Goal: Information Seeking & Learning: Learn about a topic

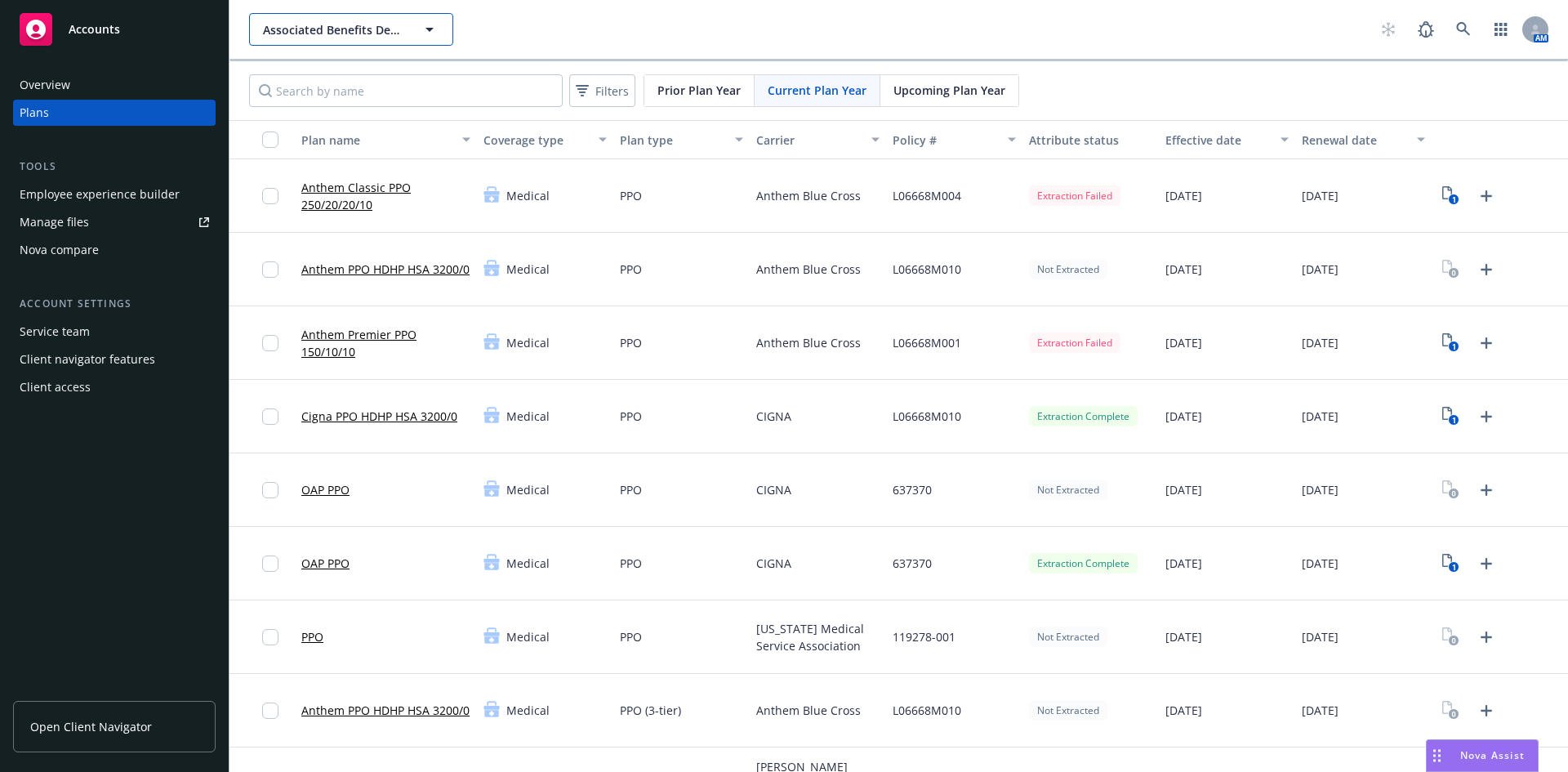
click at [431, 37] on icon "button" at bounding box center [429, 29] width 19 height 19
type input "navigator"
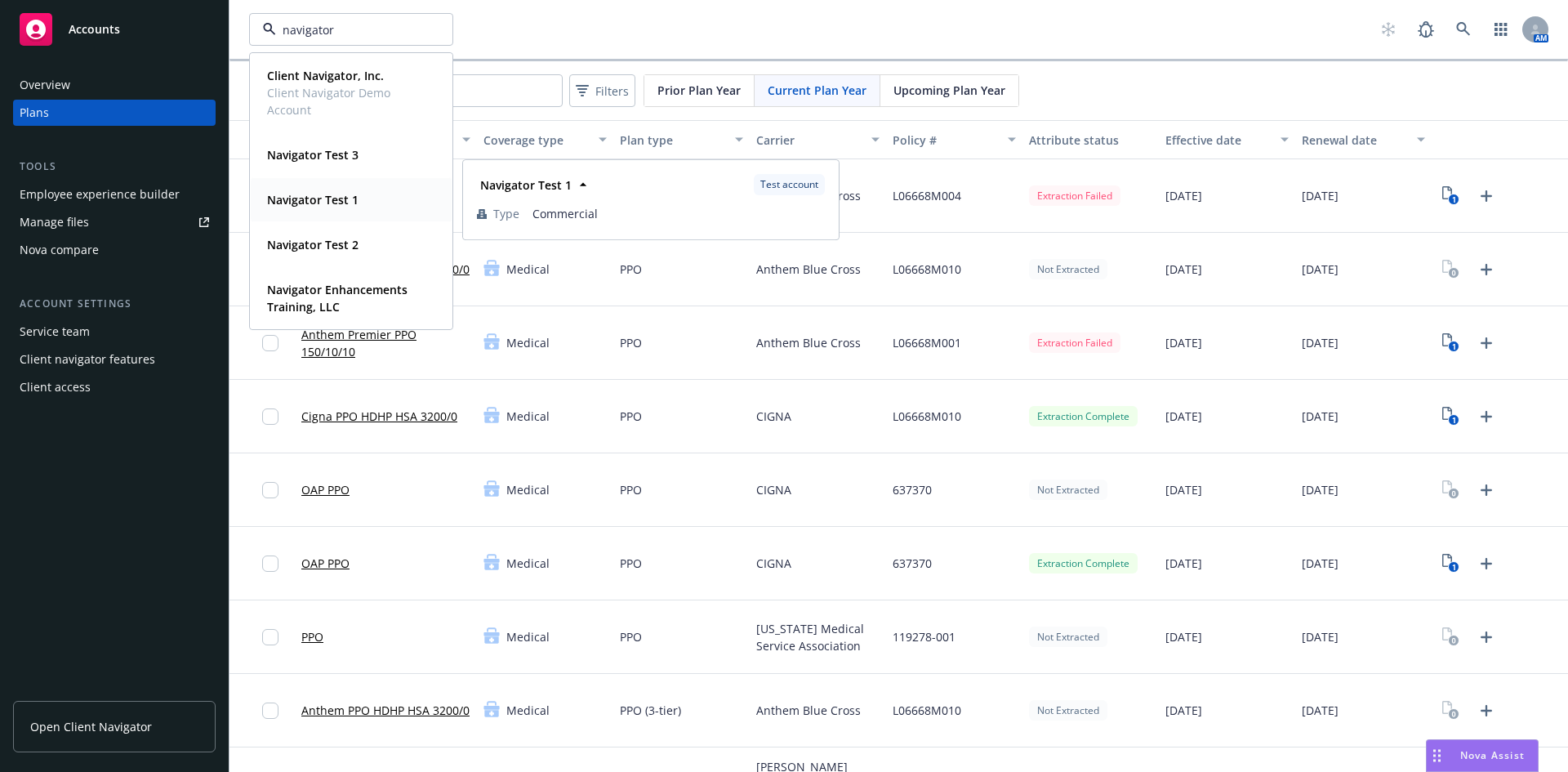
click at [338, 205] on strong "Navigator Test 1" at bounding box center [313, 200] width 91 height 15
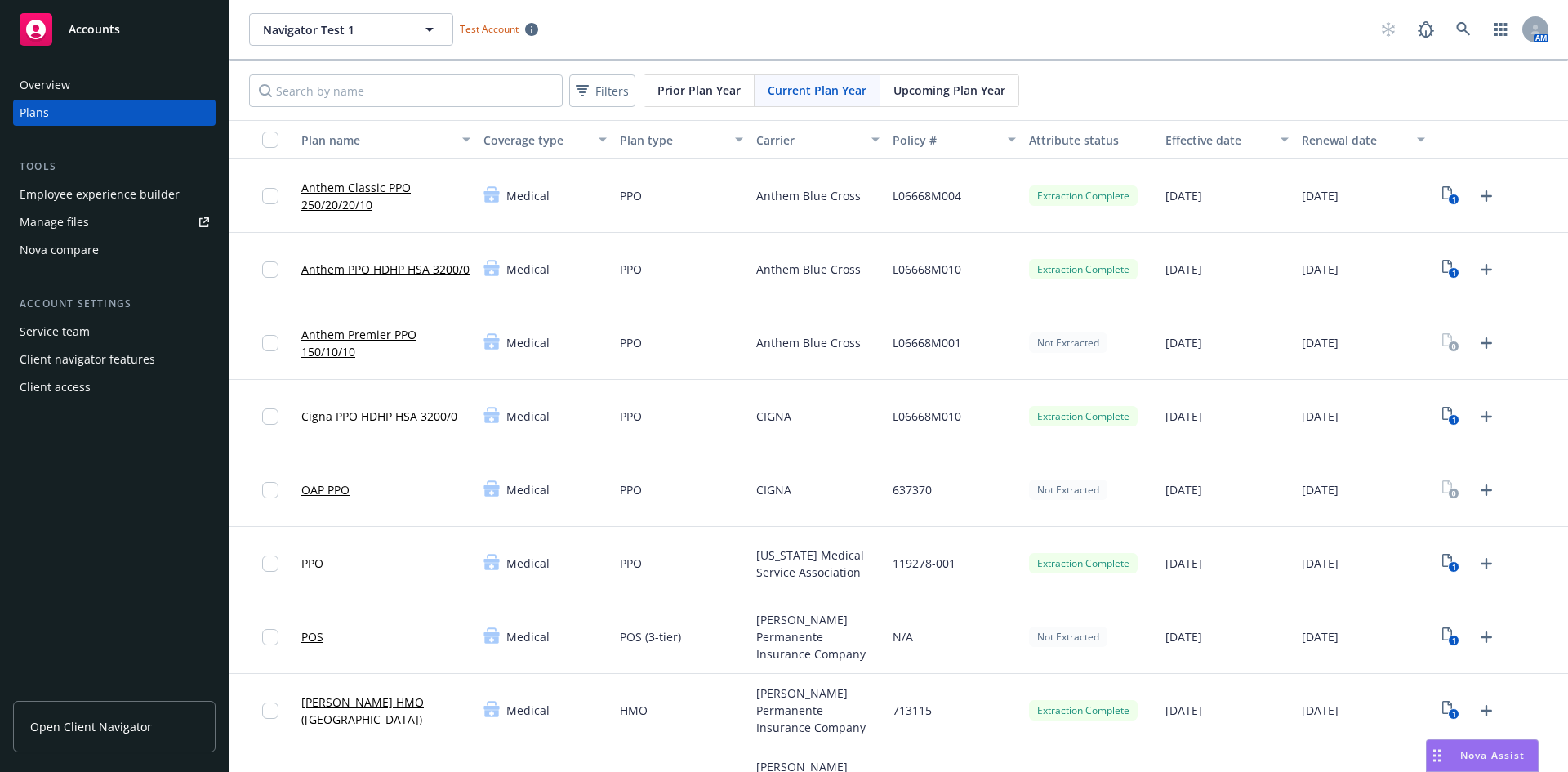
drag, startPoint x: 350, startPoint y: 183, endPoint x: 927, endPoint y: 310, distance: 590.8
click at [349, 184] on link "Anthem Classic PPO 250/20/20/10" at bounding box center [385, 196] width 169 height 35
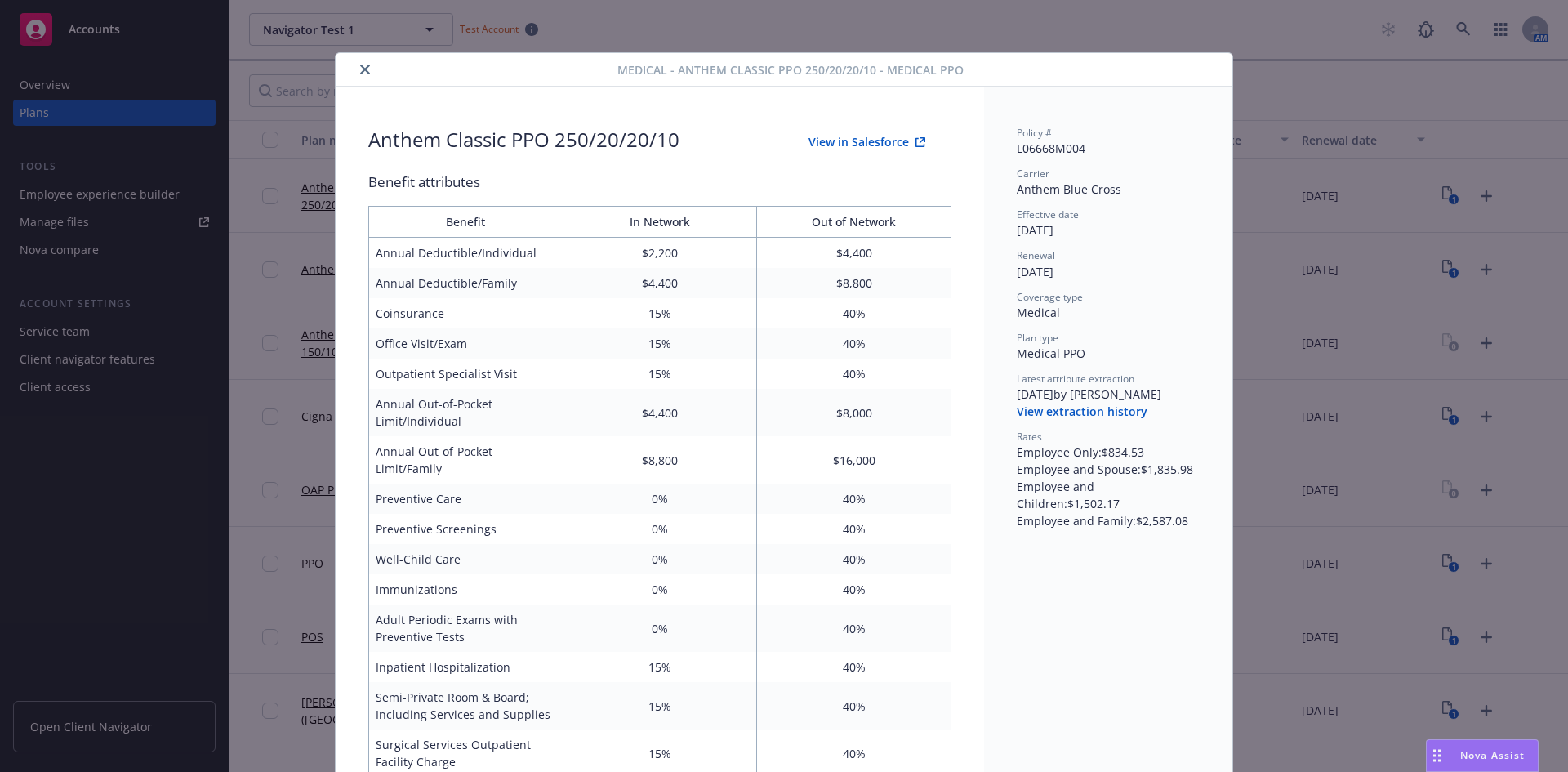
scroll to position [49, 0]
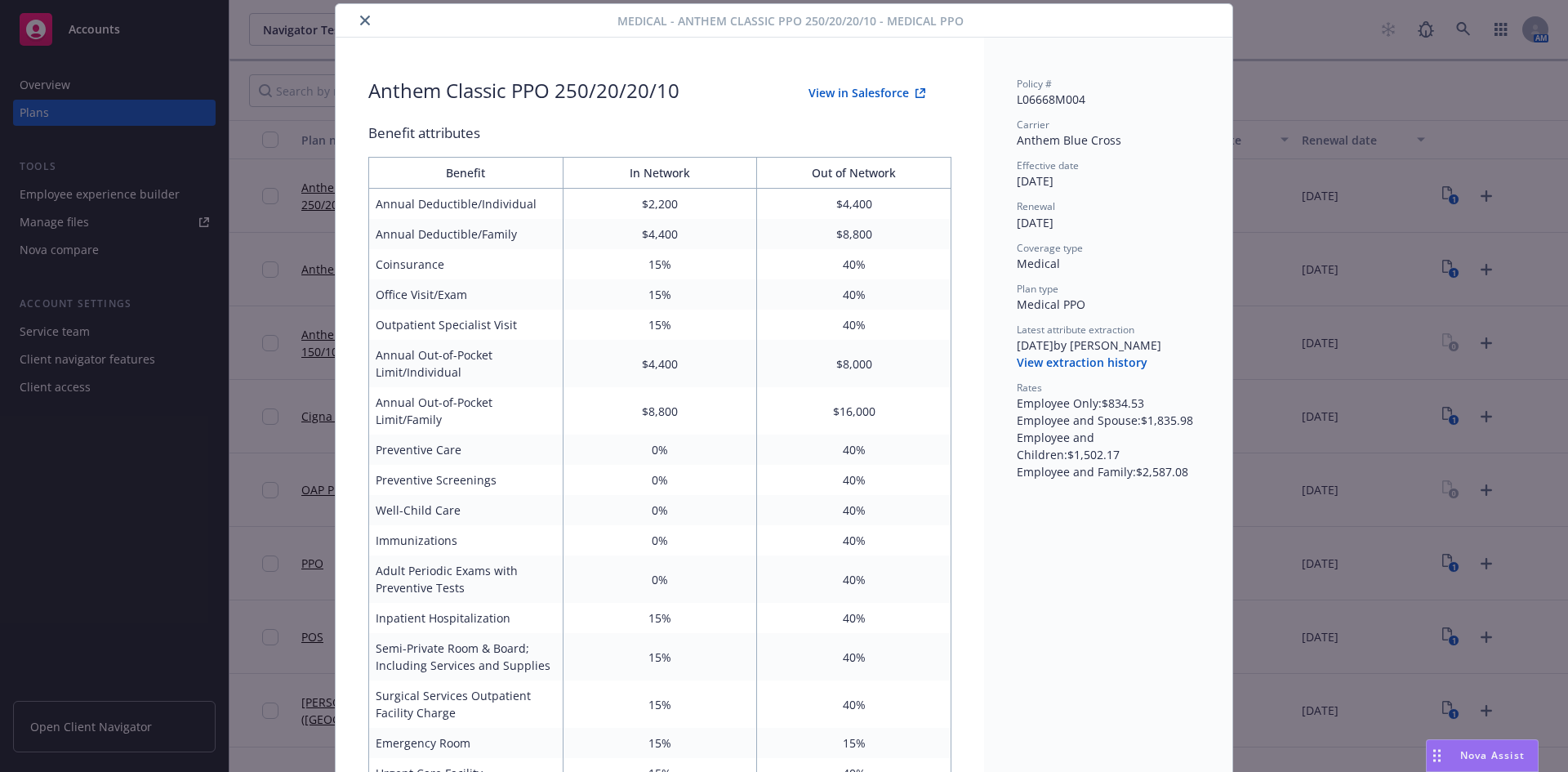
click at [1104, 364] on button "View extraction history" at bounding box center [1082, 362] width 131 height 16
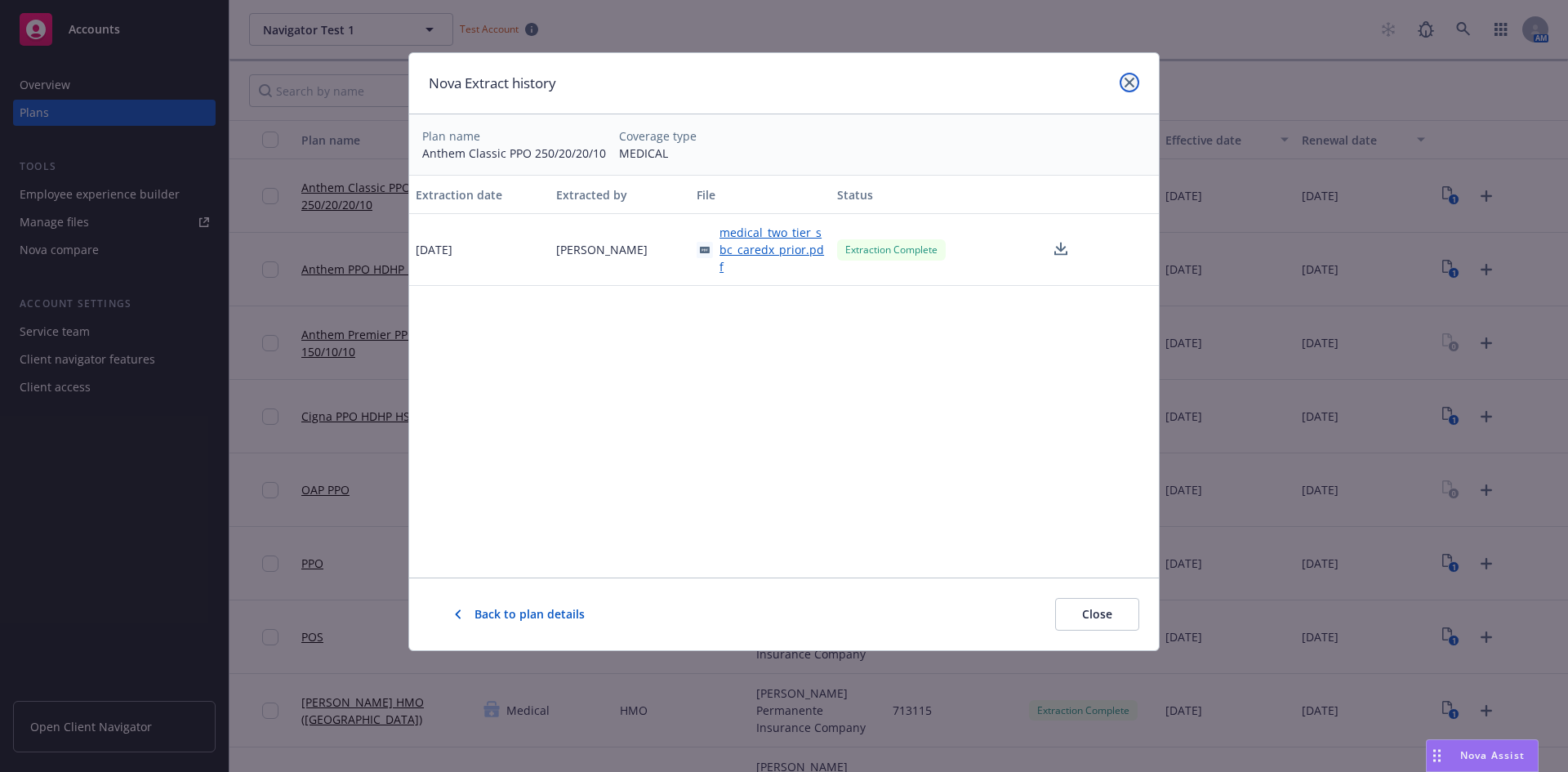
click at [1129, 85] on icon "close" at bounding box center [1129, 83] width 10 height 10
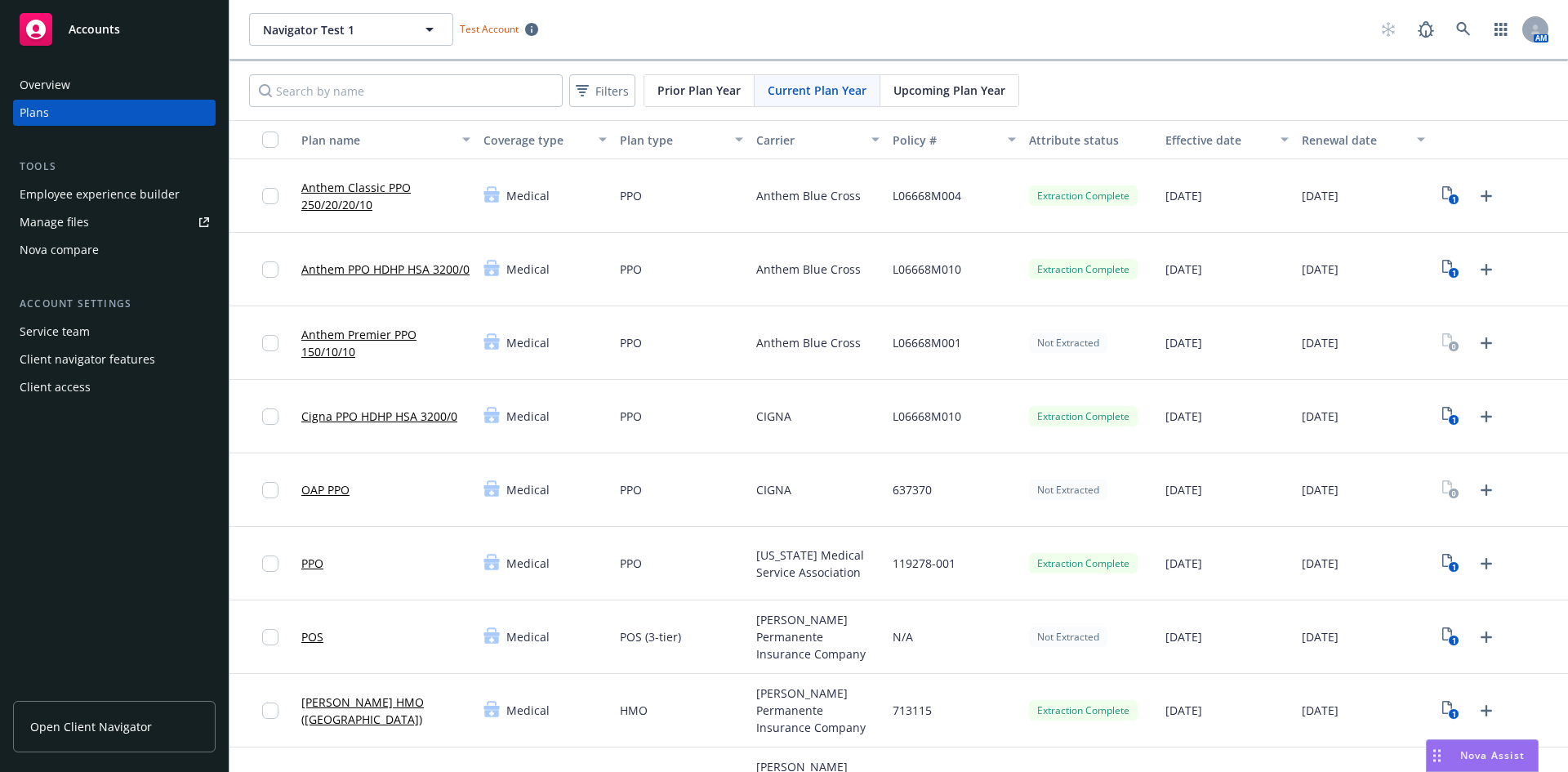
click at [359, 265] on link "Anthem PPO HDHP HSA 3200/0" at bounding box center [385, 269] width 168 height 17
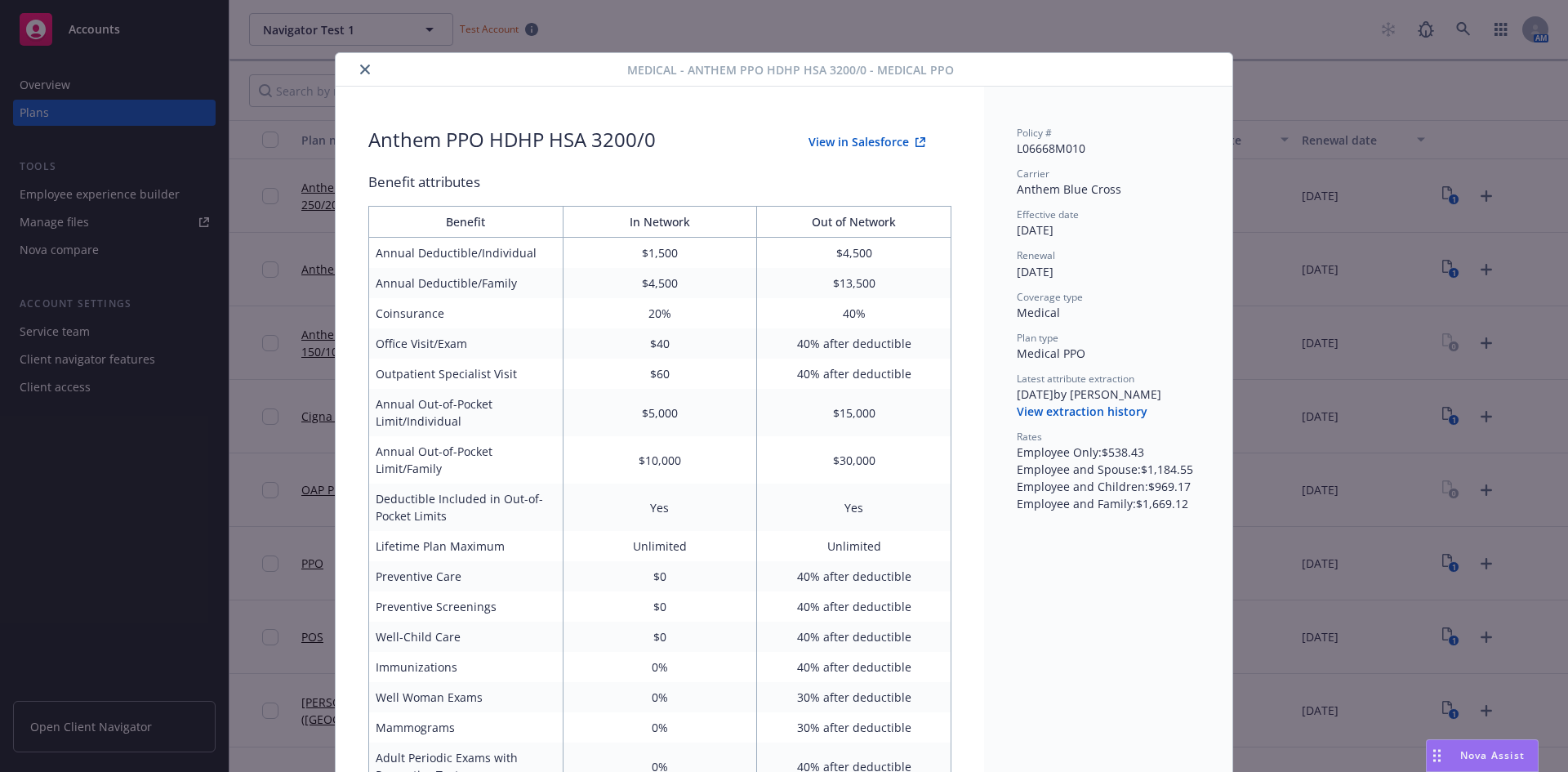
scroll to position [49, 0]
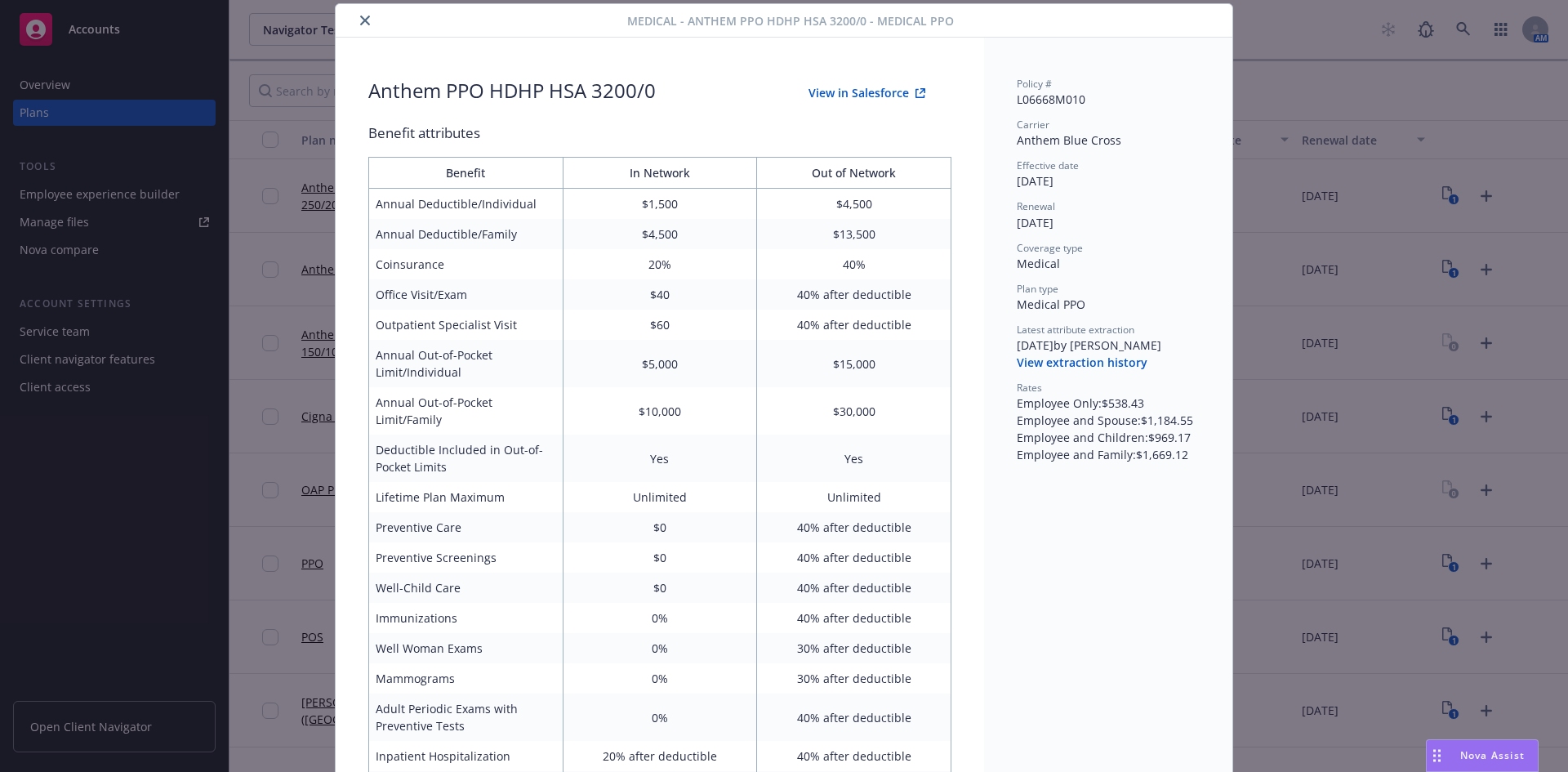
click at [1048, 364] on button "View extraction history" at bounding box center [1082, 362] width 131 height 16
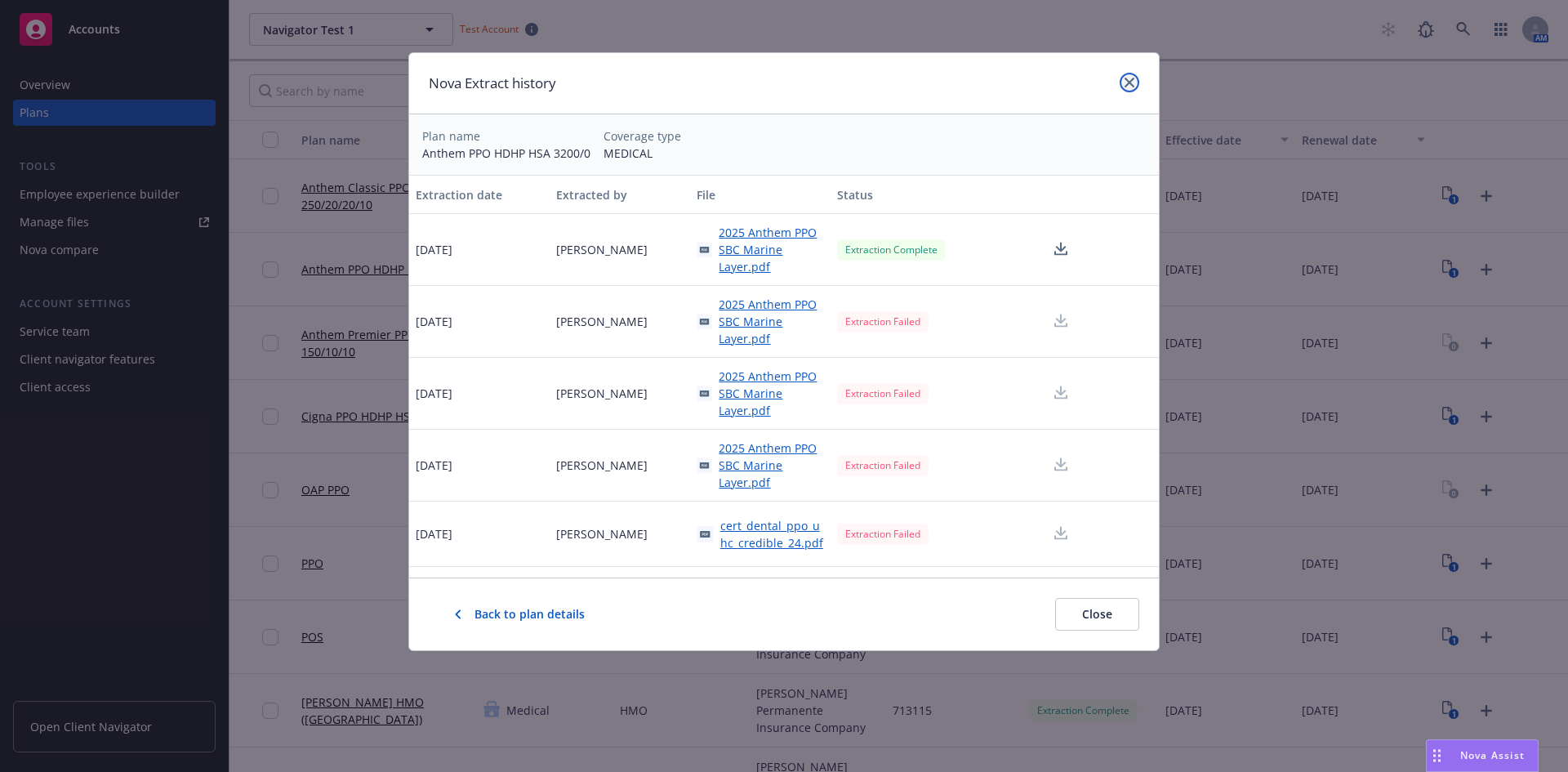
click at [1129, 80] on icon "close" at bounding box center [1129, 83] width 10 height 10
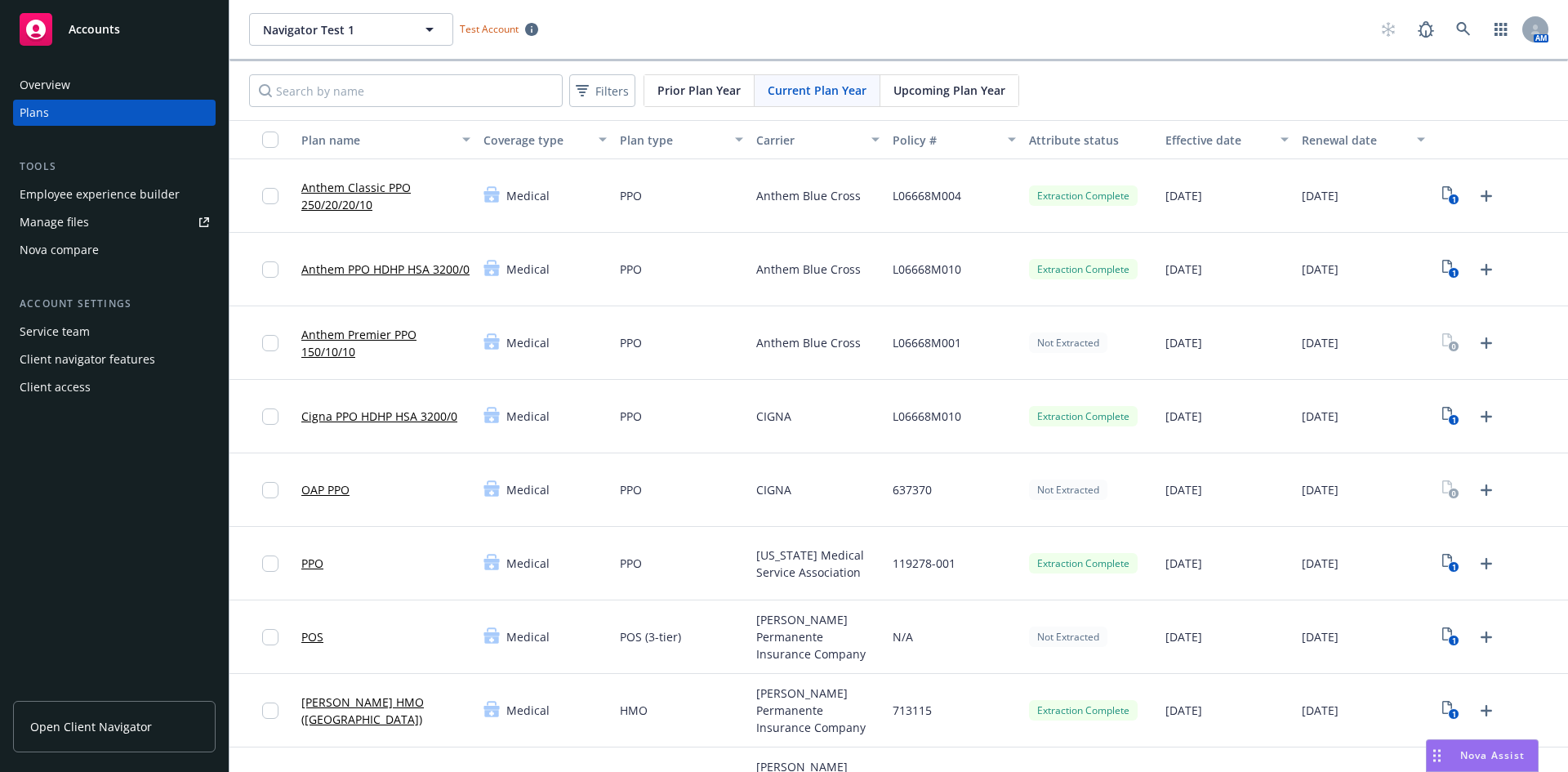
drag, startPoint x: 410, startPoint y: 420, endPoint x: 710, endPoint y: 347, distance: 308.8
click at [410, 420] on link "Cigna PPO HDHP HSA 3200/0" at bounding box center [379, 416] width 156 height 17
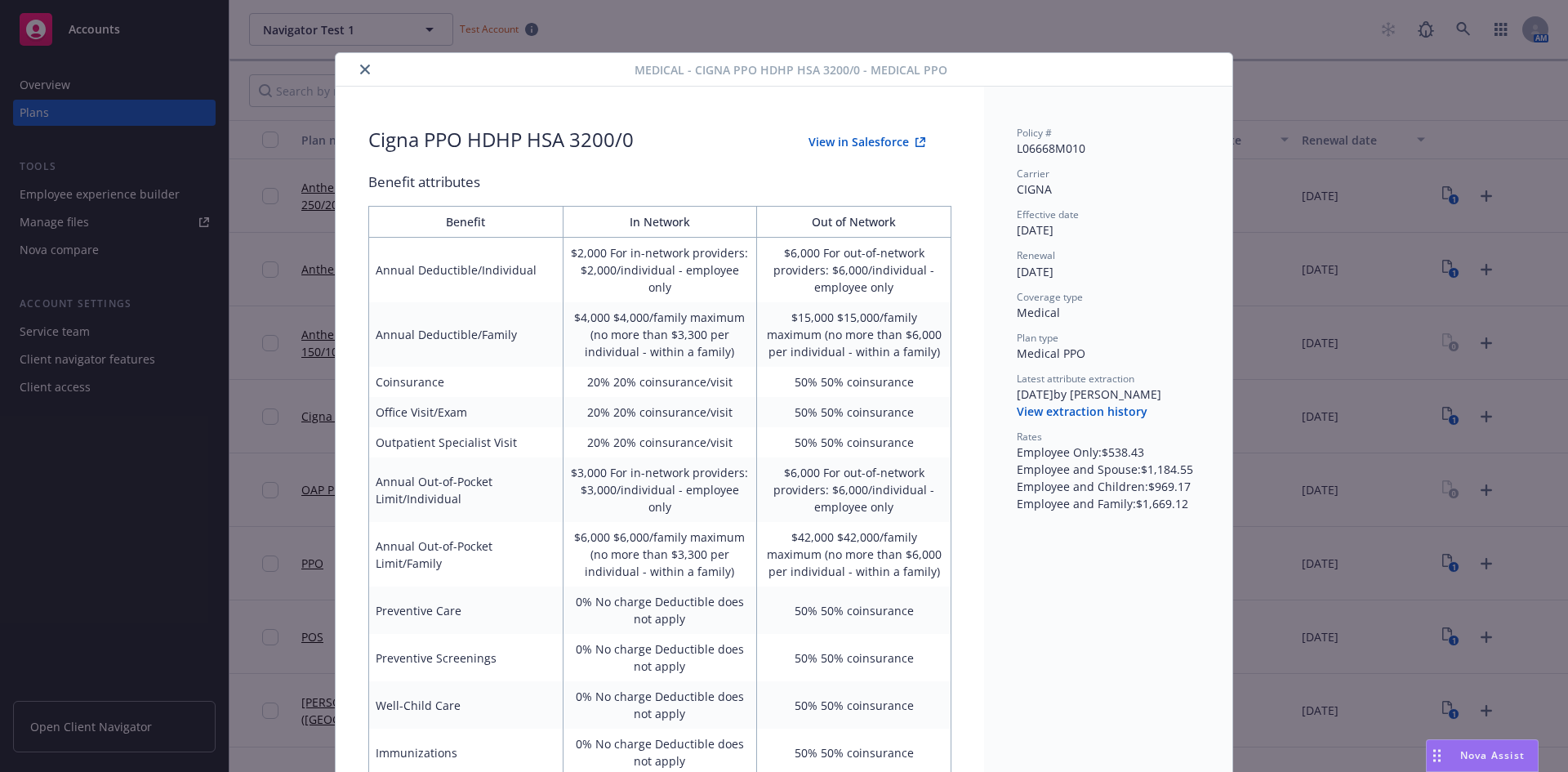
scroll to position [49, 0]
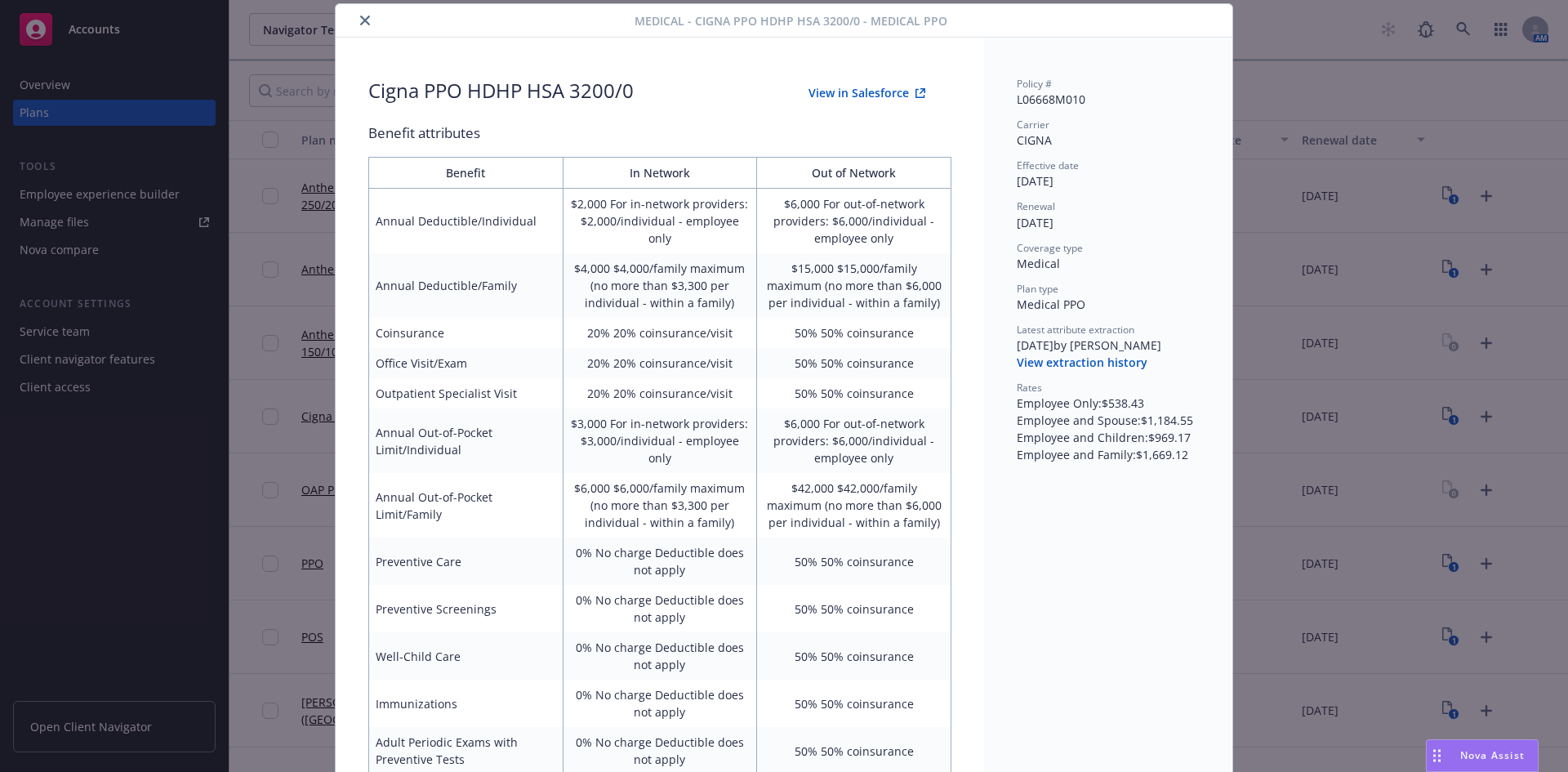
click at [355, 23] on button "close" at bounding box center [364, 20] width 19 height 19
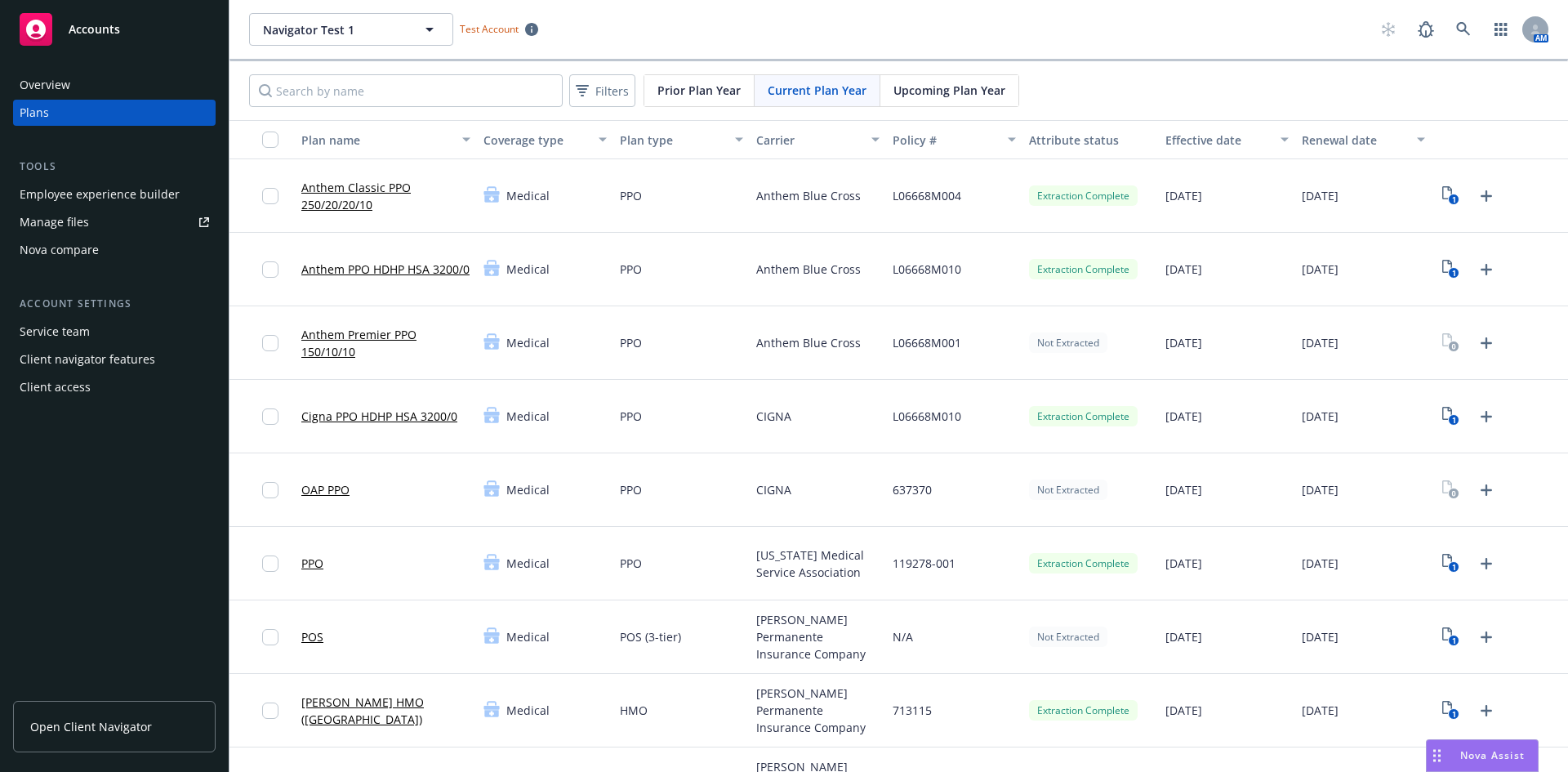
click at [423, 481] on div "OAP PPO" at bounding box center [385, 490] width 182 height 74
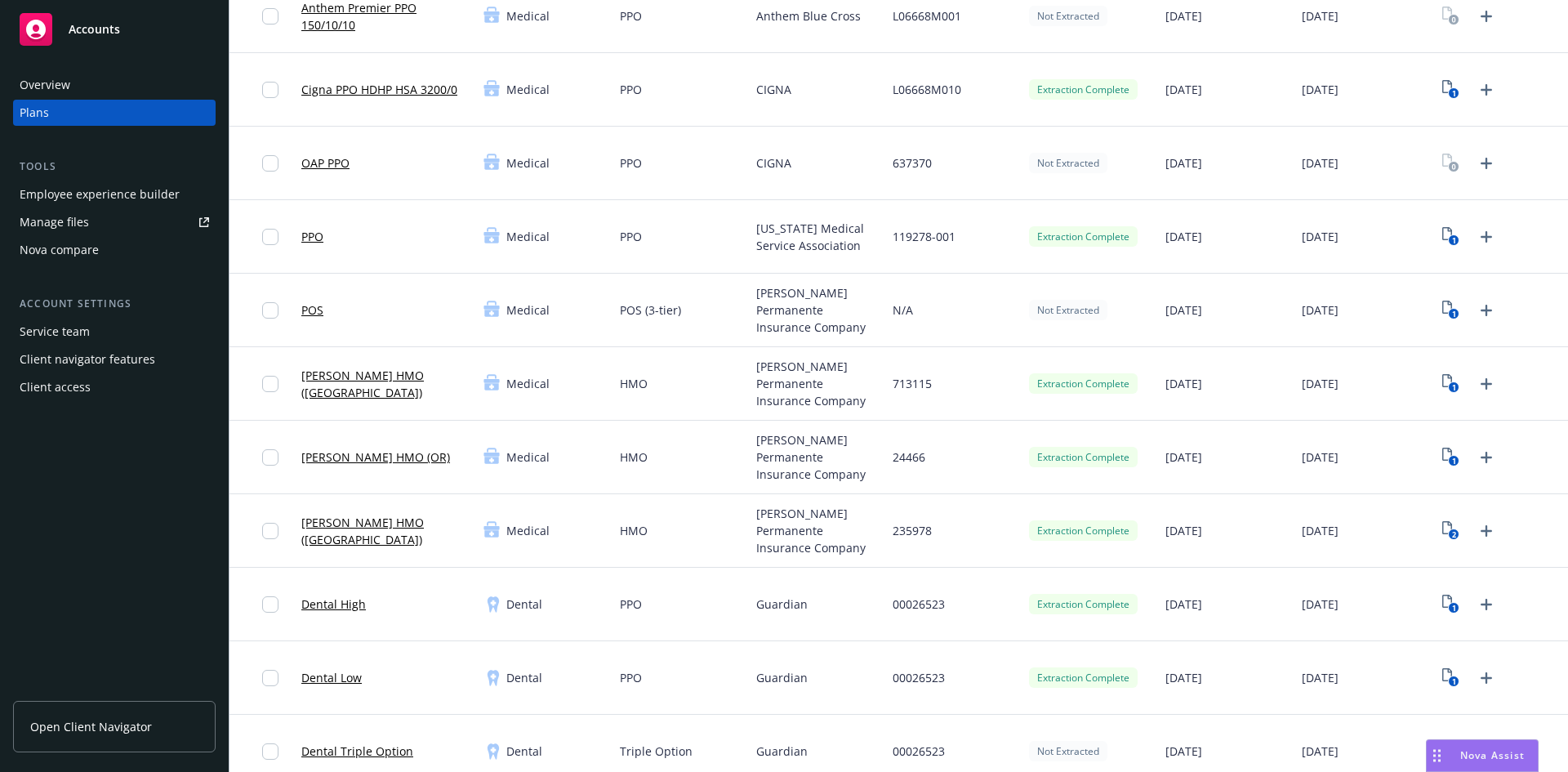
scroll to position [490, 0]
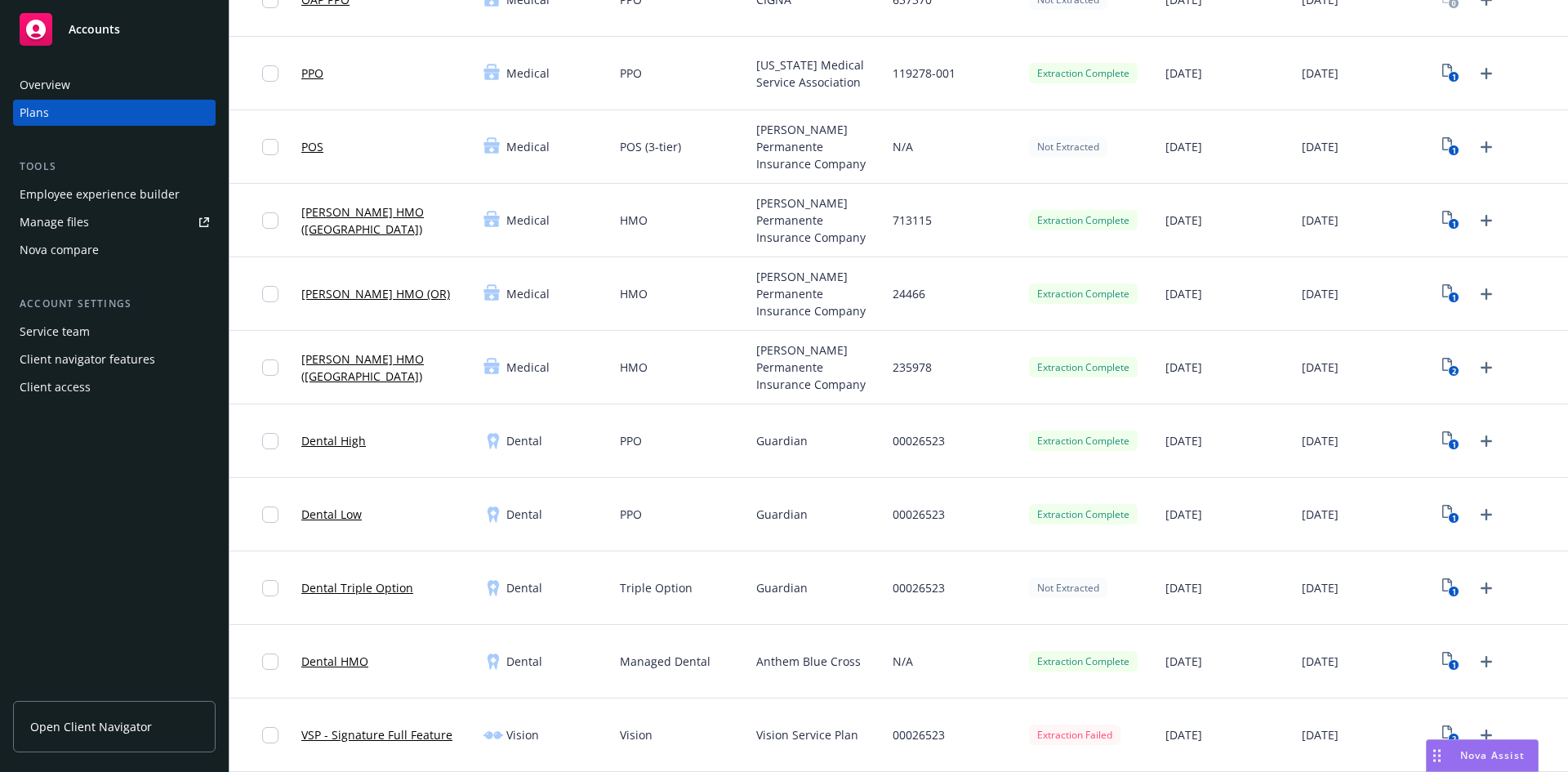
click at [377, 222] on link "Kaiser HMO (Northern CA)" at bounding box center [385, 221] width 169 height 35
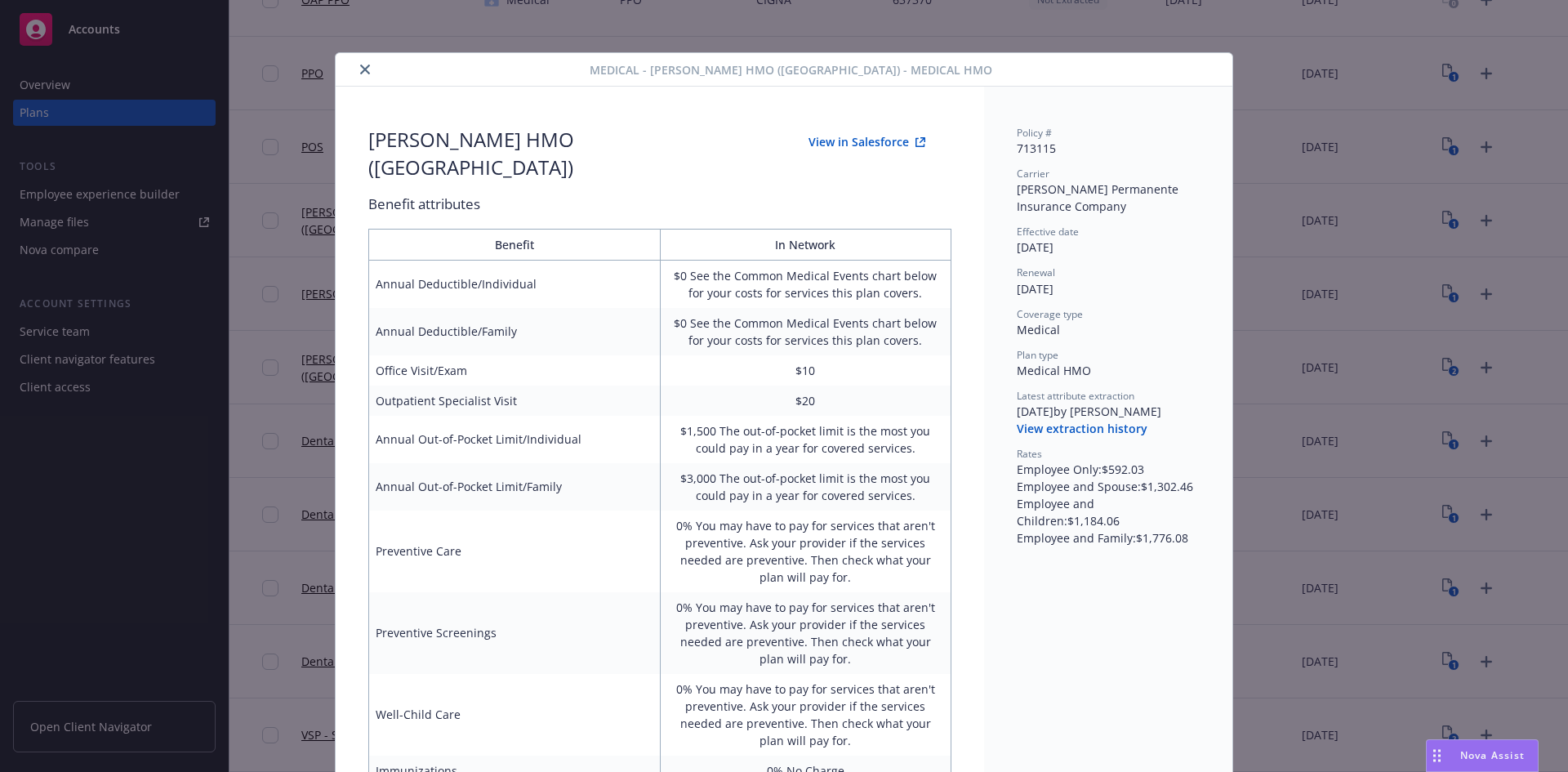
scroll to position [49, 0]
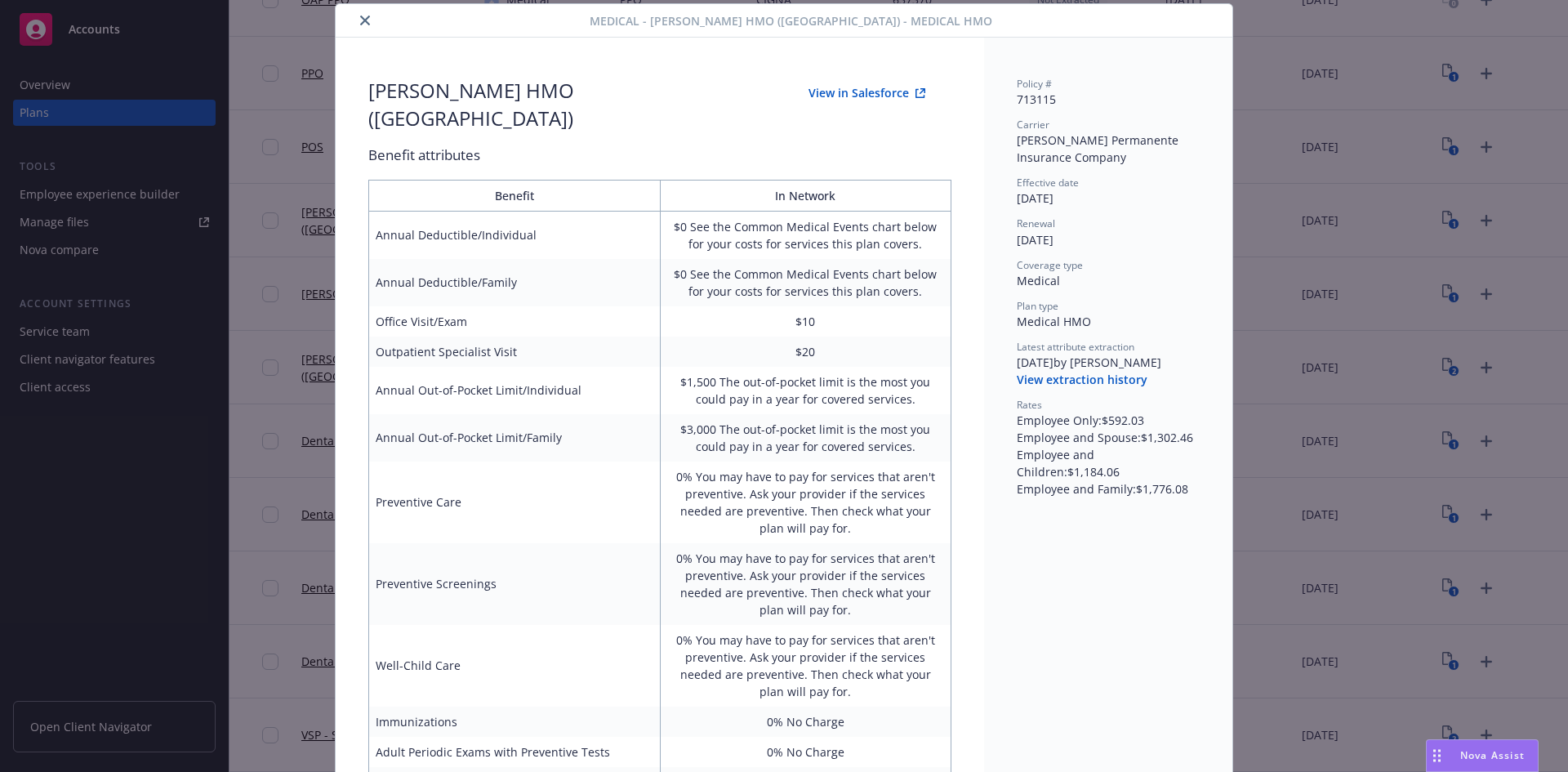
drag, startPoint x: 359, startPoint y: 20, endPoint x: 516, endPoint y: 199, distance: 238.1
click at [360, 20] on icon "close" at bounding box center [365, 20] width 10 height 10
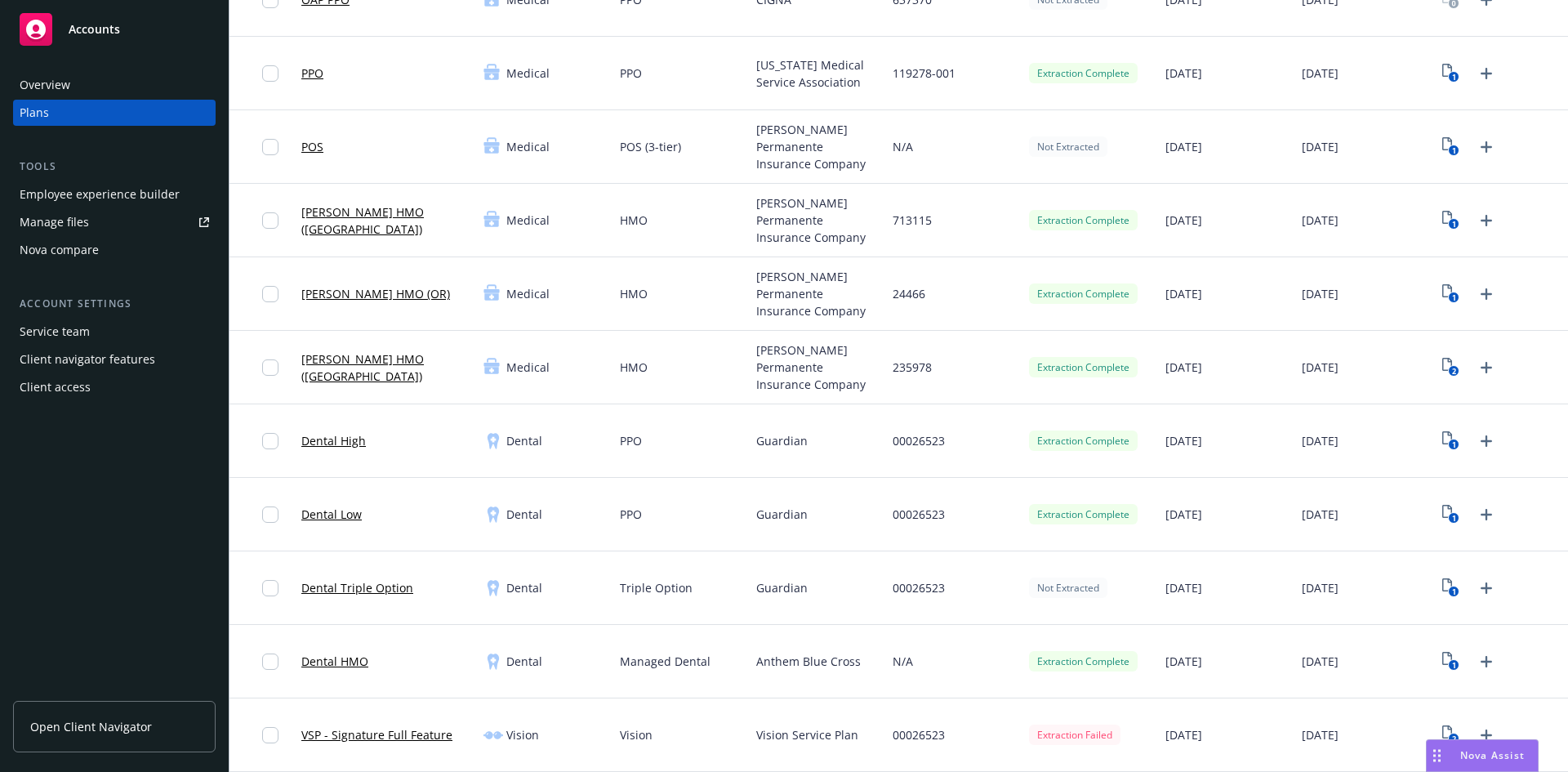
click at [334, 662] on link "Dental HMO" at bounding box center [334, 661] width 67 height 17
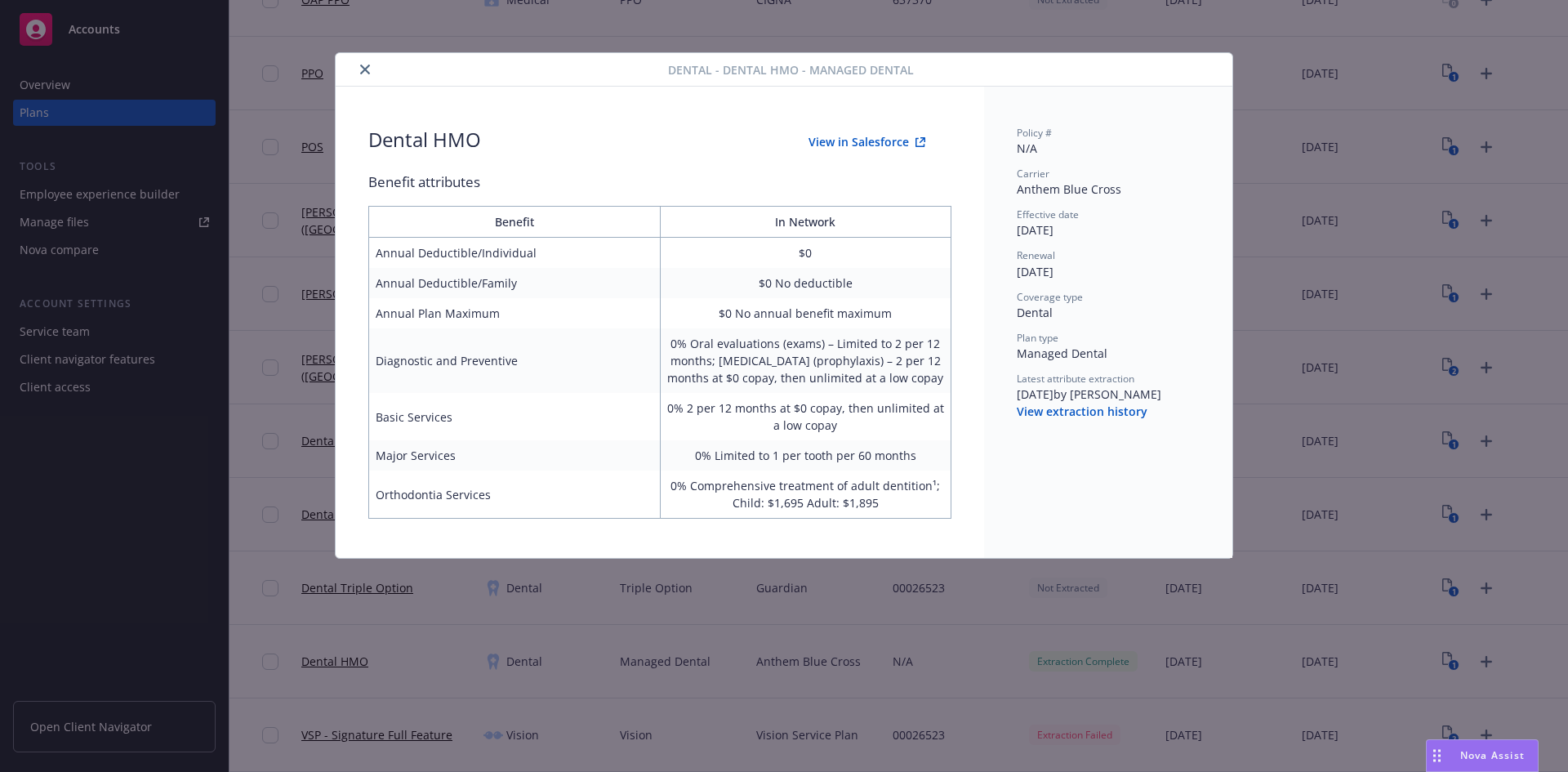
click at [362, 69] on icon "close" at bounding box center [365, 69] width 10 height 10
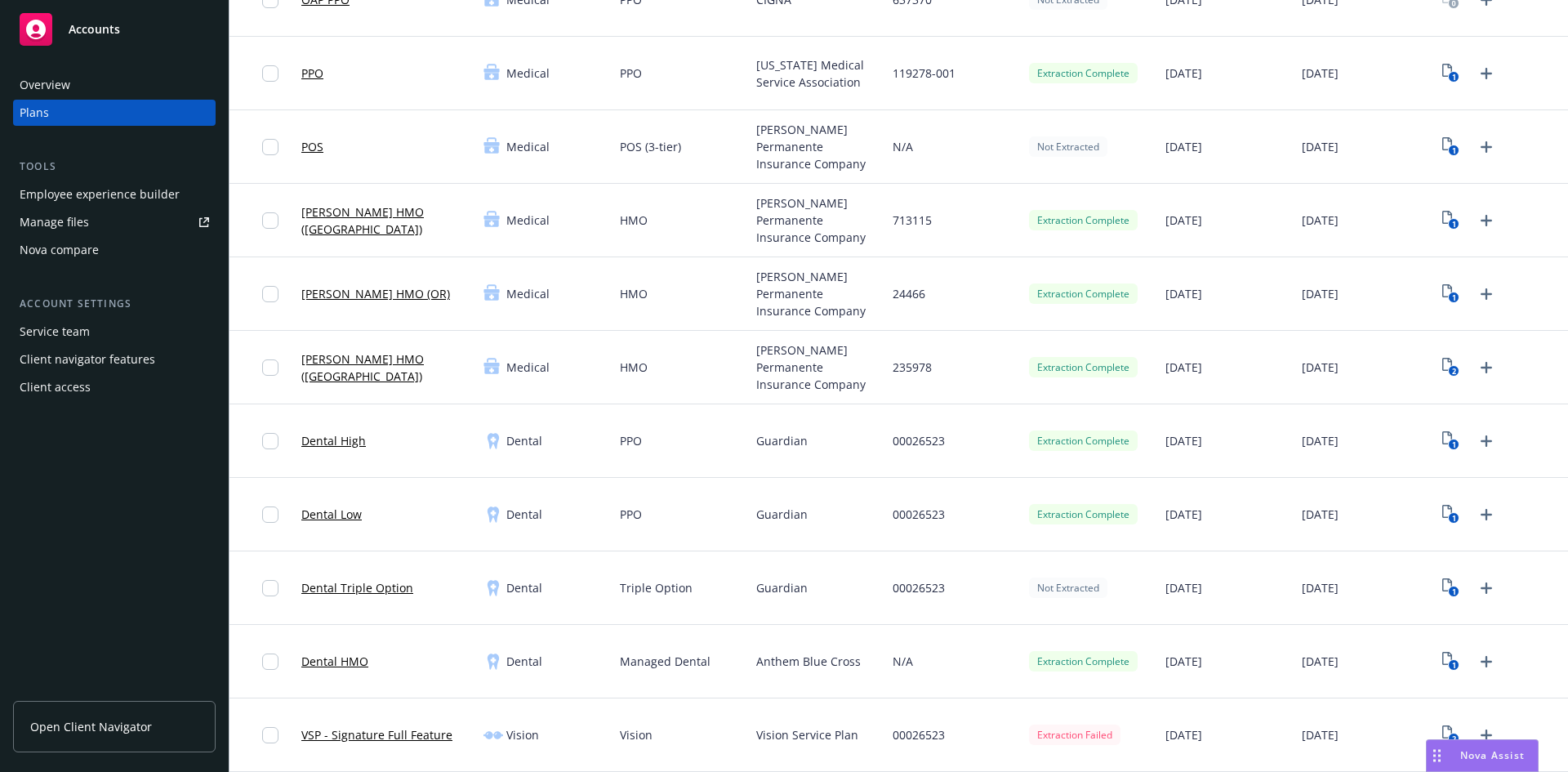
drag, startPoint x: 346, startPoint y: 439, endPoint x: 668, endPoint y: 435, distance: 322.0
click at [347, 438] on link "Dental High" at bounding box center [333, 441] width 64 height 17
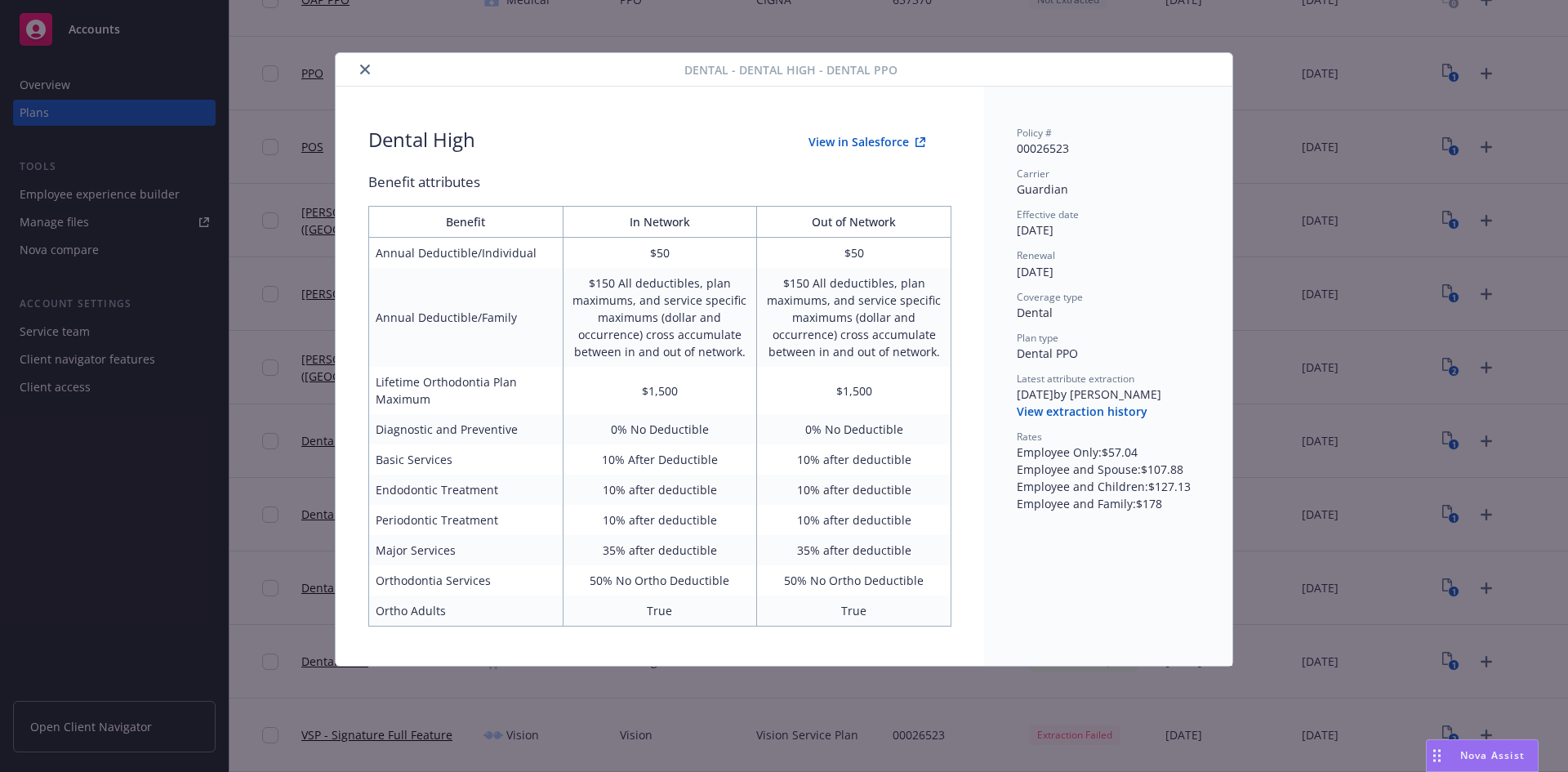
click at [368, 72] on icon "close" at bounding box center [365, 69] width 10 height 10
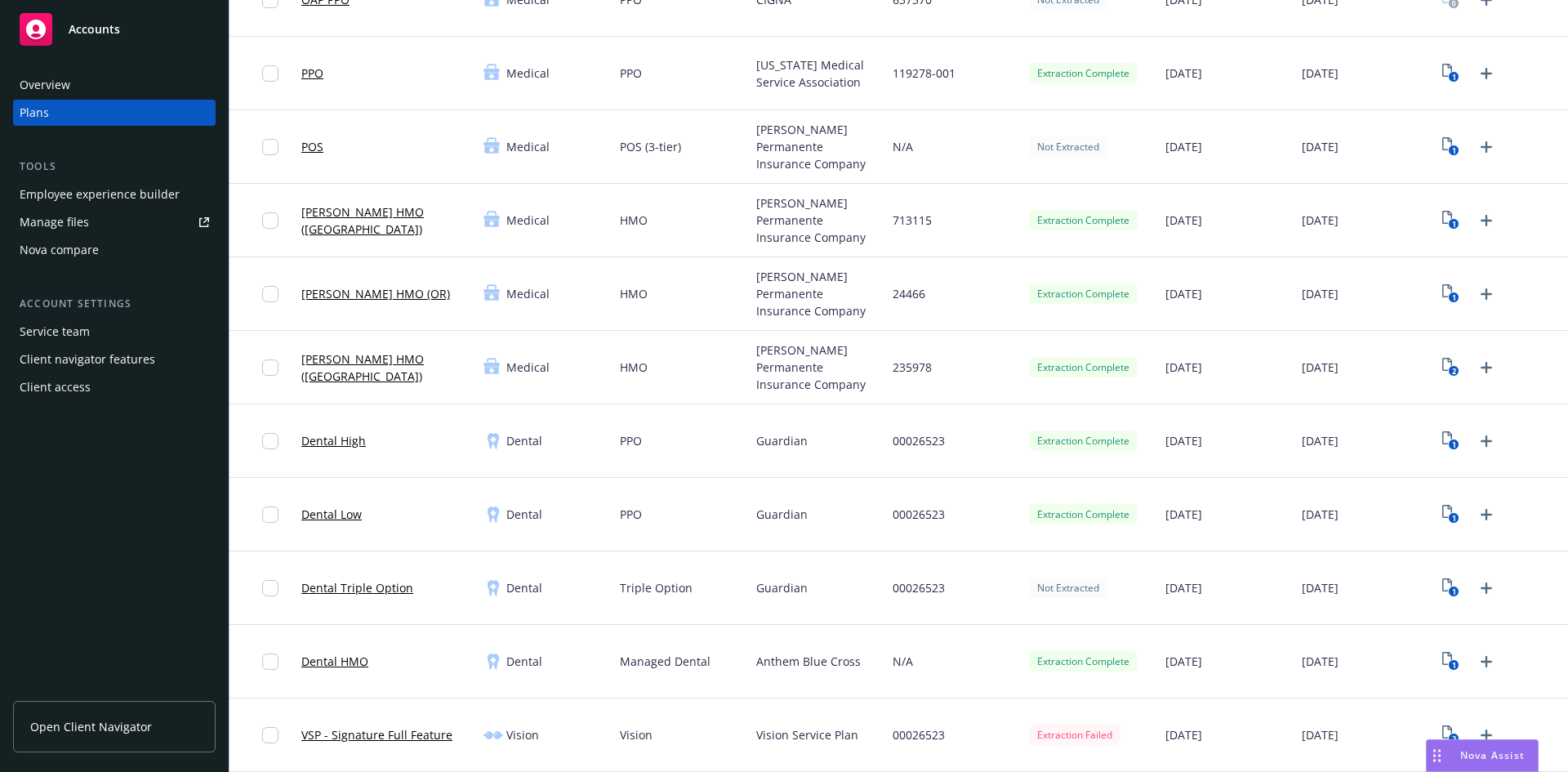
click at [321, 509] on link "Dental Low" at bounding box center [331, 514] width 60 height 17
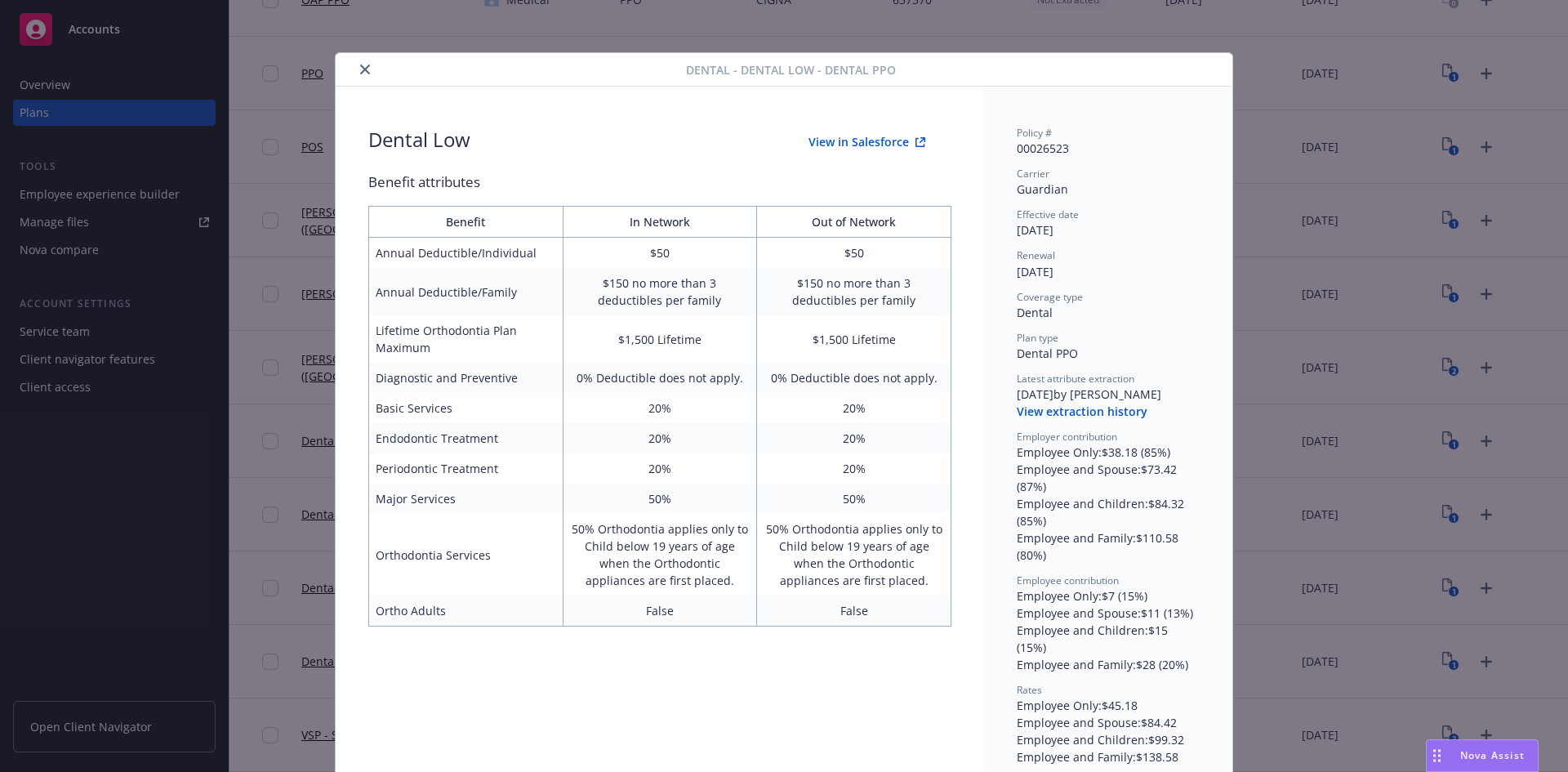
scroll to position [12, 0]
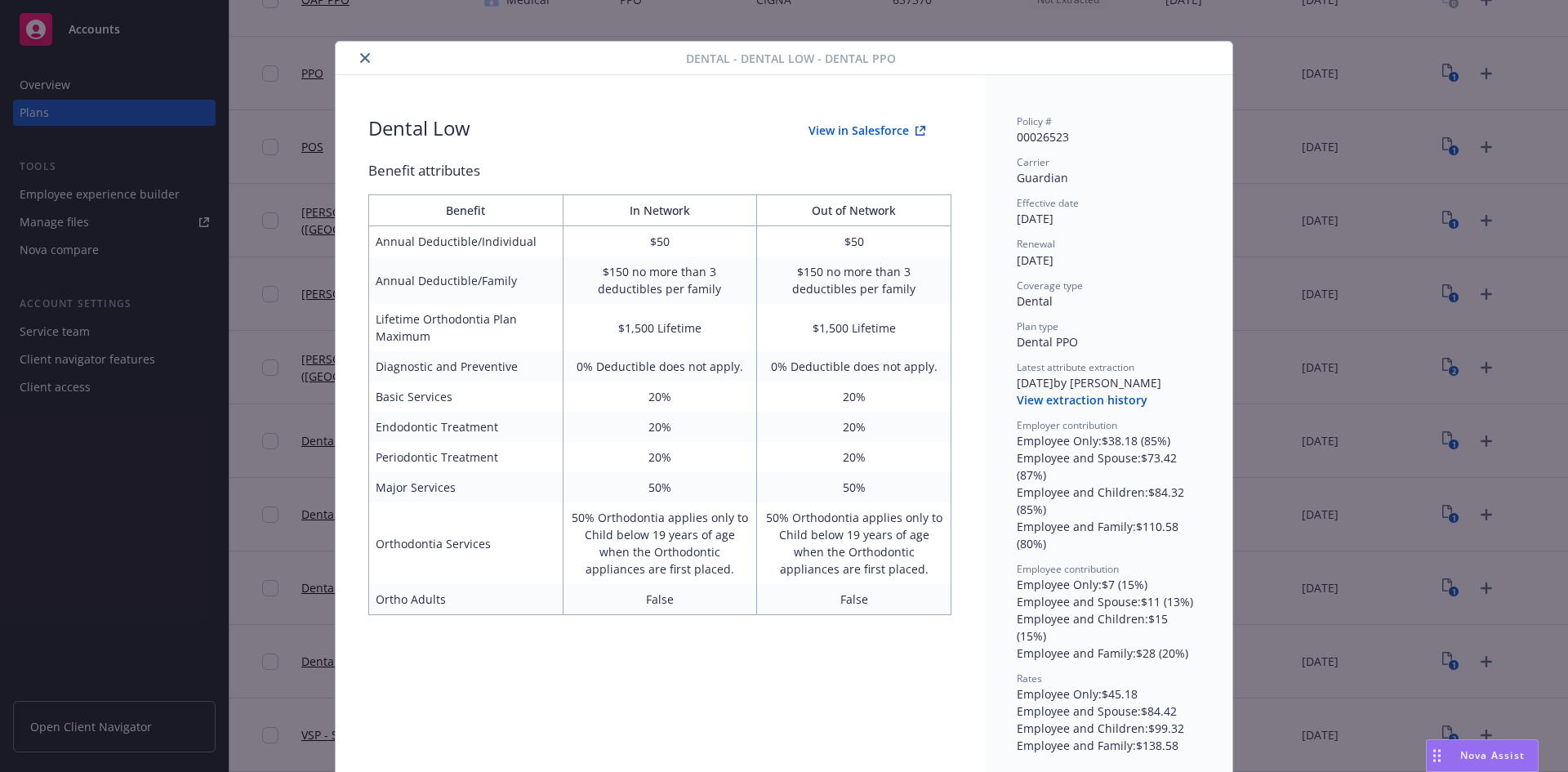
click at [362, 57] on icon "close" at bounding box center [365, 58] width 10 height 10
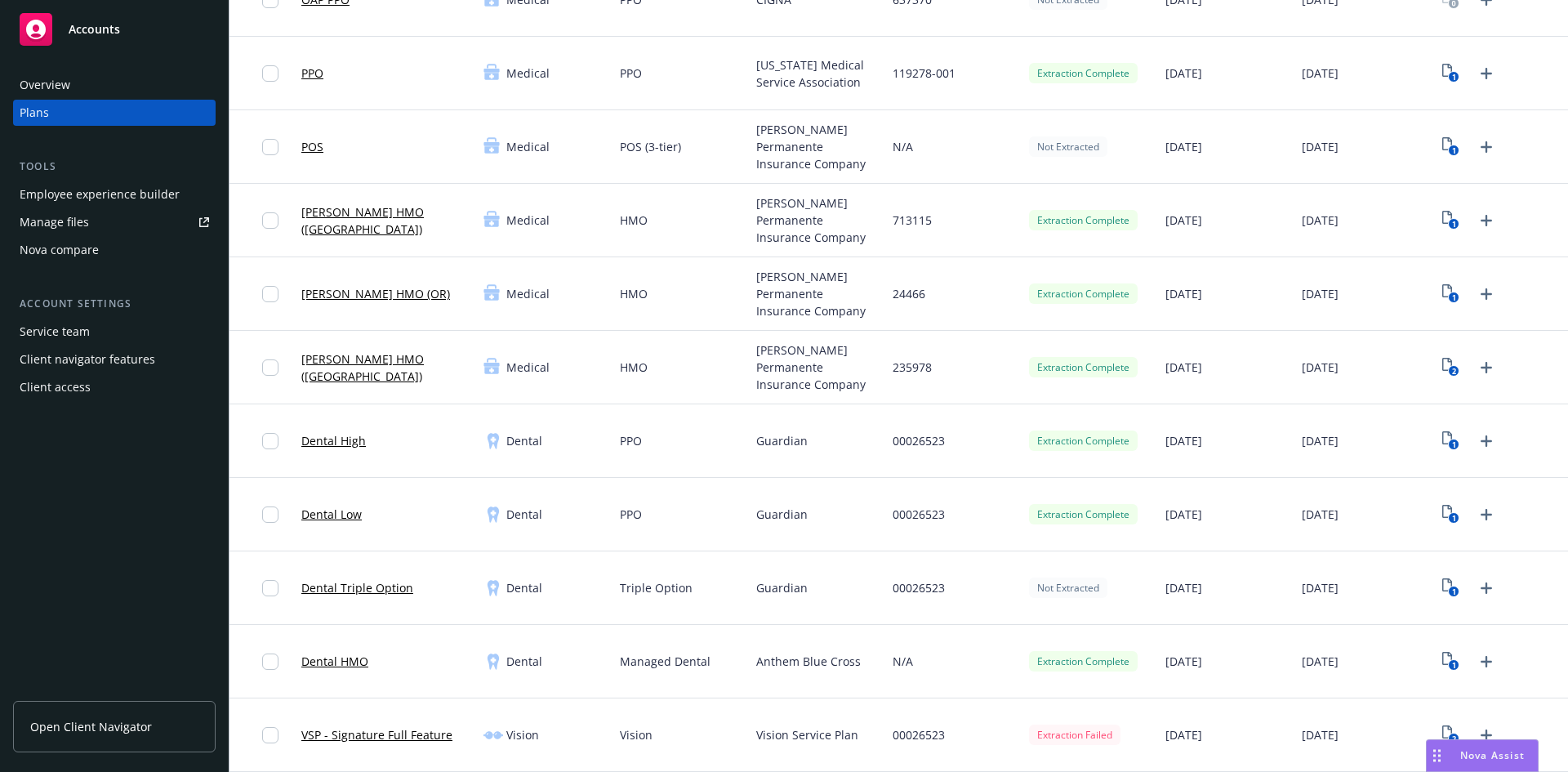
click at [347, 518] on link "Dental Low" at bounding box center [331, 514] width 60 height 17
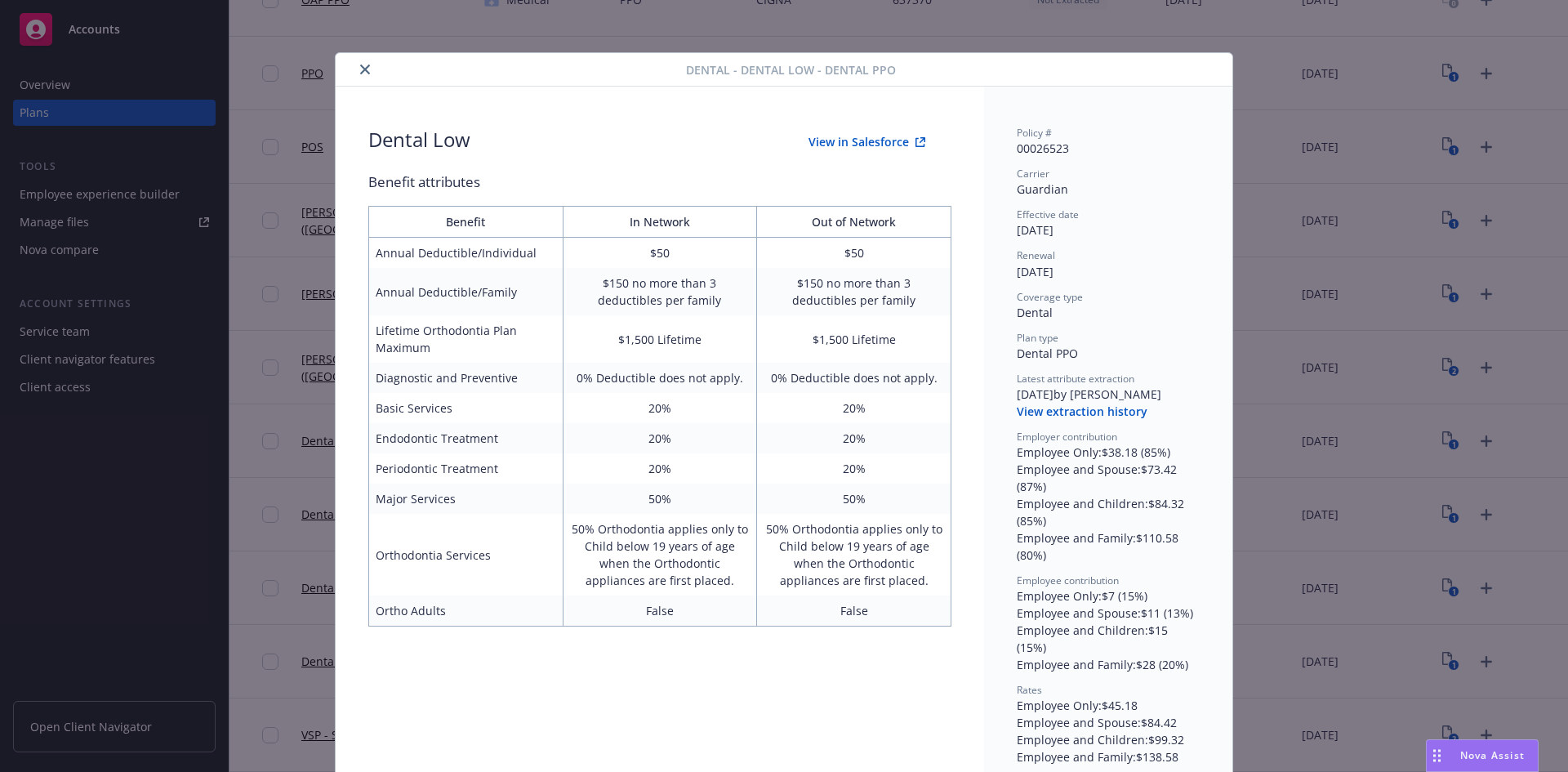
scroll to position [12, 0]
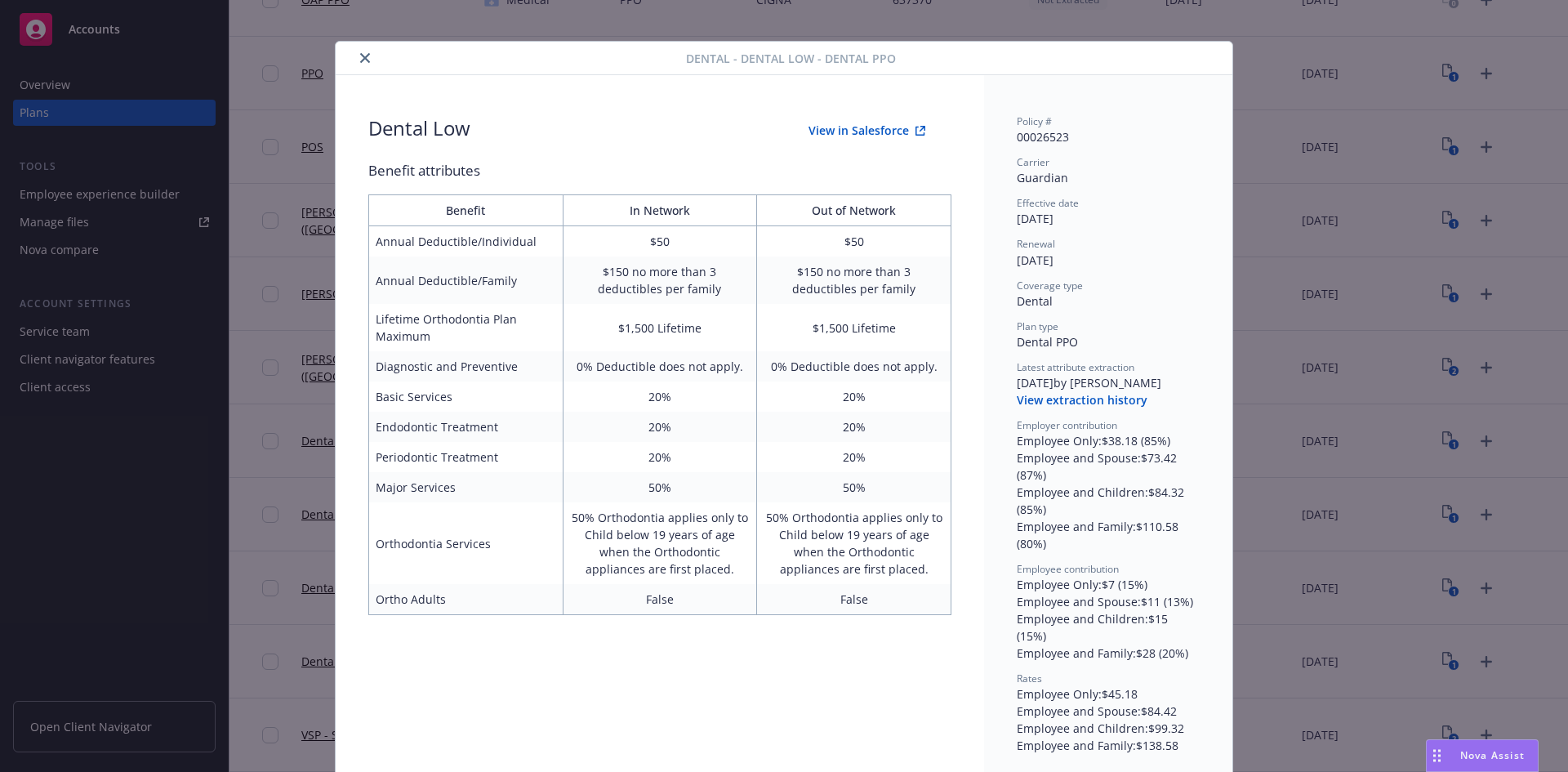
click at [834, 131] on button "View in Salesforce" at bounding box center [867, 130] width 169 height 33
click at [360, 60] on icon "close" at bounding box center [365, 58] width 10 height 10
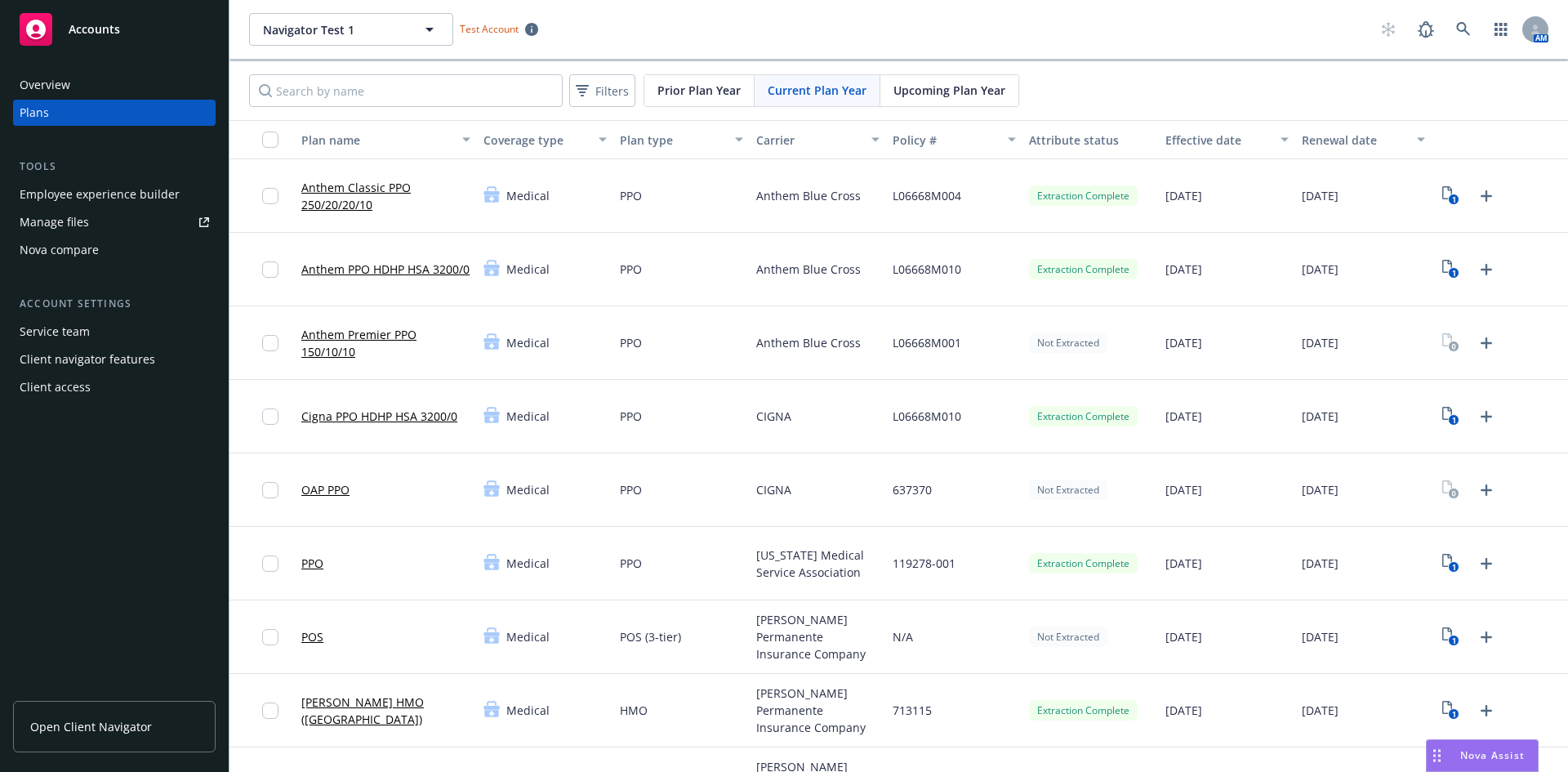
drag, startPoint x: 385, startPoint y: 184, endPoint x: 743, endPoint y: 223, distance: 360.1
click at [385, 184] on link "Anthem Classic PPO 250/20/20/10" at bounding box center [385, 196] width 169 height 35
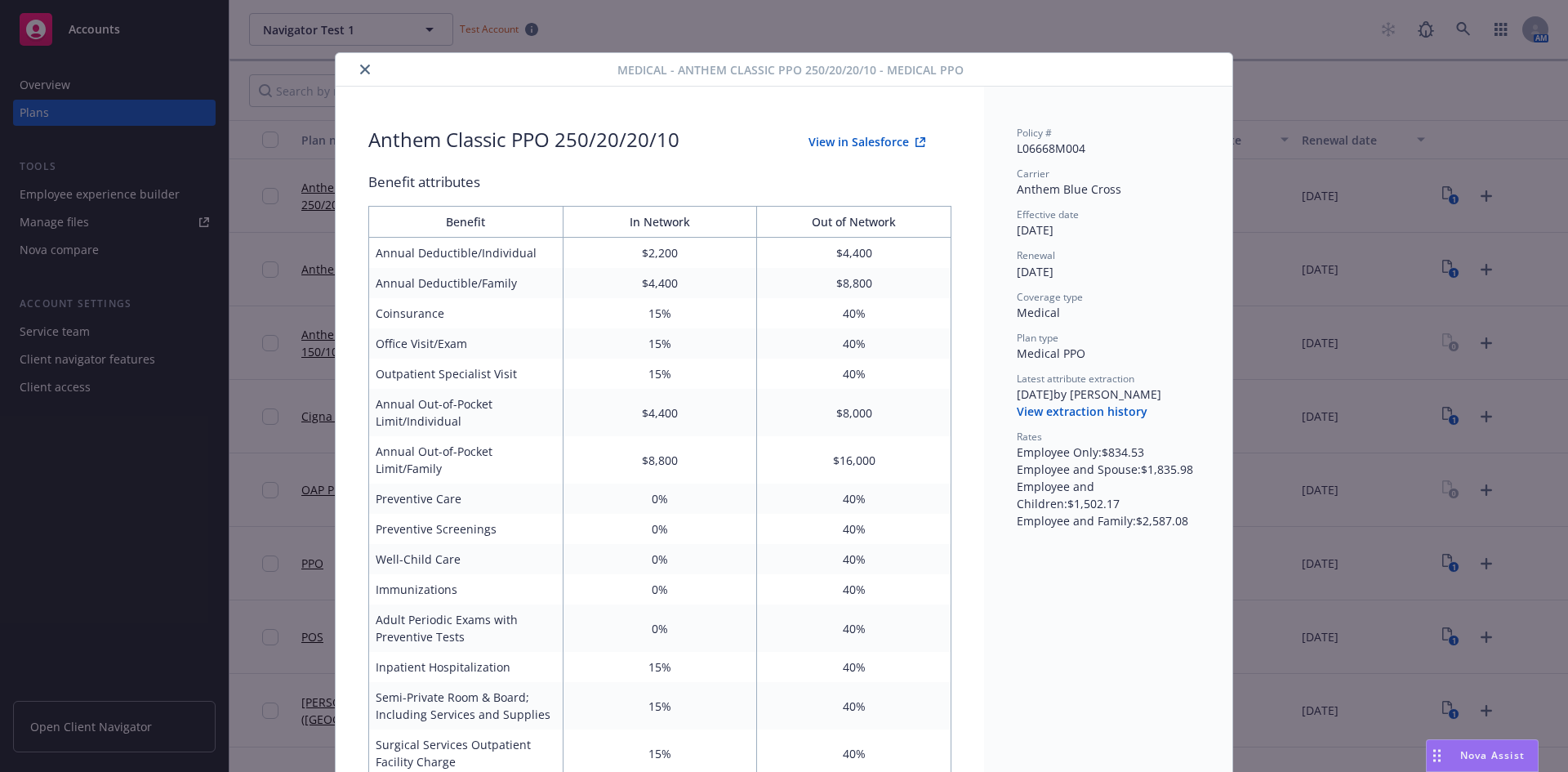
scroll to position [49, 0]
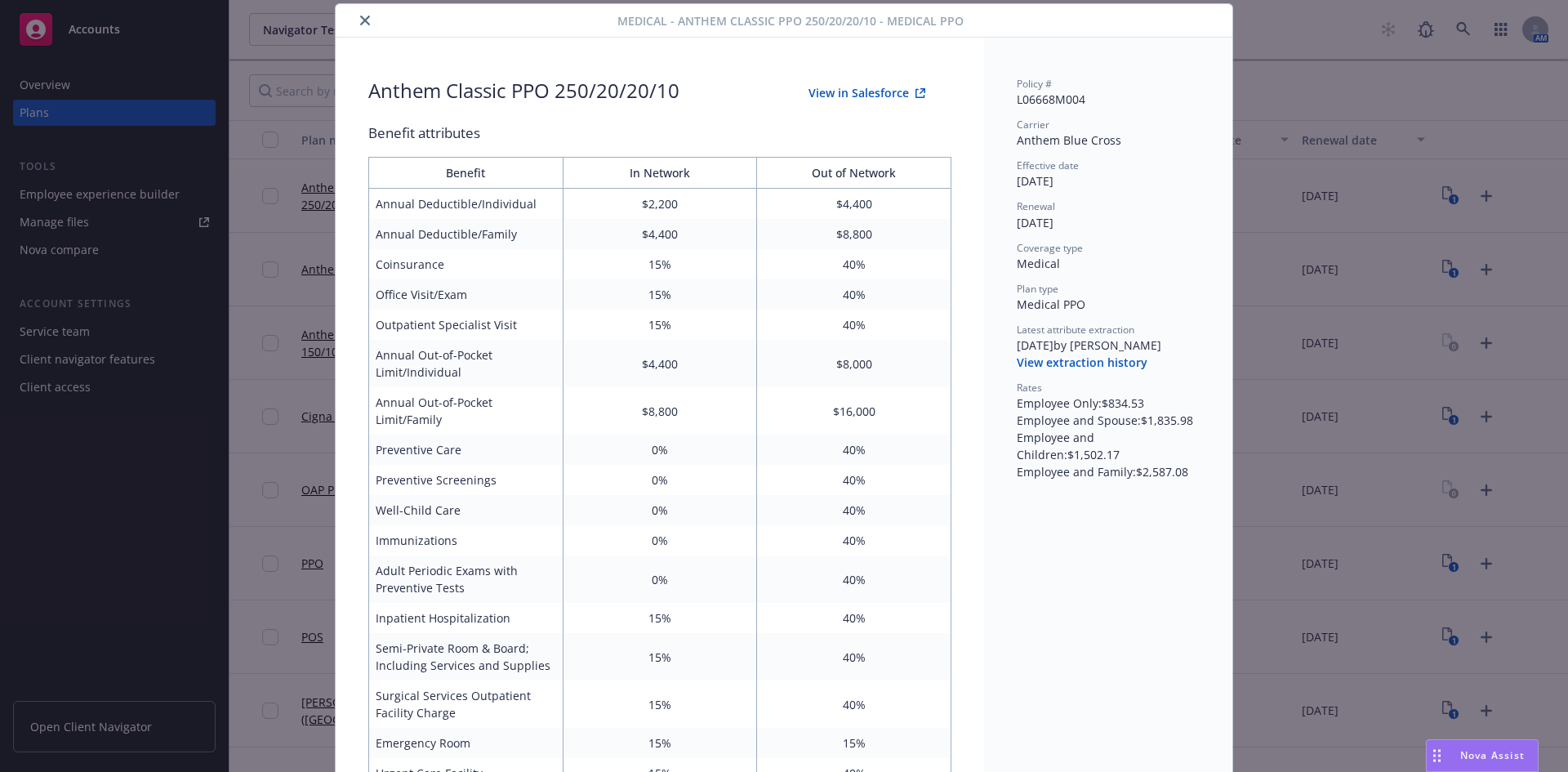
click at [360, 21] on icon "close" at bounding box center [365, 20] width 10 height 10
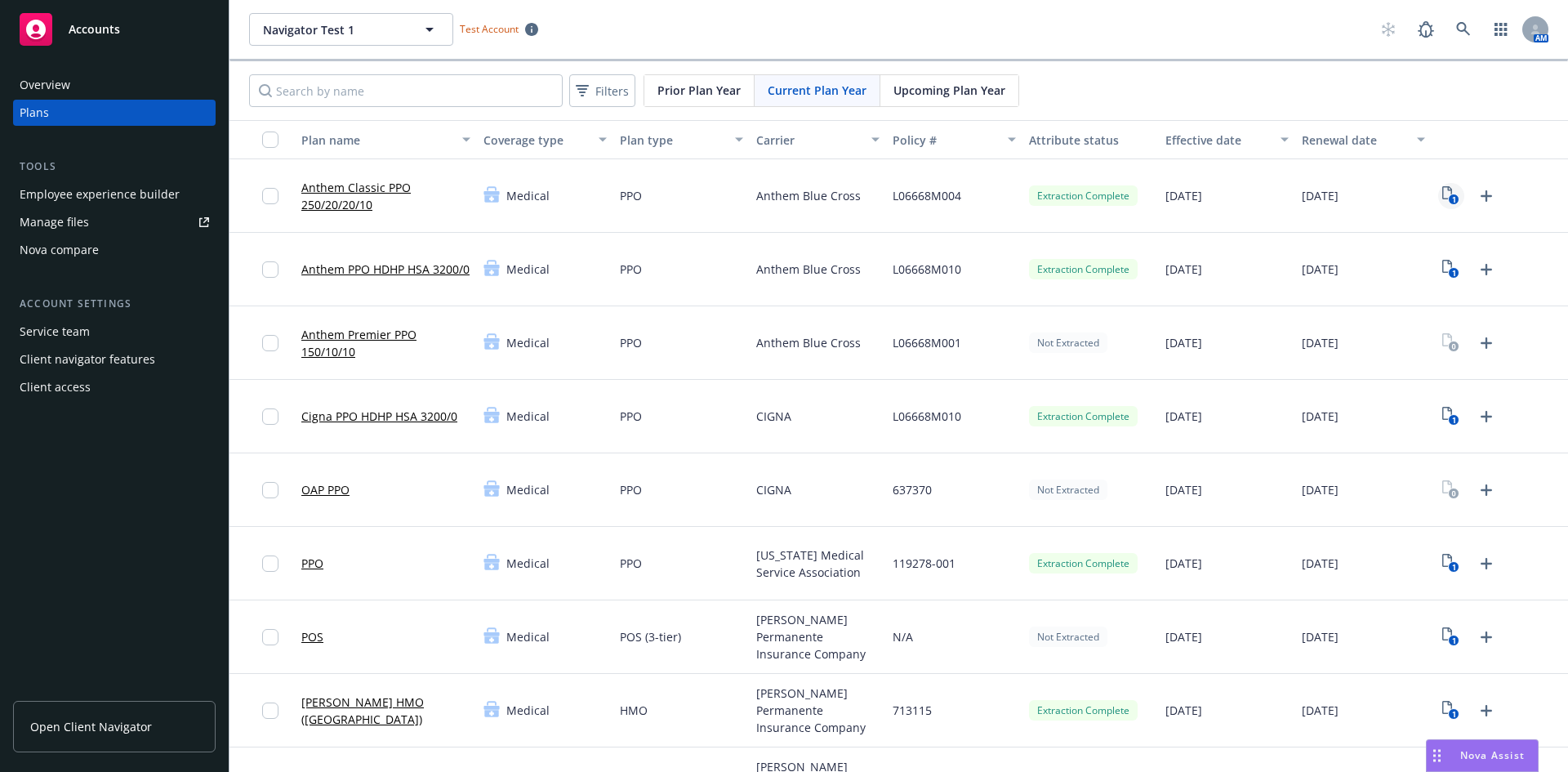
click at [1452, 195] on text "1" at bounding box center [1454, 200] width 4 height 11
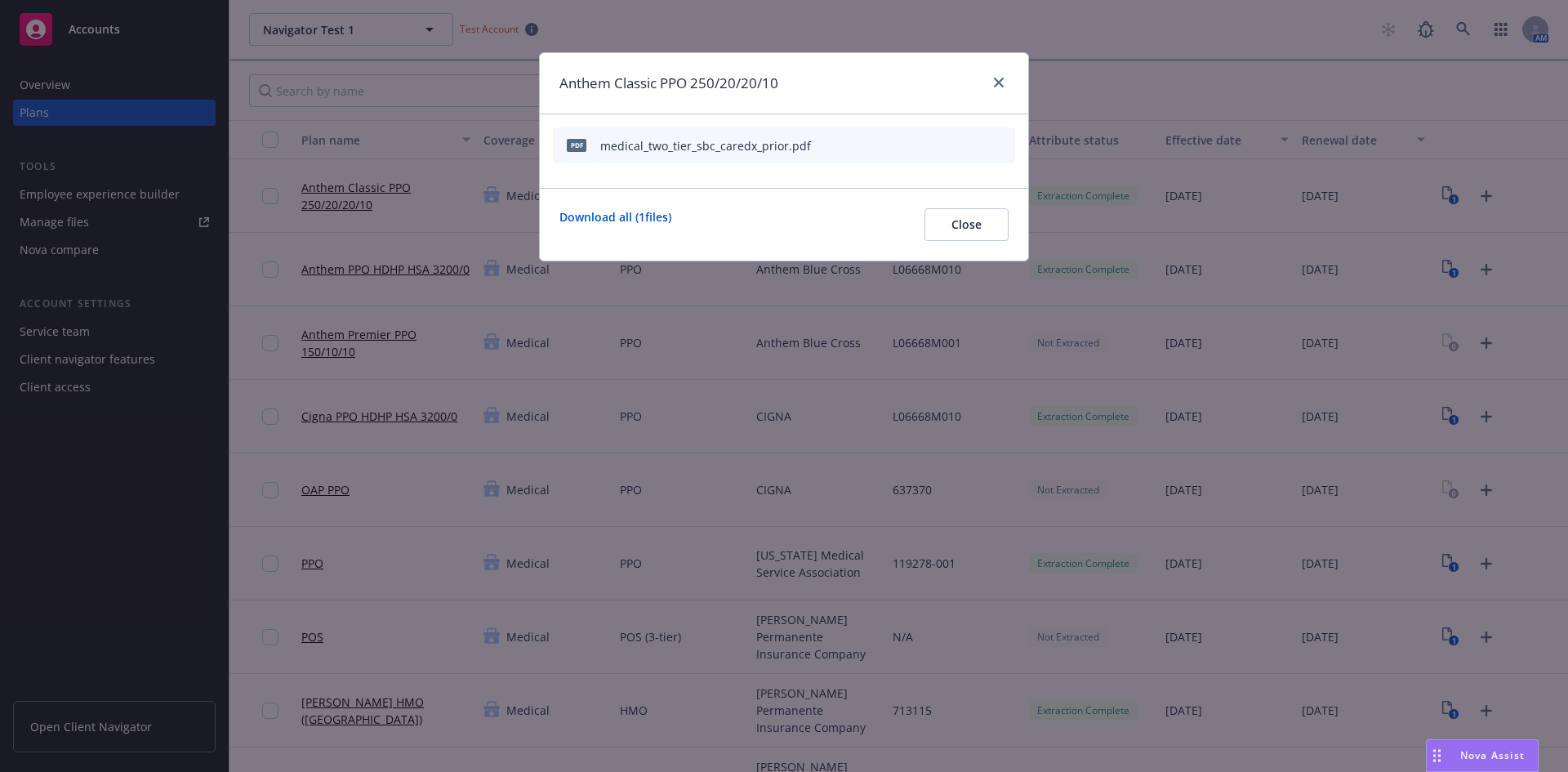
click at [978, 148] on icon "preview file" at bounding box center [973, 145] width 14 height 12
click at [1005, 80] on link "close" at bounding box center [998, 82] width 19 height 19
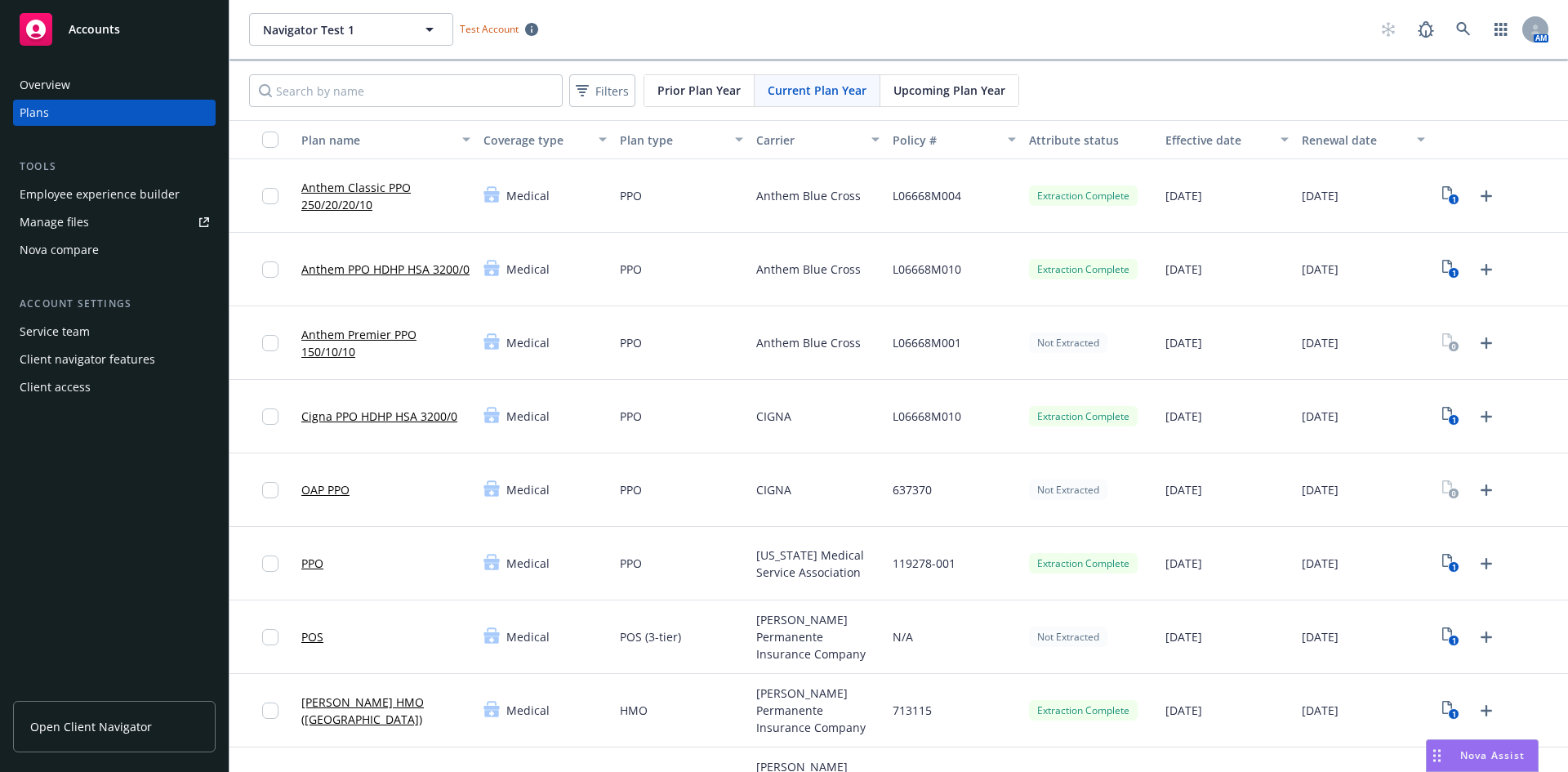
click at [363, 192] on link "Anthem Classic PPO 250/20/20/10" at bounding box center [385, 196] width 169 height 35
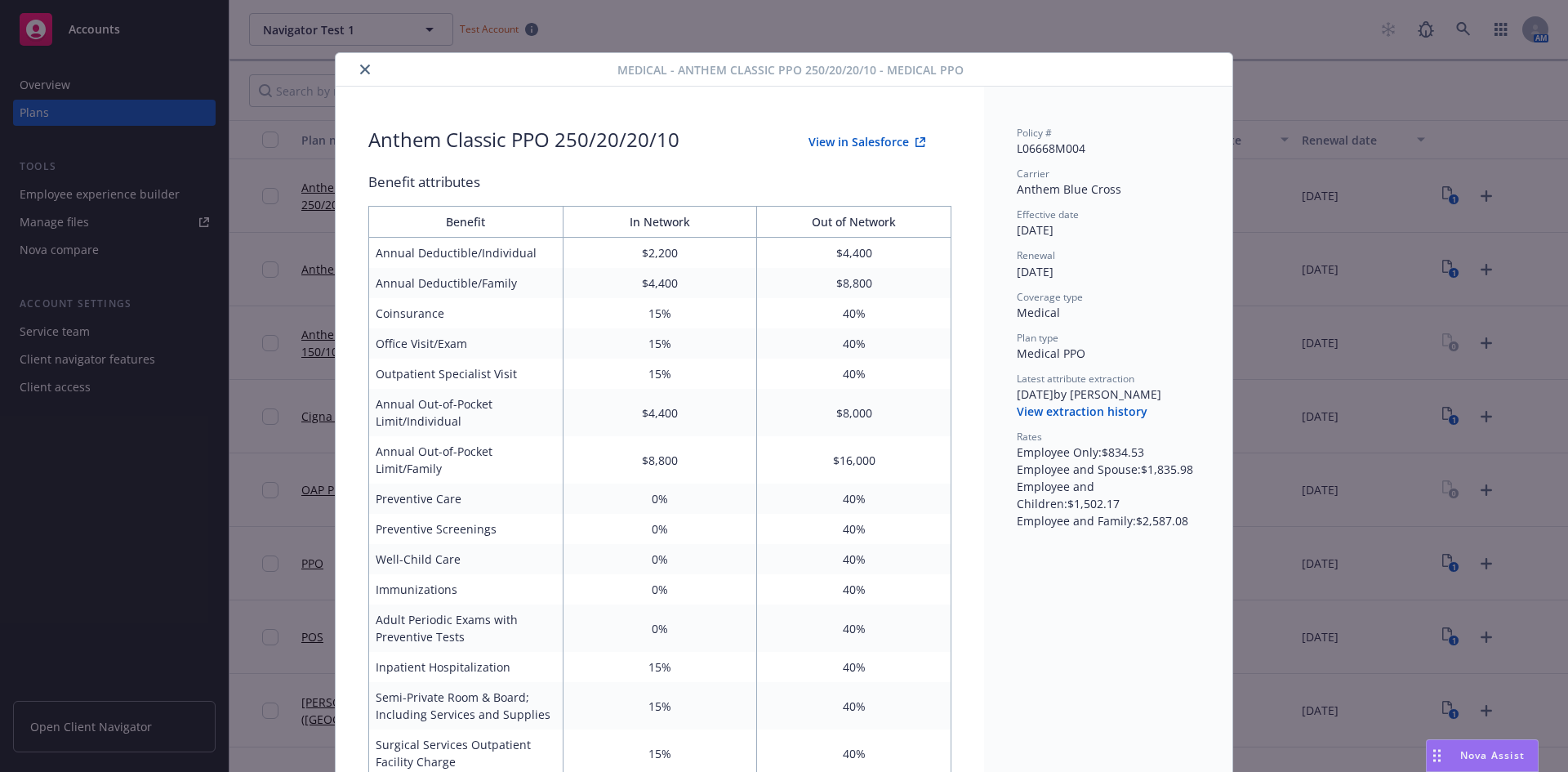
scroll to position [49, 0]
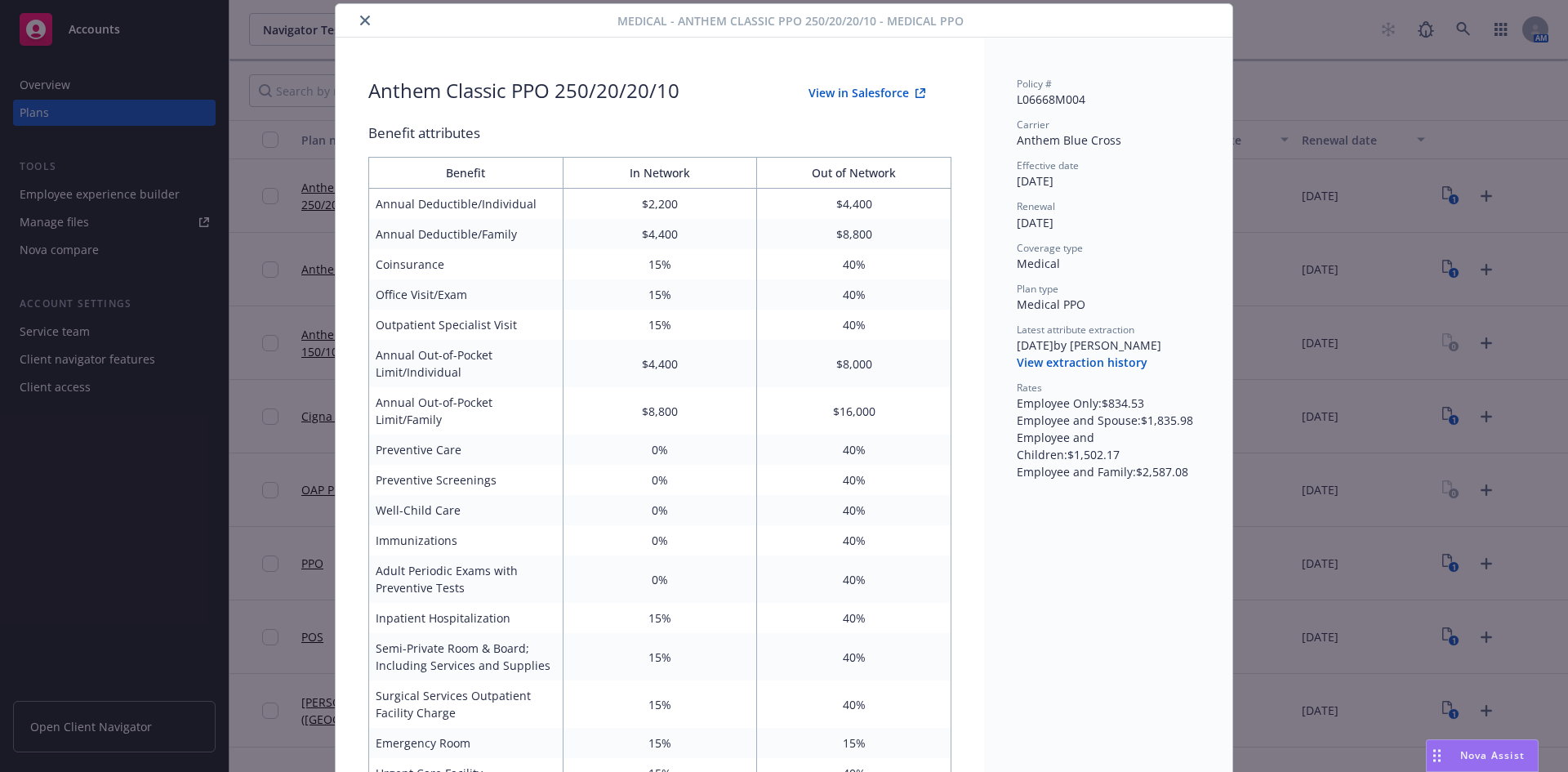
click at [1063, 362] on button "View extraction history" at bounding box center [1082, 362] width 131 height 16
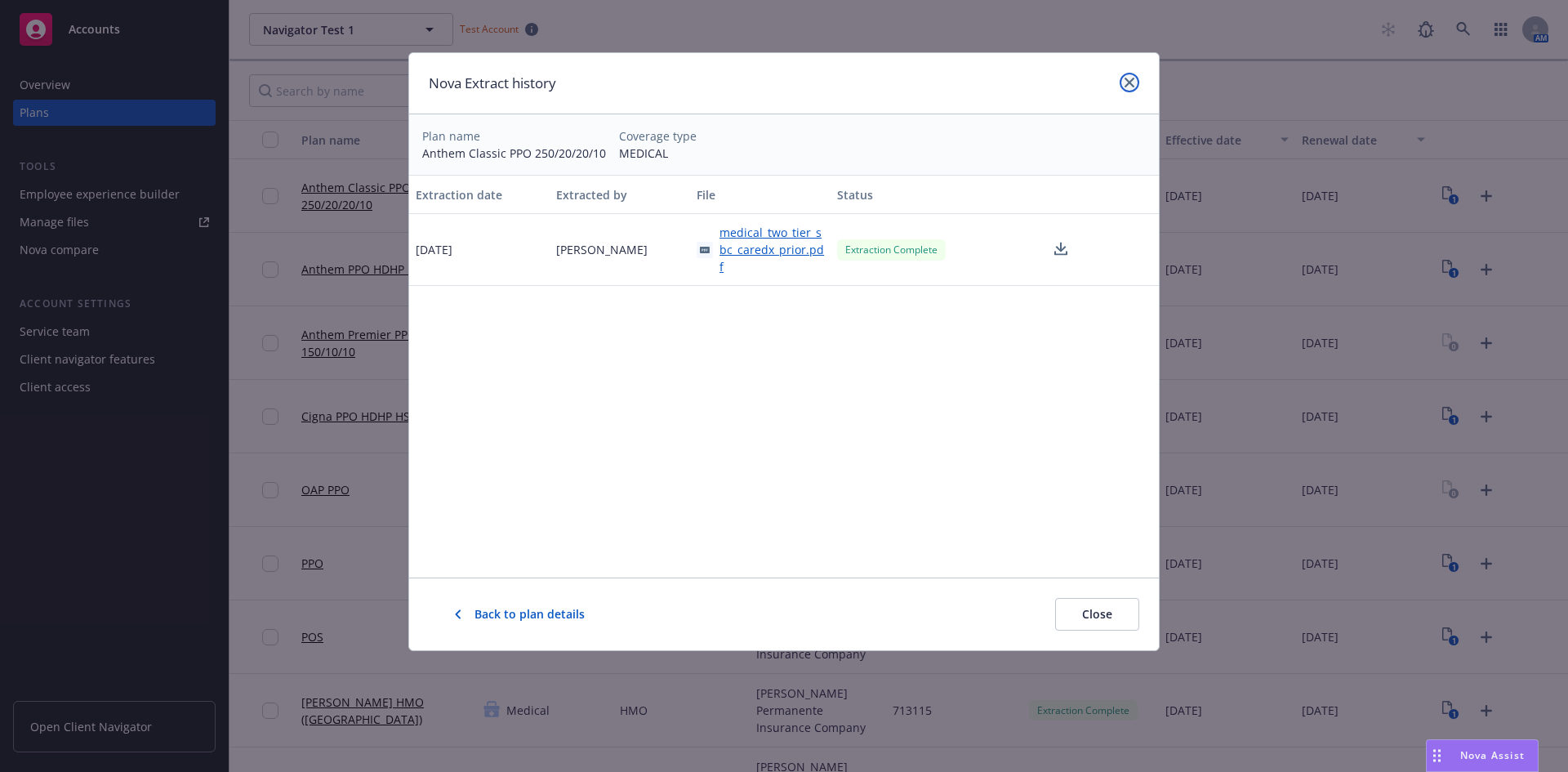
click at [1131, 83] on icon "close" at bounding box center [1129, 83] width 10 height 10
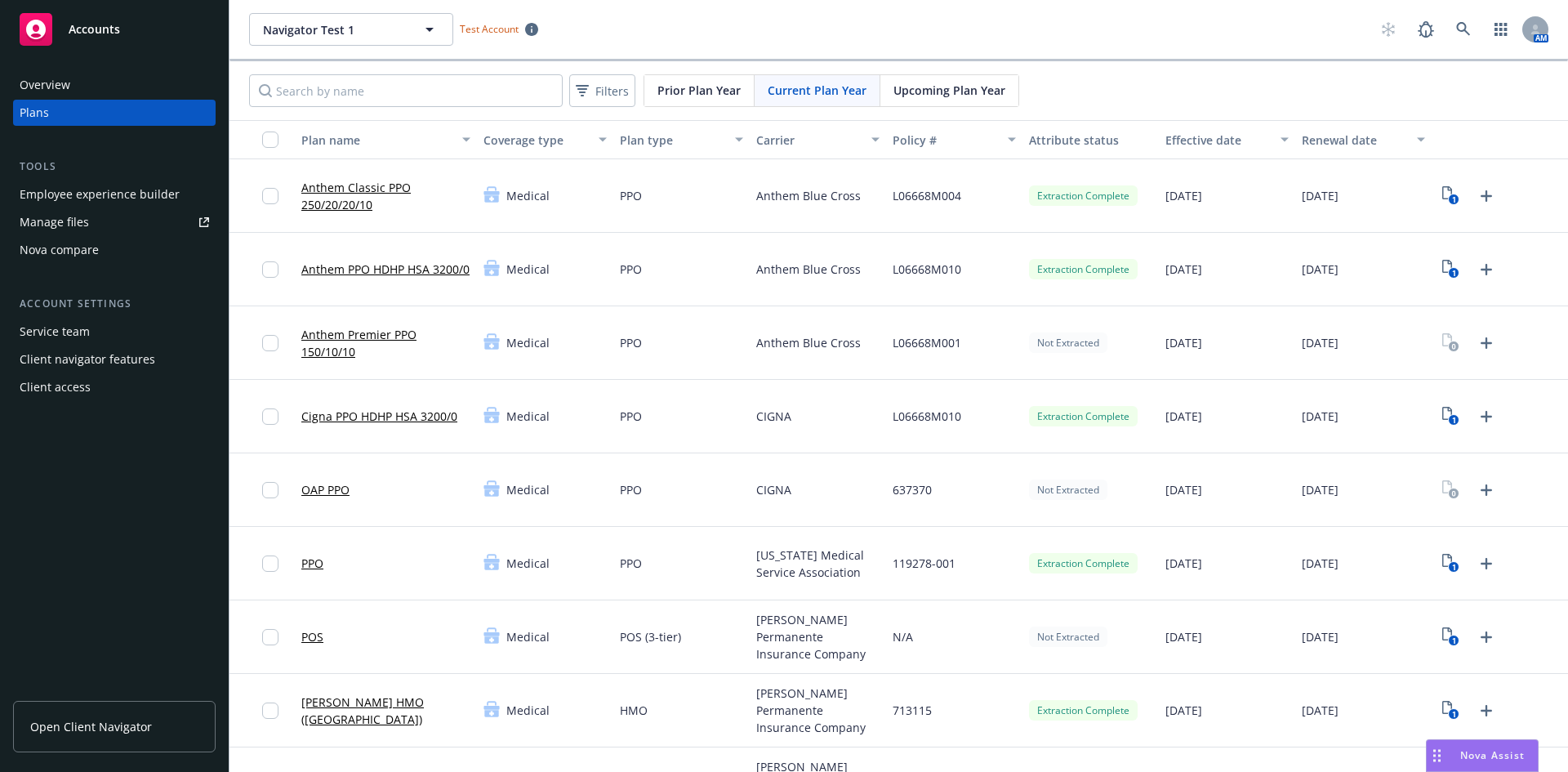
click at [312, 560] on link "PPO" at bounding box center [312, 563] width 22 height 17
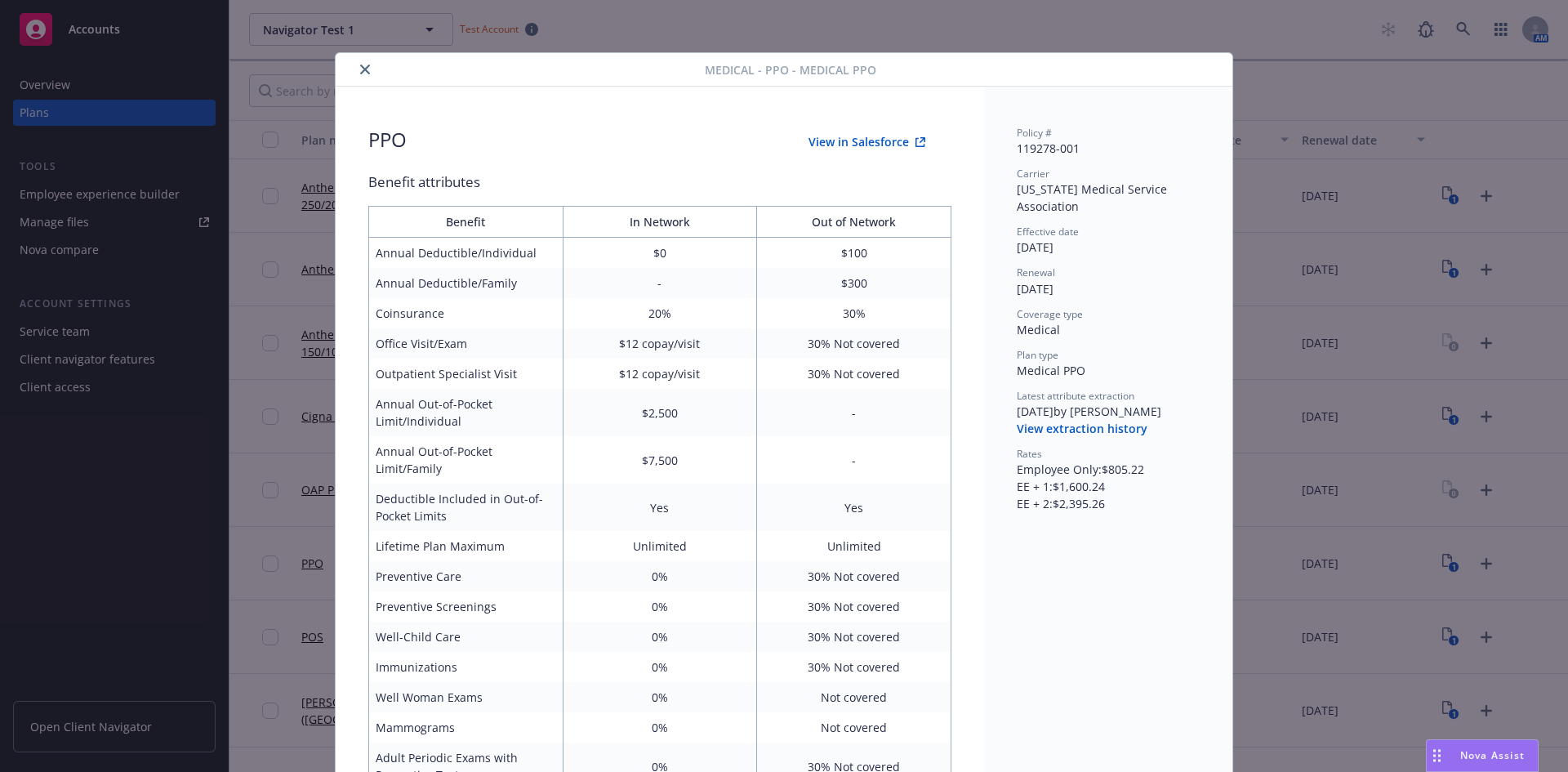
scroll to position [49, 0]
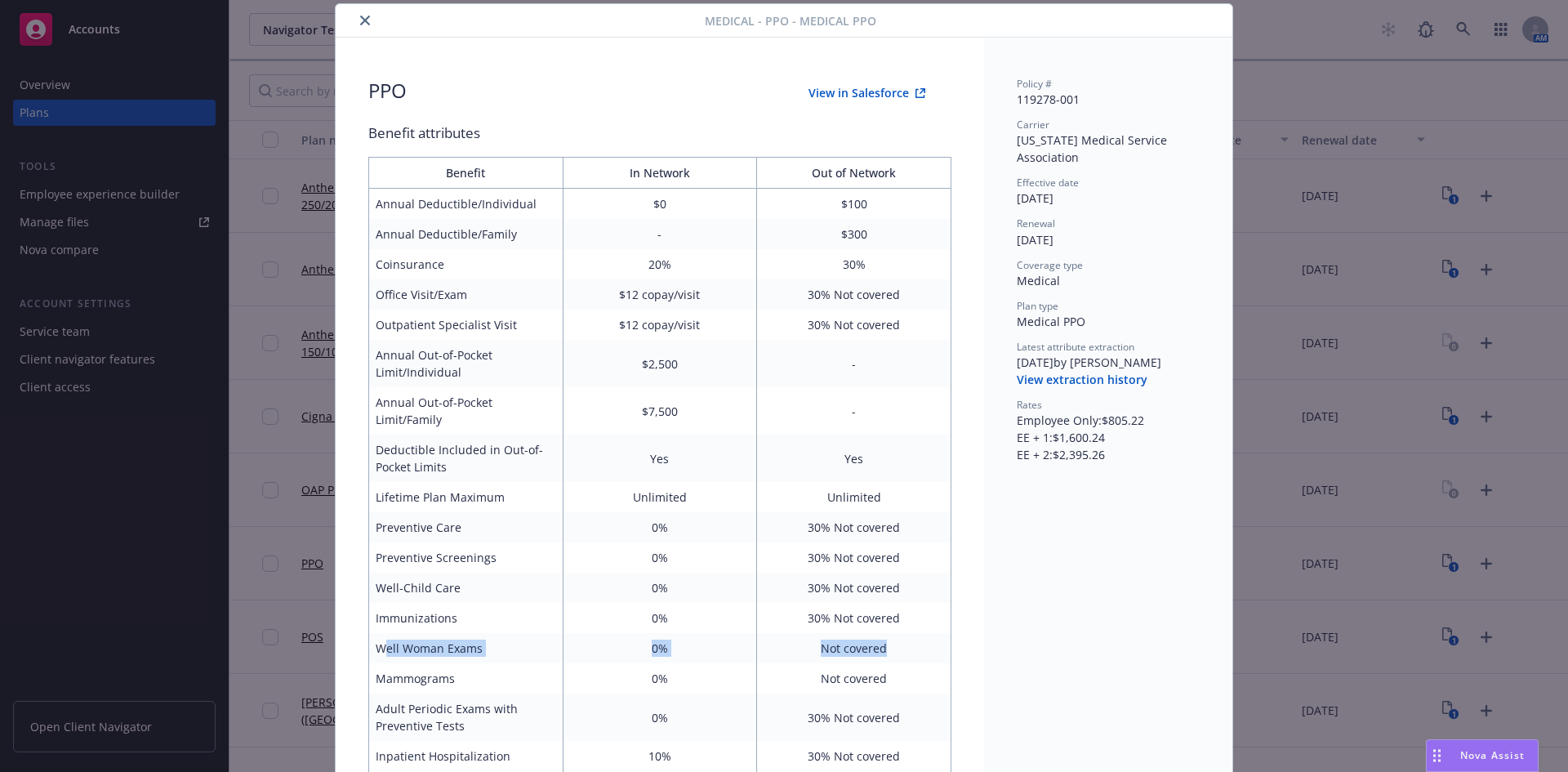
drag, startPoint x: 378, startPoint y: 650, endPoint x: 906, endPoint y: 654, distance: 528.0
click at [906, 654] on tr "Well Woman Exams 0% Not covered" at bounding box center [660, 649] width 582 height 30
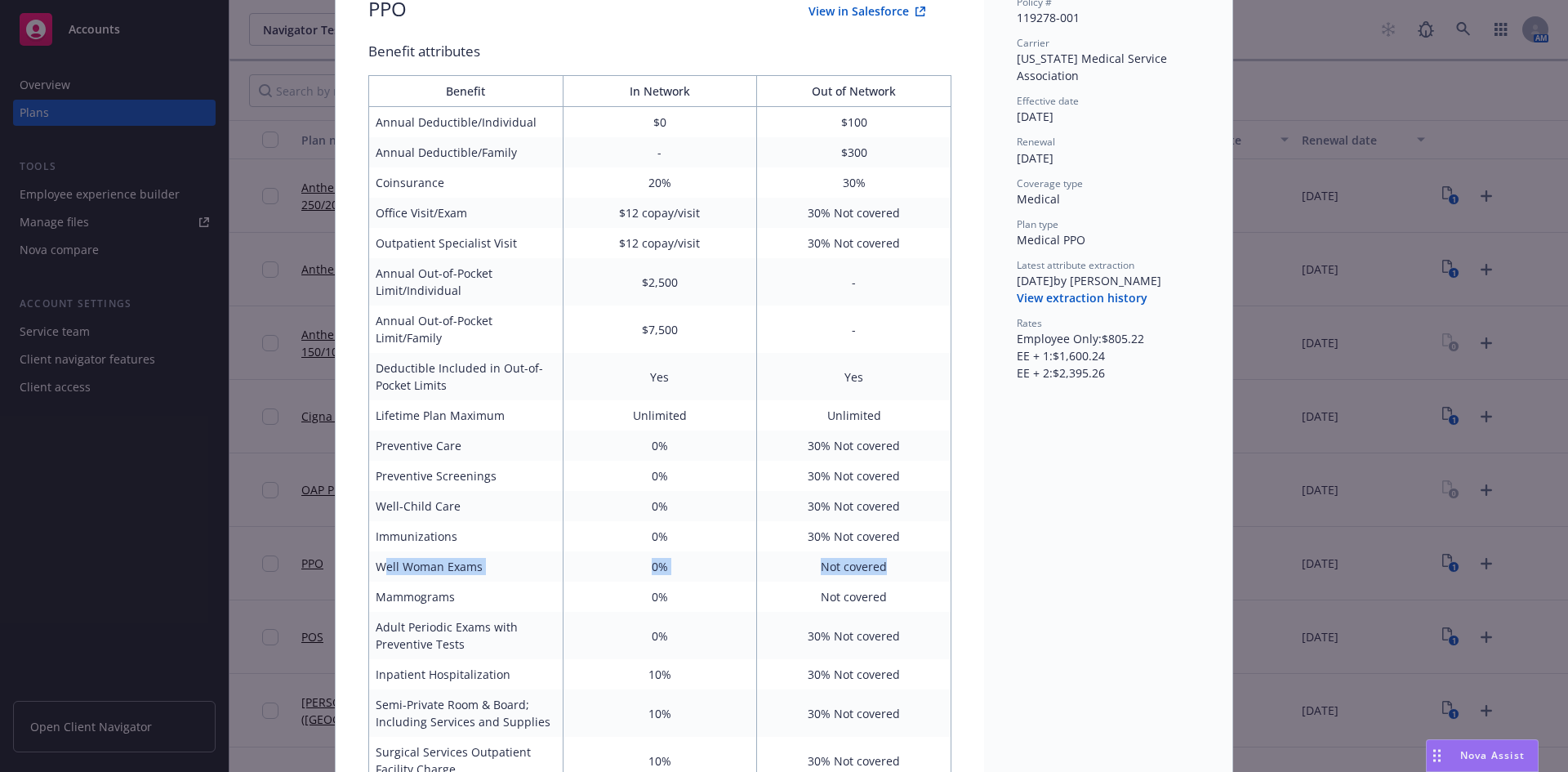
click at [1055, 301] on button "View extraction history" at bounding box center [1082, 298] width 131 height 16
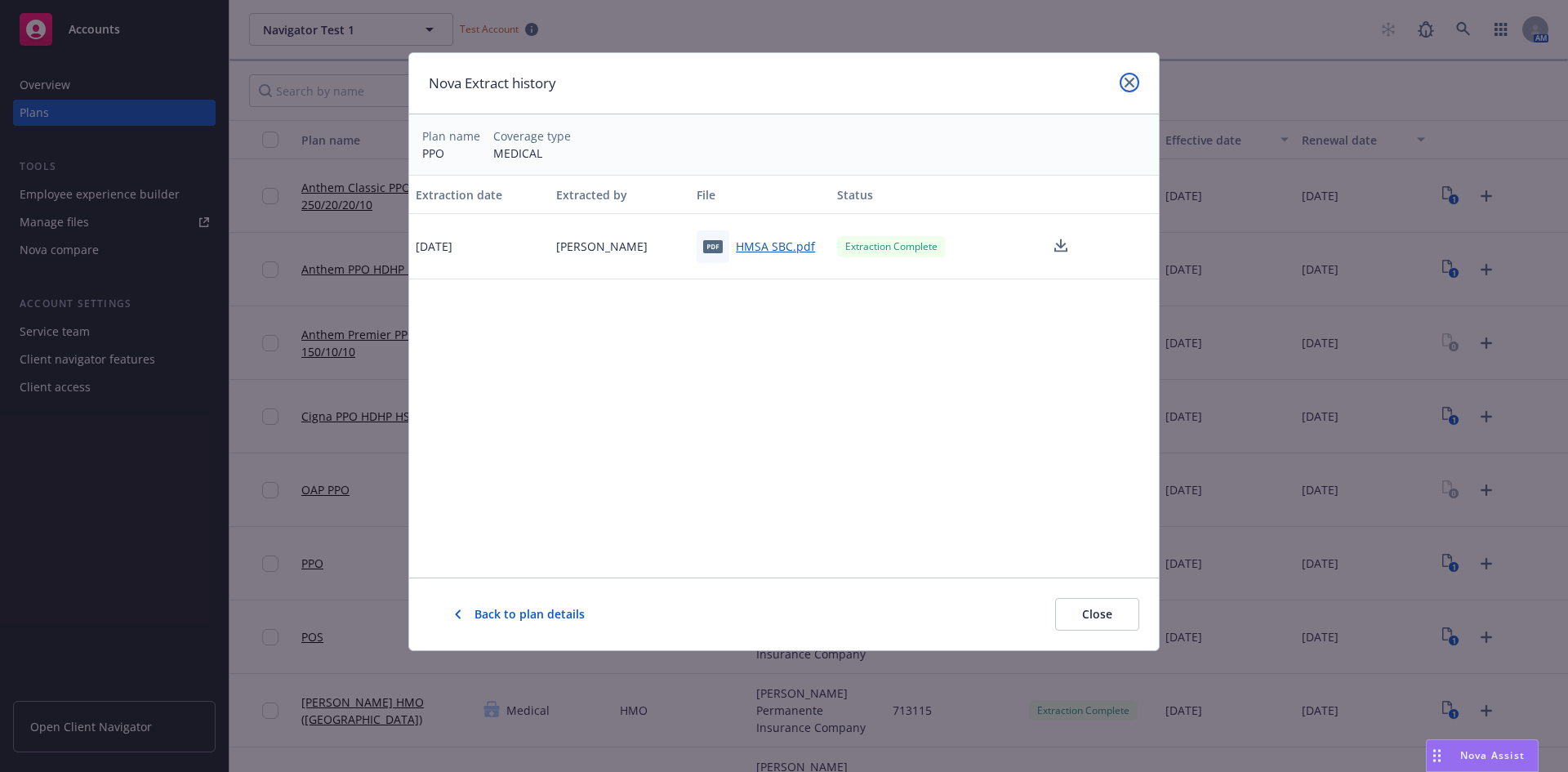
click at [1130, 80] on icon "close" at bounding box center [1129, 83] width 10 height 10
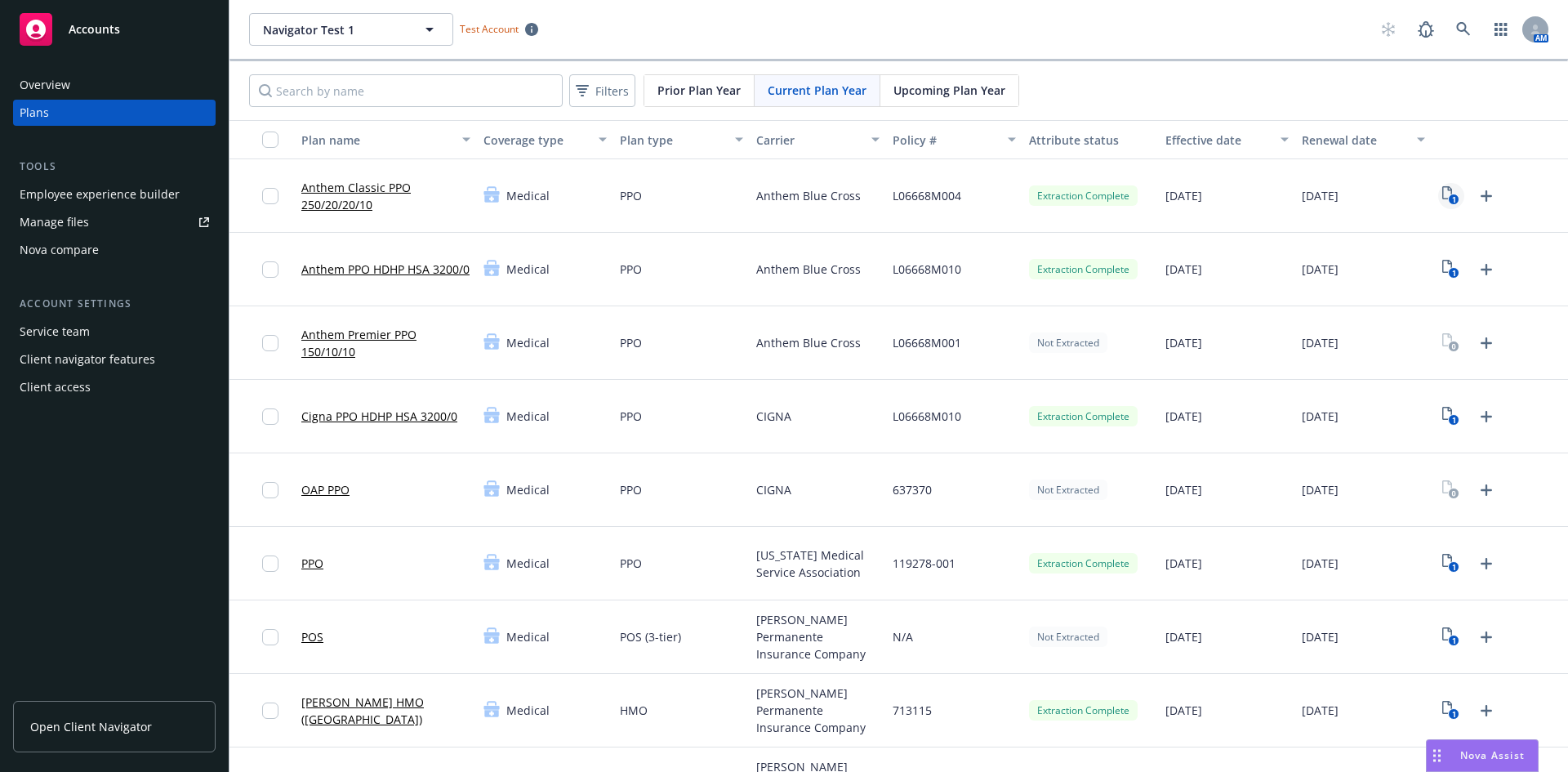
click at [1442, 193] on icon "1" at bounding box center [1451, 195] width 17 height 19
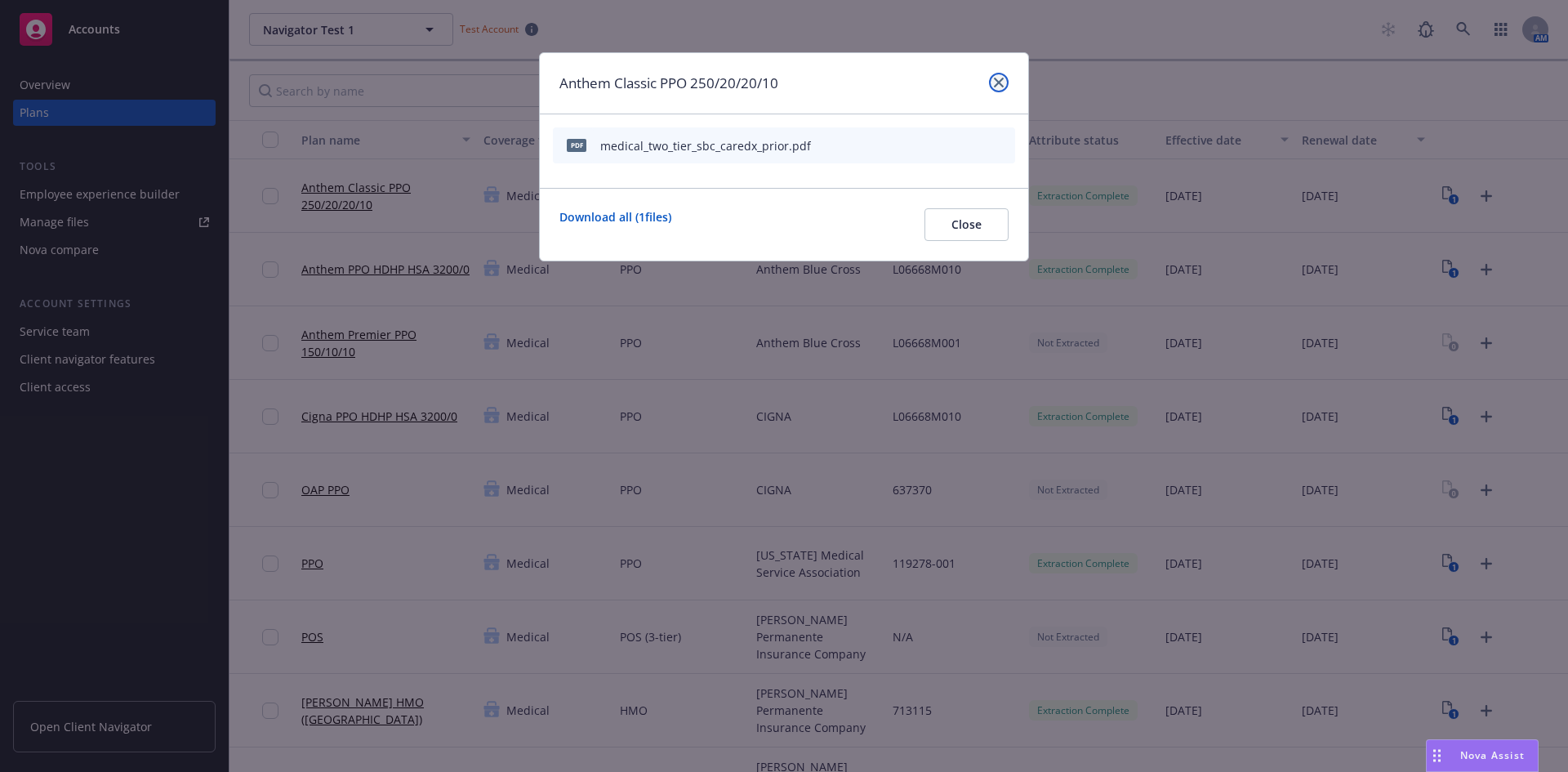
click at [997, 85] on icon "close" at bounding box center [999, 83] width 10 height 10
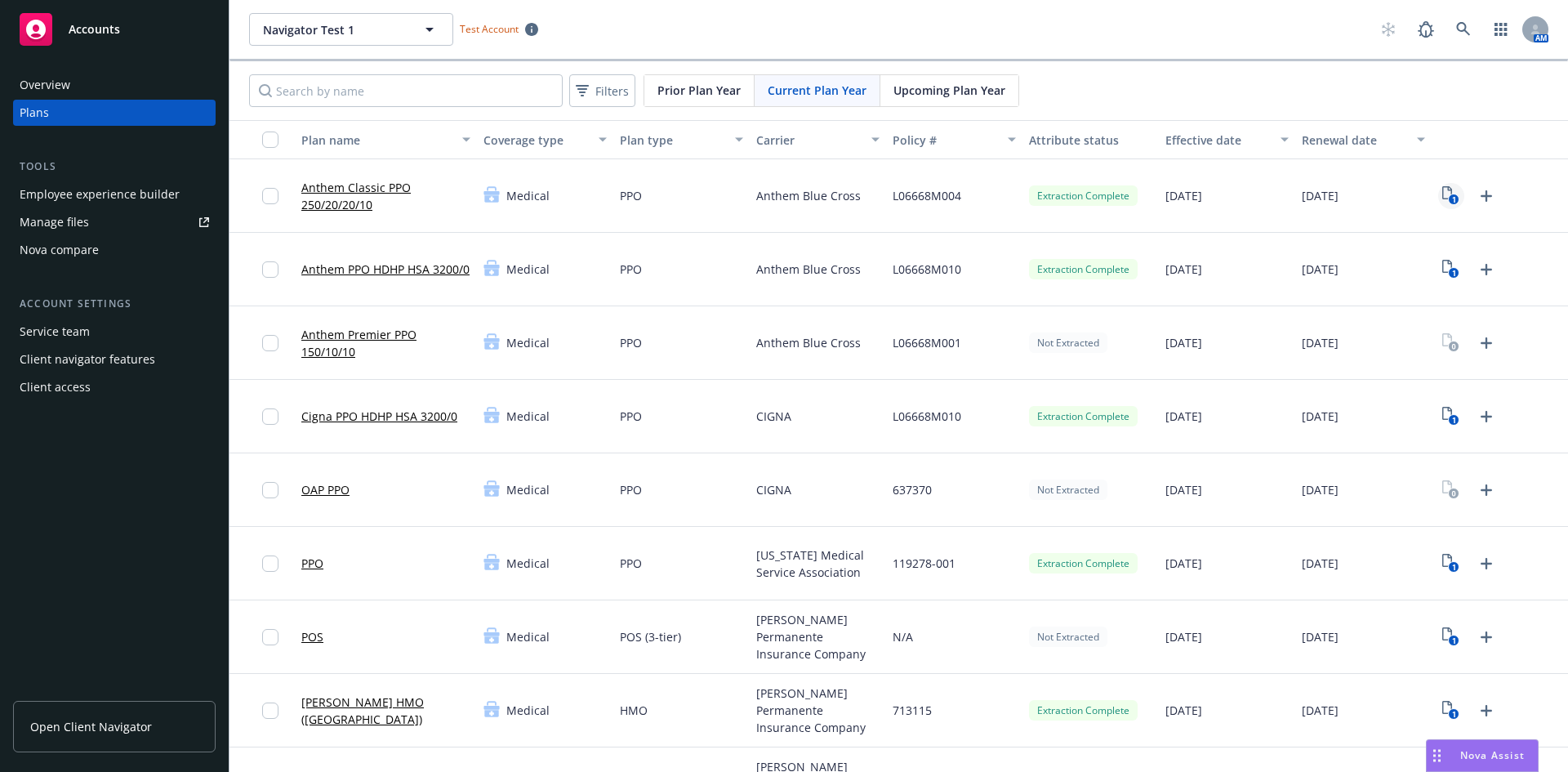
click at [1442, 188] on icon "1" at bounding box center [1451, 195] width 17 height 19
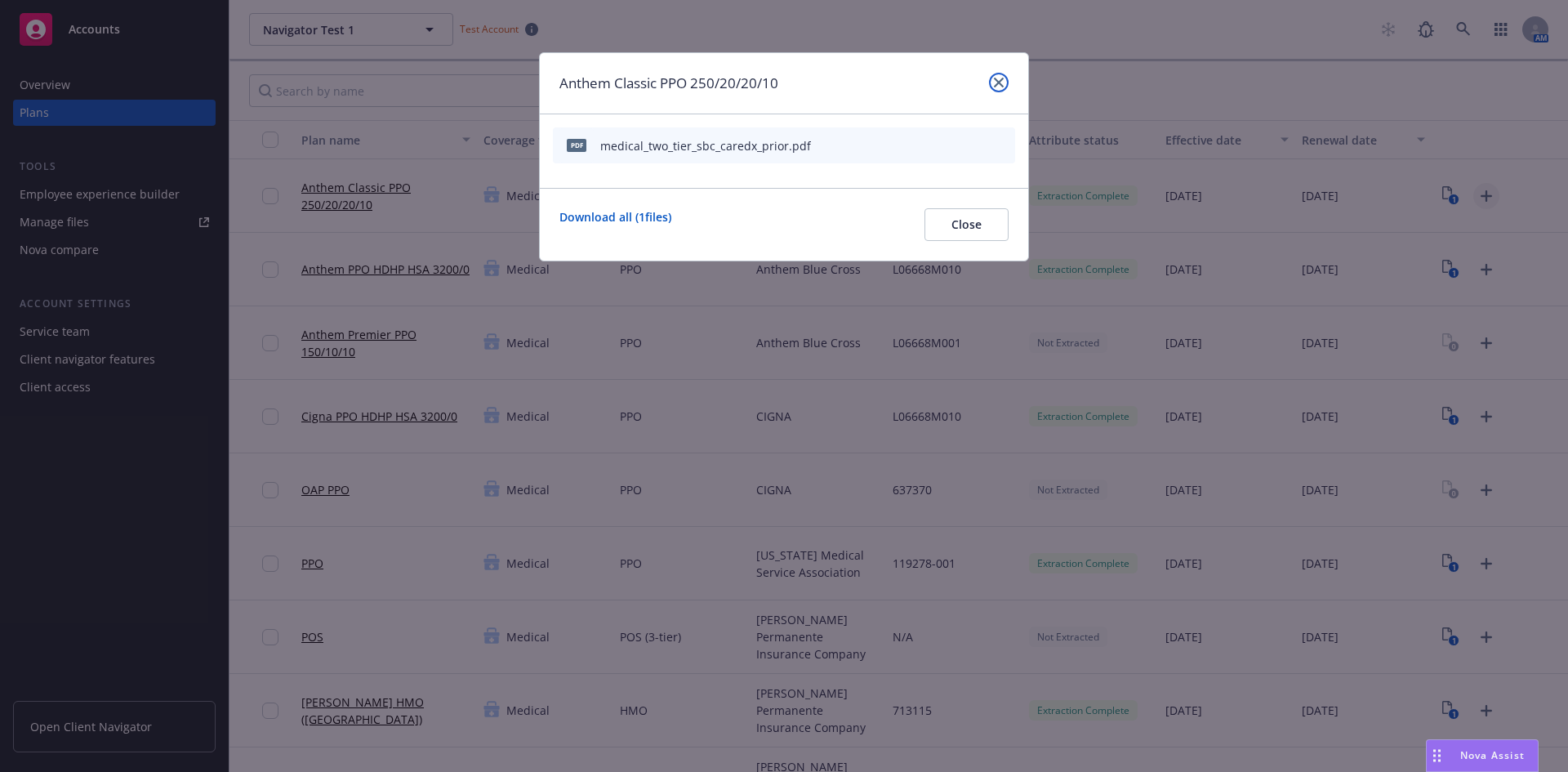
drag, startPoint x: 1001, startPoint y: 86, endPoint x: 1477, endPoint y: 195, distance: 488.3
click at [1001, 85] on icon "close" at bounding box center [999, 83] width 10 height 10
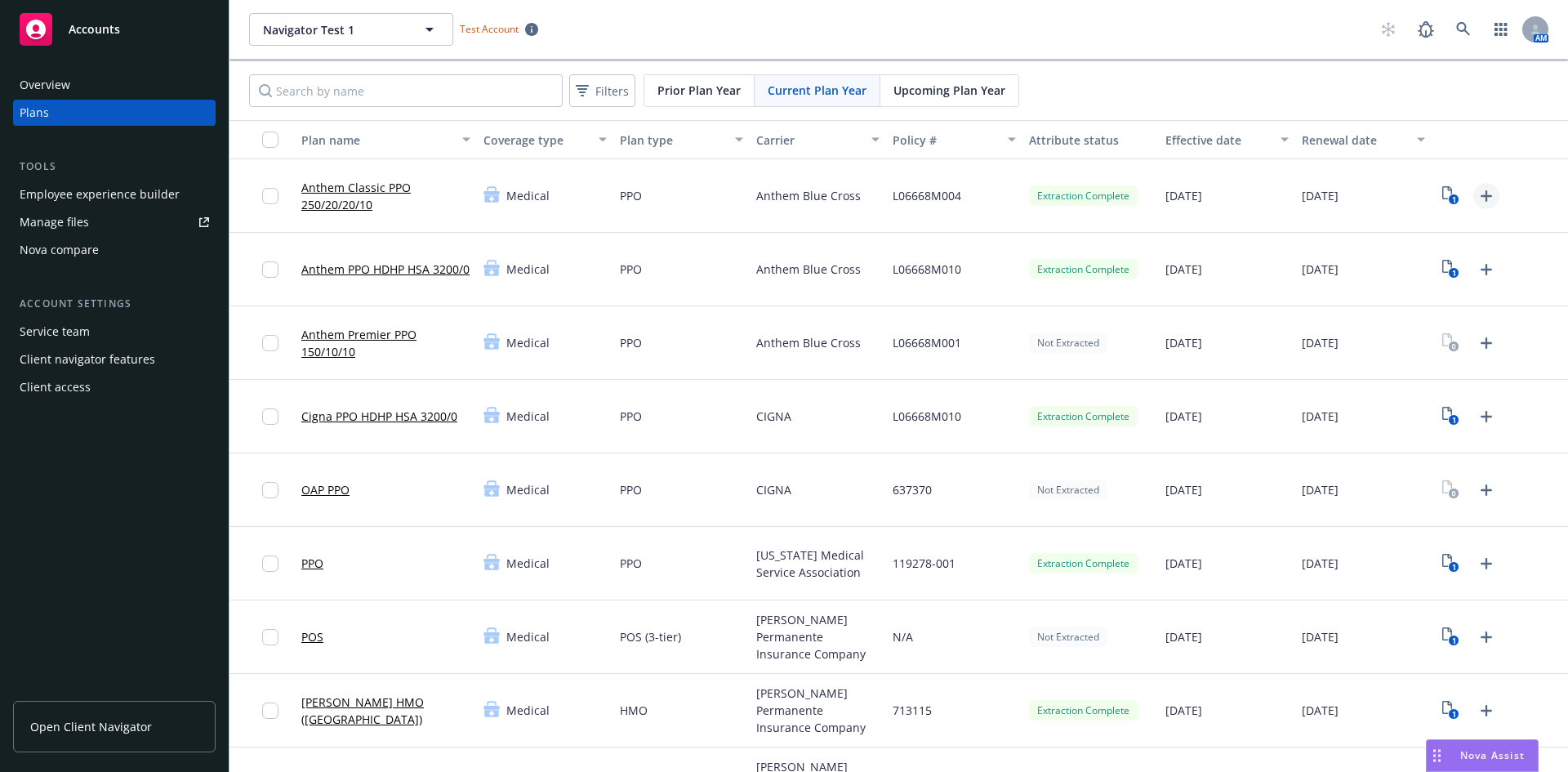
click at [1481, 195] on icon "Upload Plan Documents" at bounding box center [1487, 196] width 12 height 12
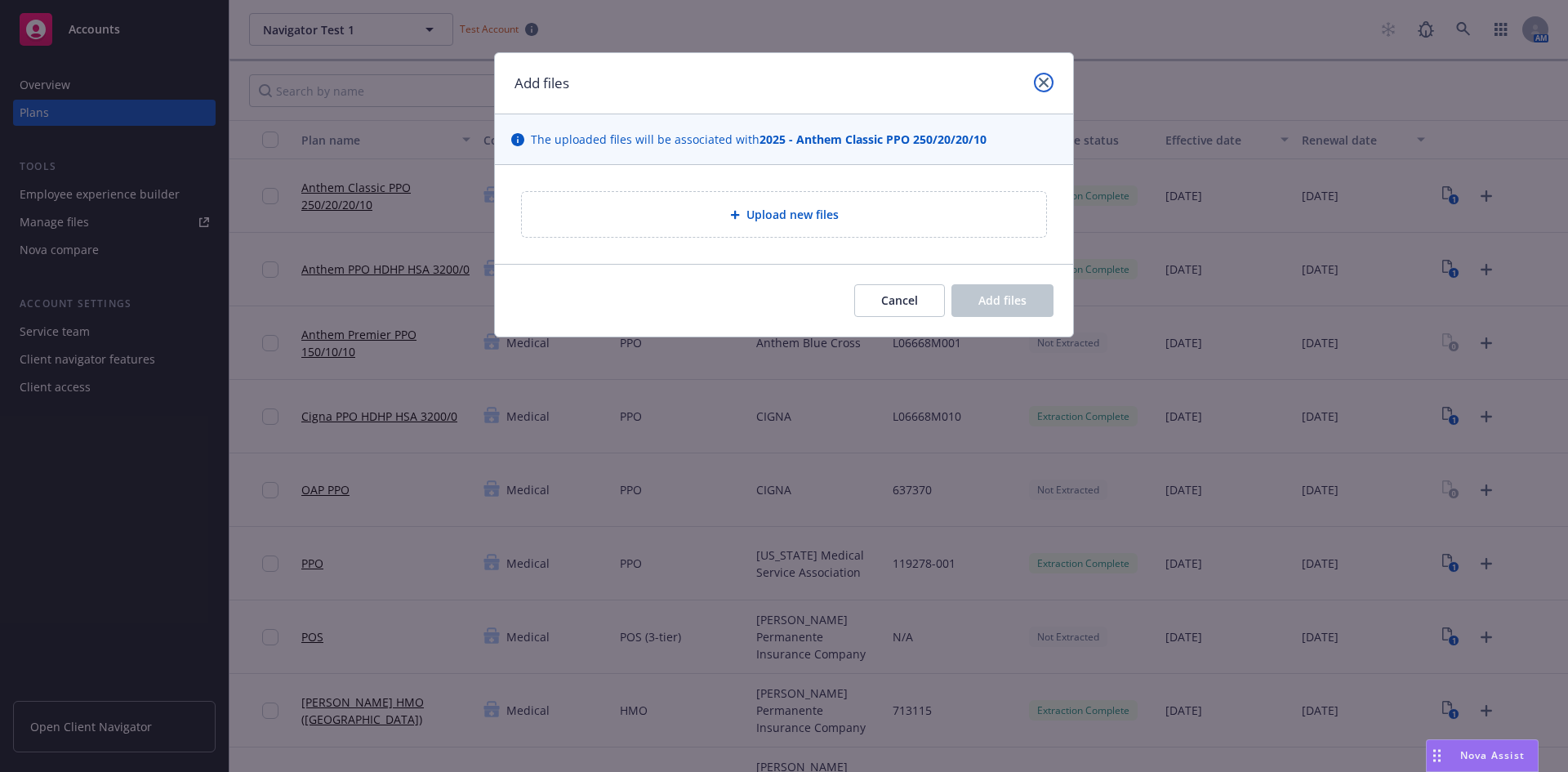
click at [1046, 82] on icon "close" at bounding box center [1044, 83] width 10 height 10
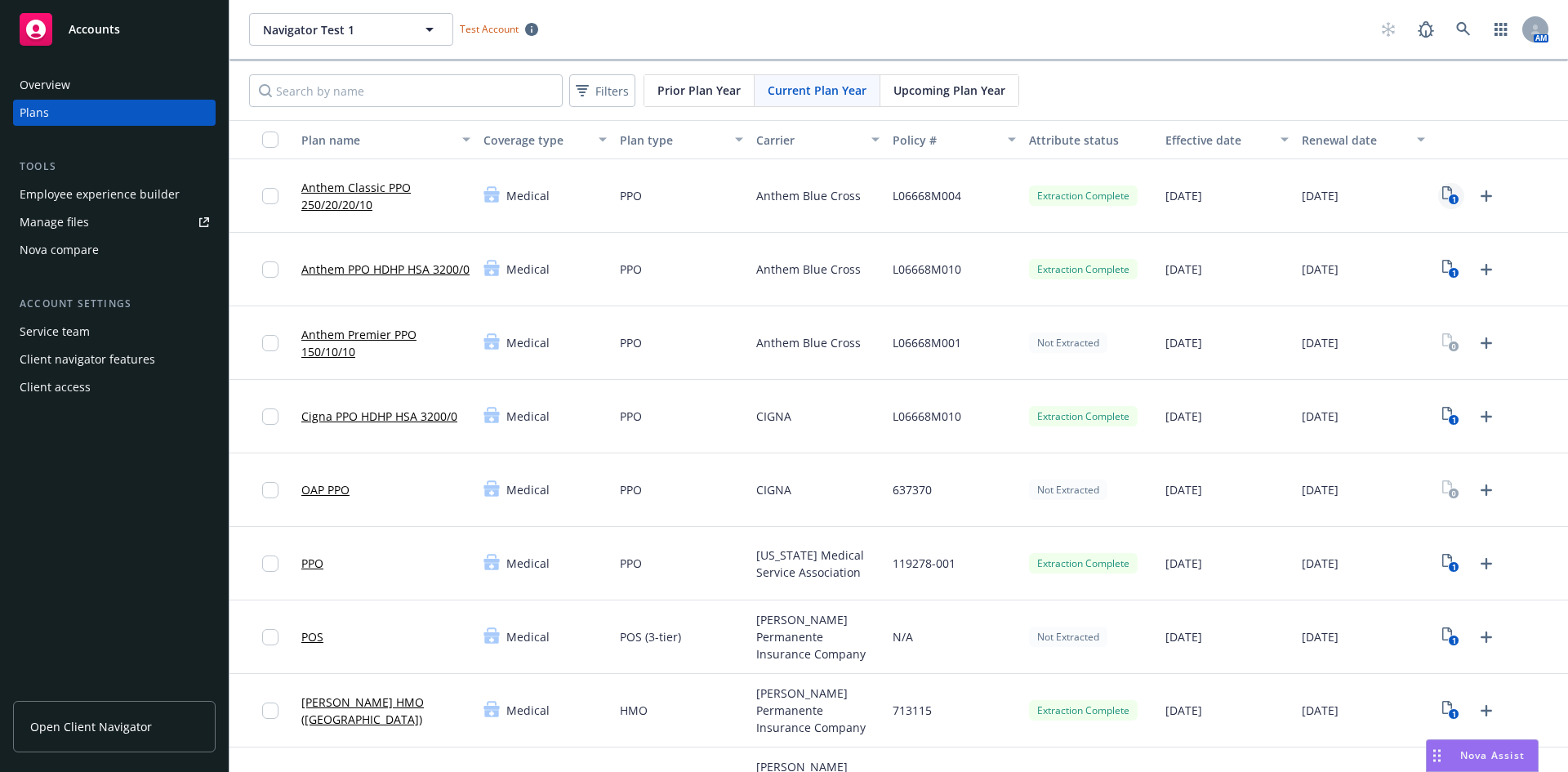
click at [1442, 194] on icon "1" at bounding box center [1451, 195] width 17 height 19
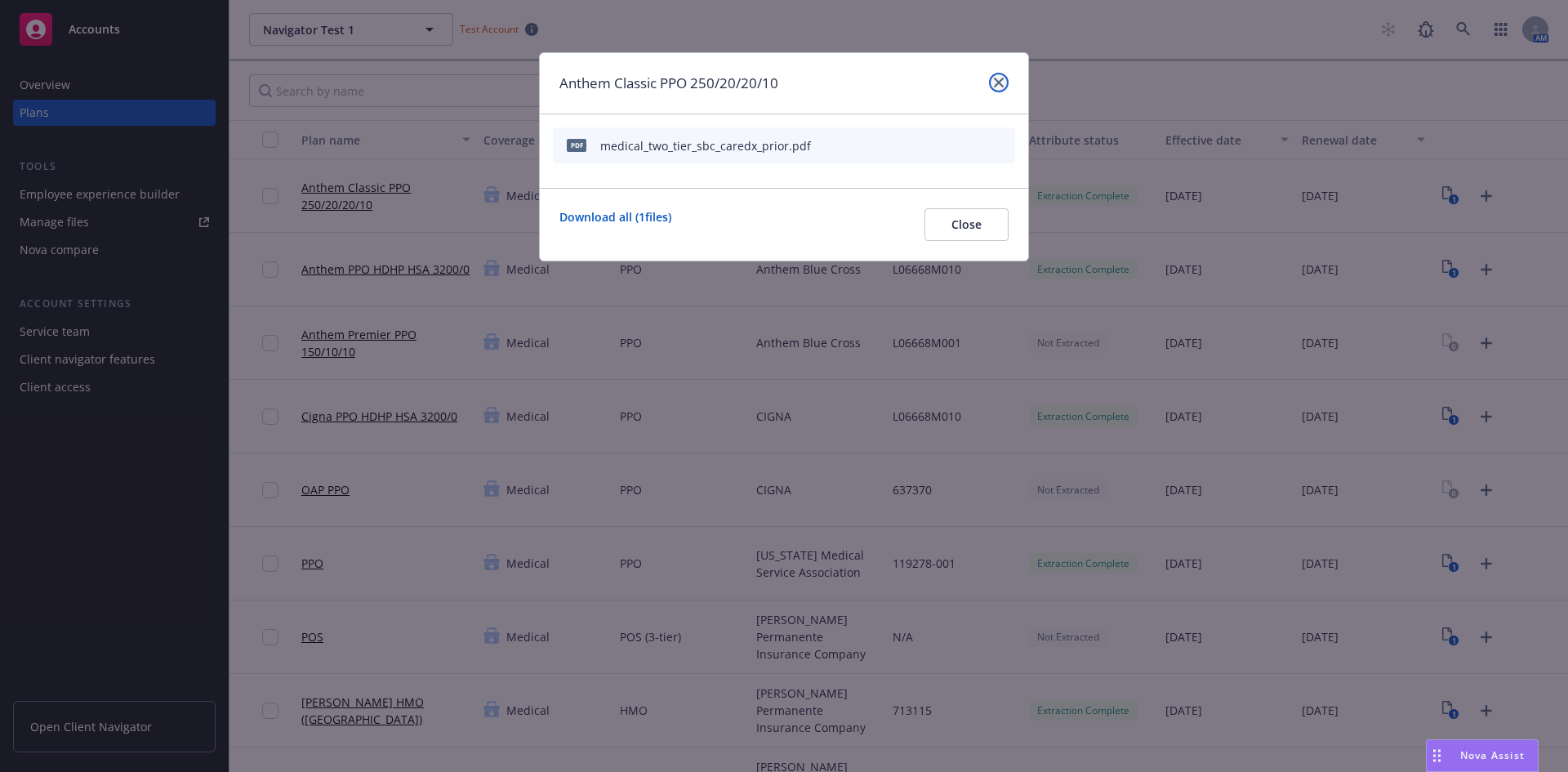
click at [992, 85] on link "close" at bounding box center [998, 82] width 19 height 19
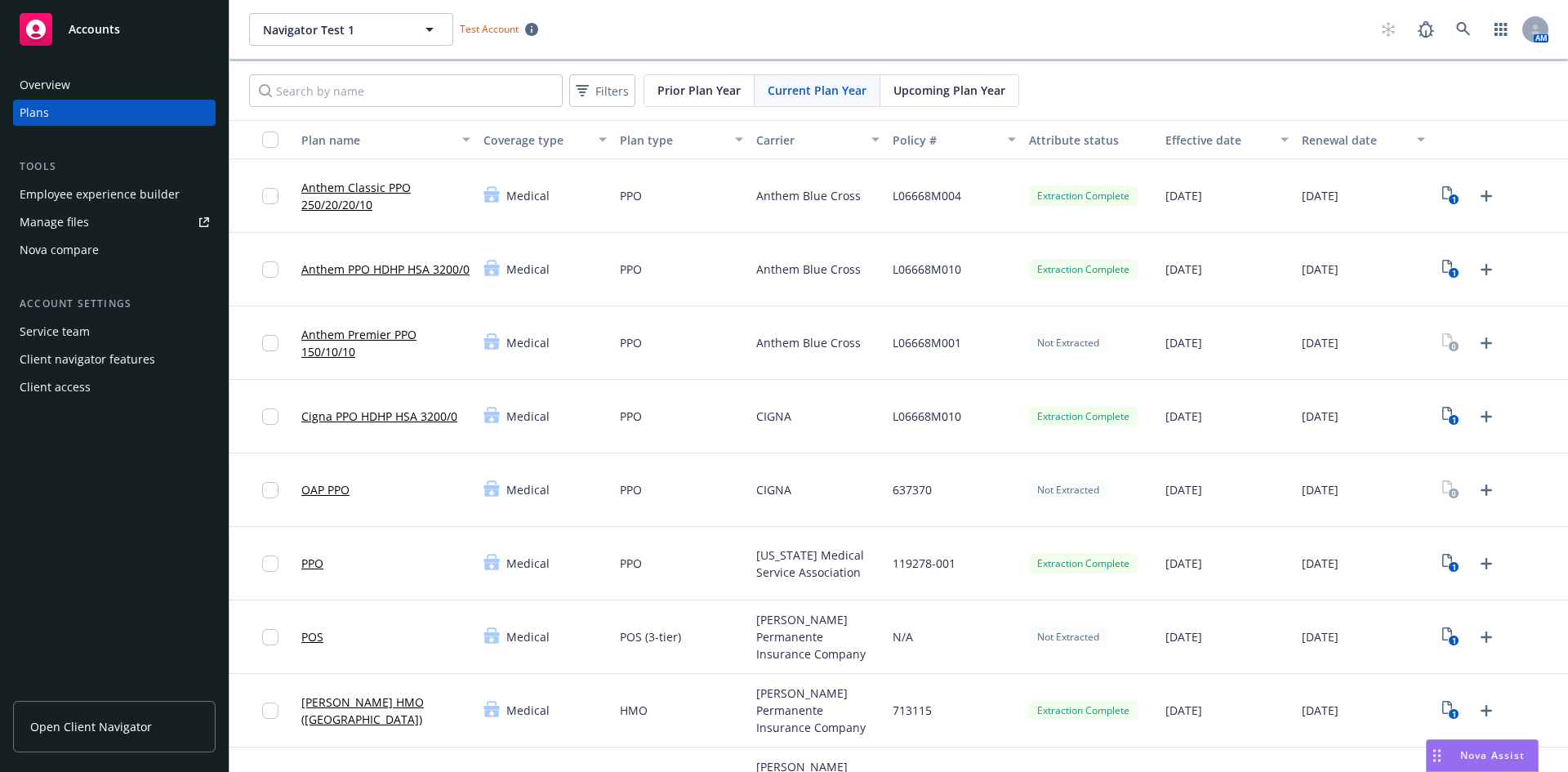
click at [353, 192] on link "Anthem Classic PPO 250/20/20/10" at bounding box center [385, 196] width 169 height 35
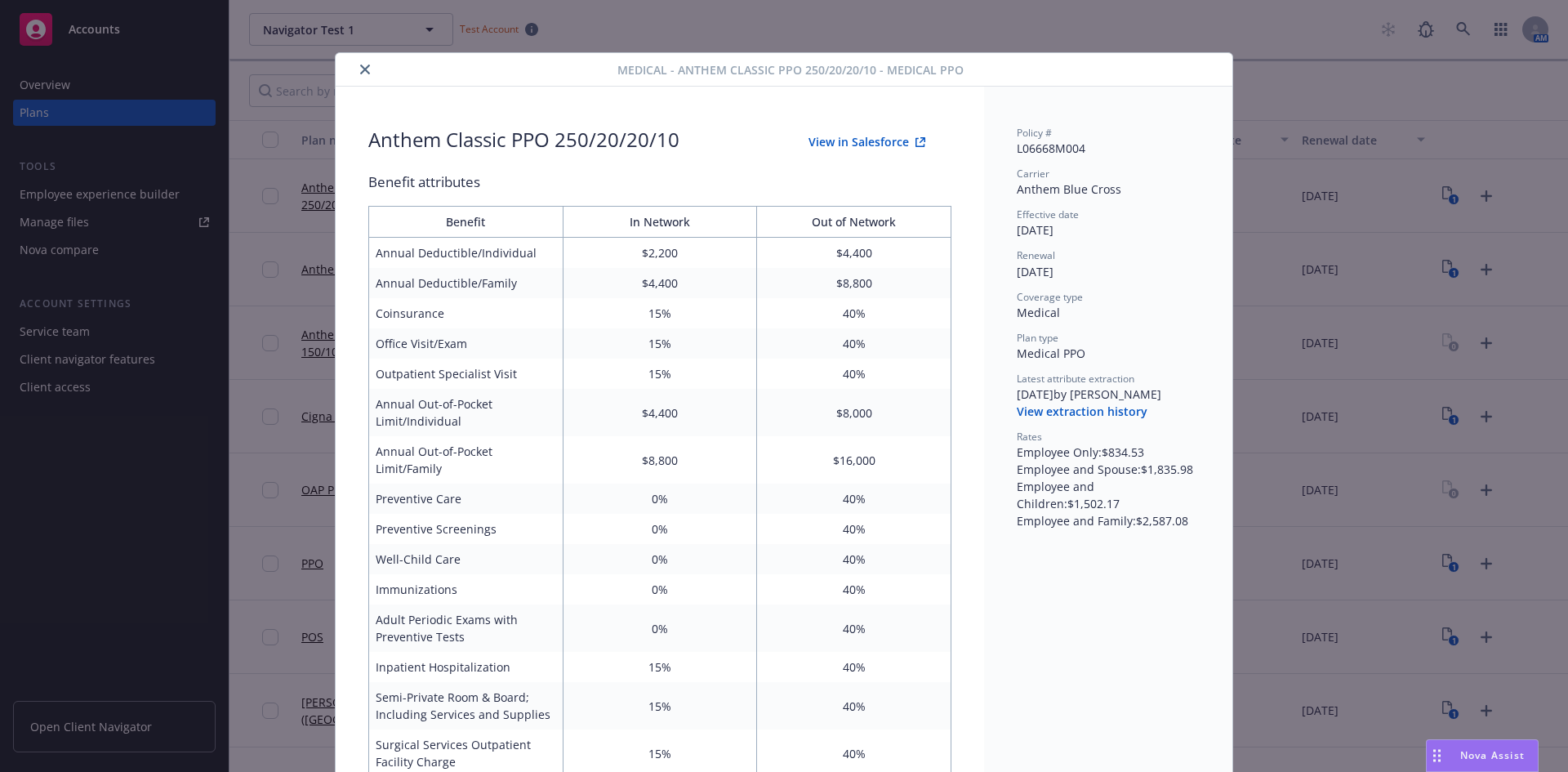
scroll to position [49, 0]
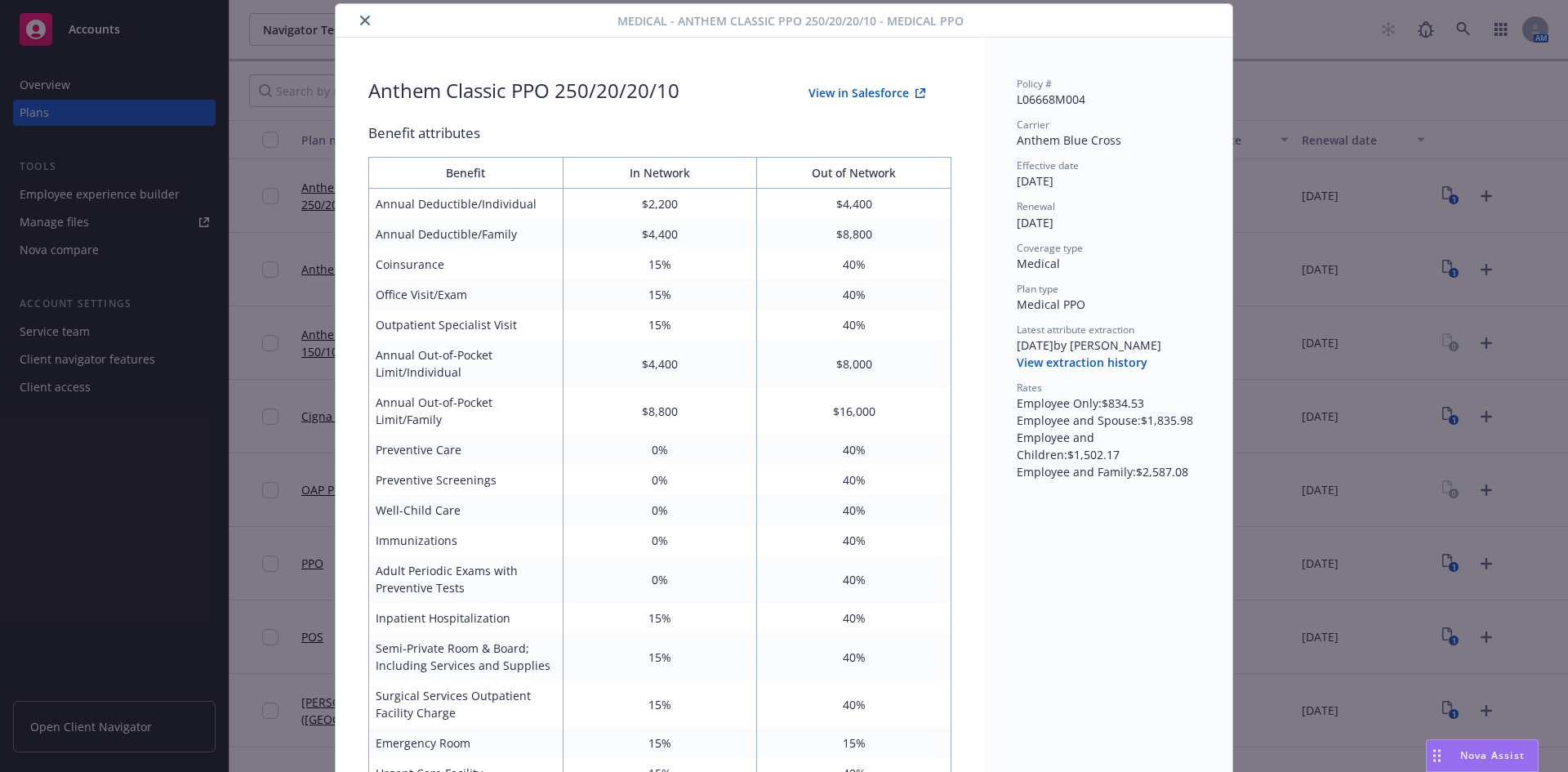
click at [360, 23] on icon "close" at bounding box center [365, 20] width 10 height 10
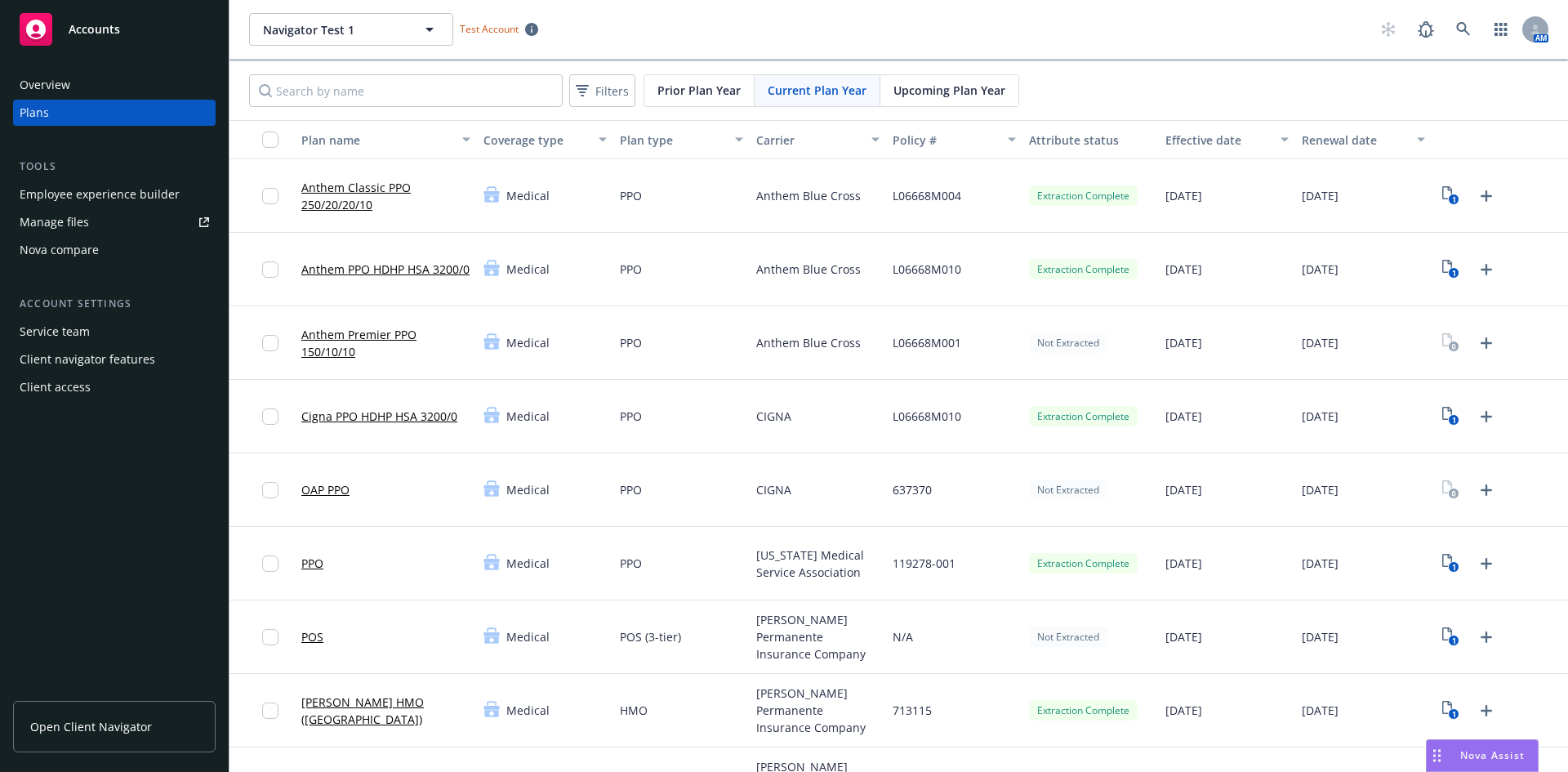
click at [352, 260] on link "Anthem PPO HDHP HSA 3200/0" at bounding box center [385, 269] width 168 height 17
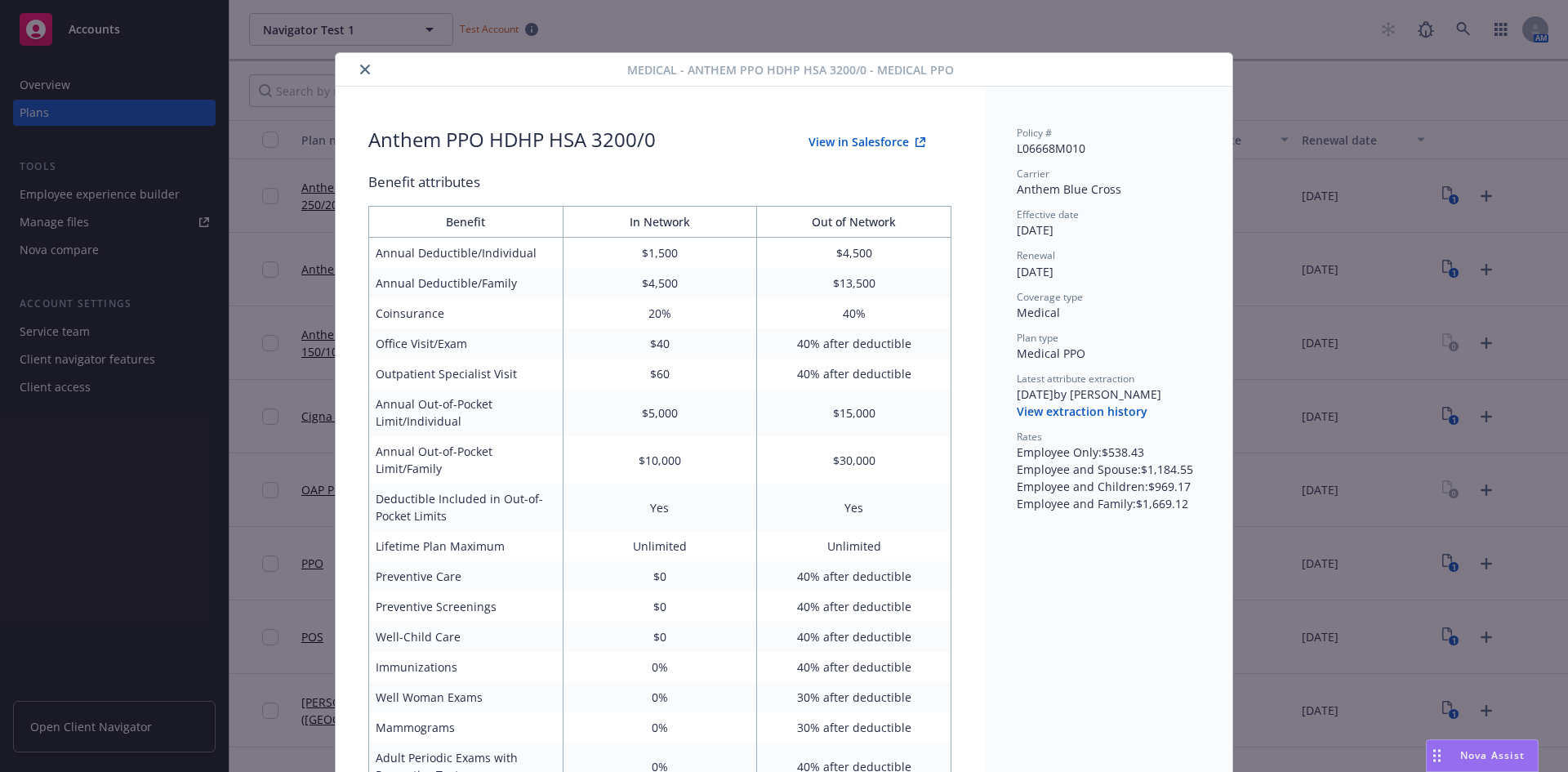
scroll to position [49, 0]
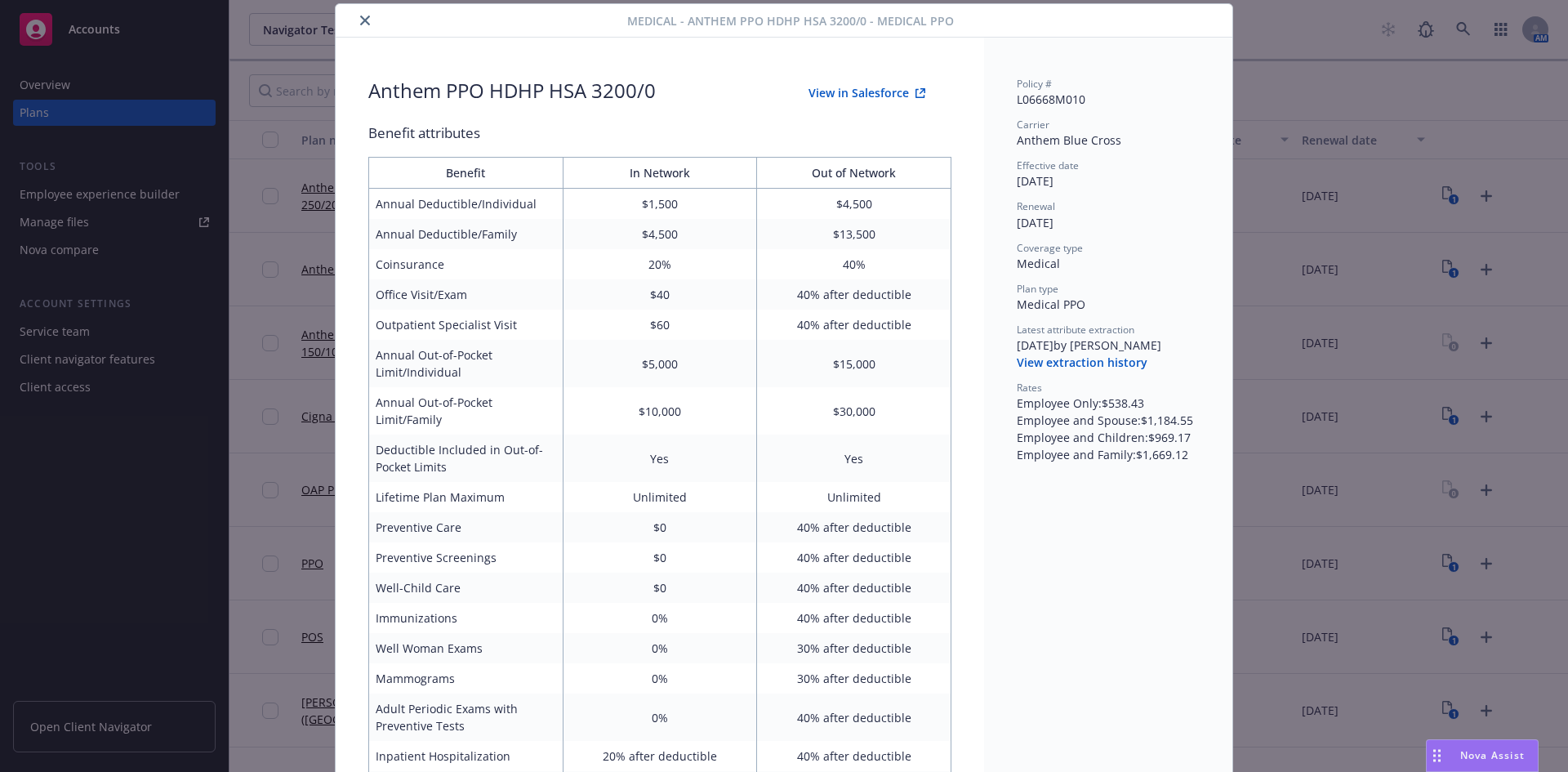
click at [828, 90] on button "View in Salesforce" at bounding box center [867, 93] width 169 height 33
click at [360, 20] on icon "close" at bounding box center [365, 20] width 10 height 10
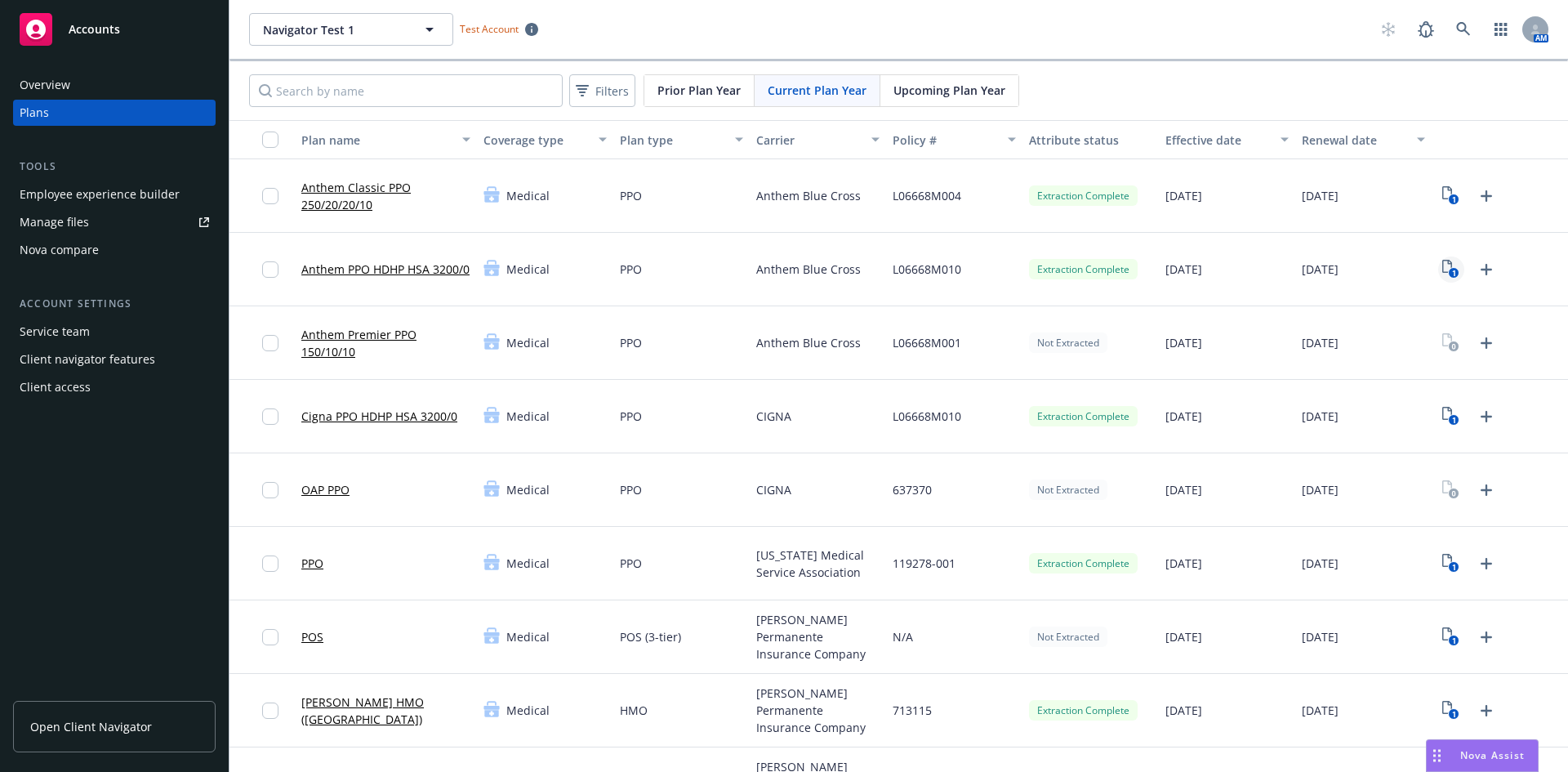
click at [1442, 265] on icon "1" at bounding box center [1451, 269] width 17 height 19
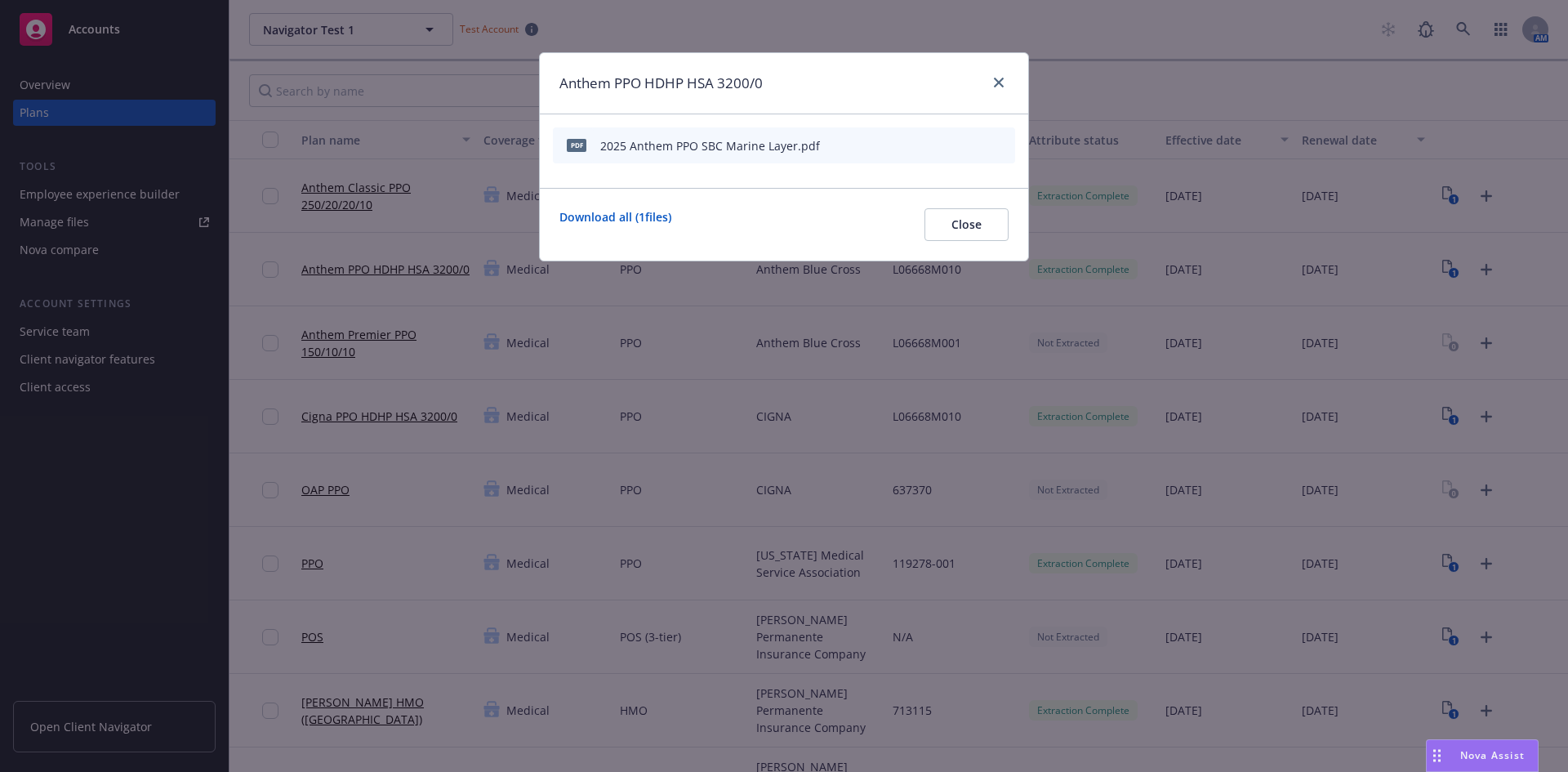
click at [975, 143] on icon "preview file" at bounding box center [973, 145] width 14 height 12
drag, startPoint x: 1003, startPoint y: 82, endPoint x: 815, endPoint y: 154, distance: 201.3
click at [1003, 82] on link "close" at bounding box center [998, 82] width 19 height 19
